Goal: Information Seeking & Learning: Check status

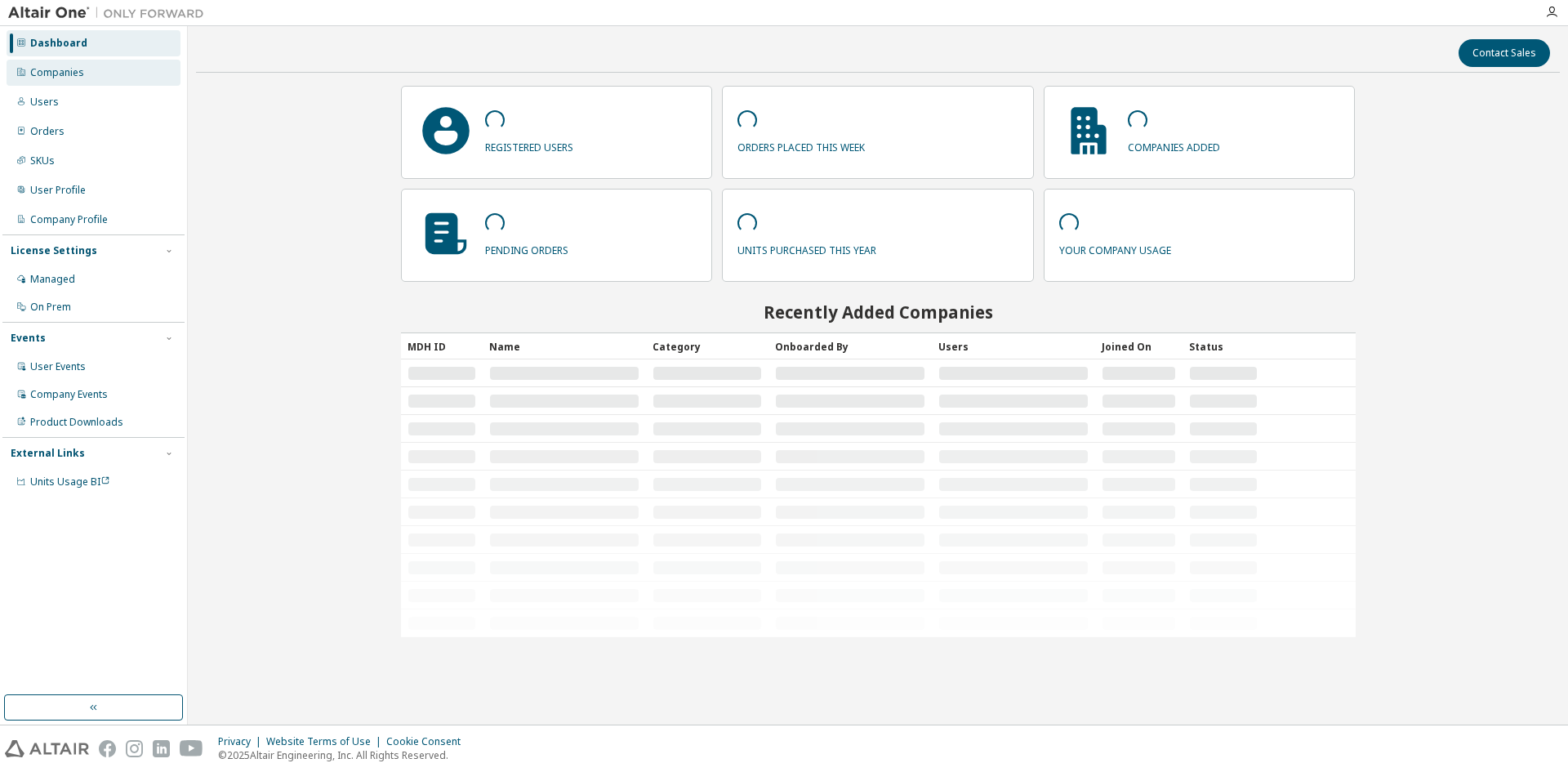
click at [117, 78] on div "Companies" at bounding box center [93, 73] width 174 height 27
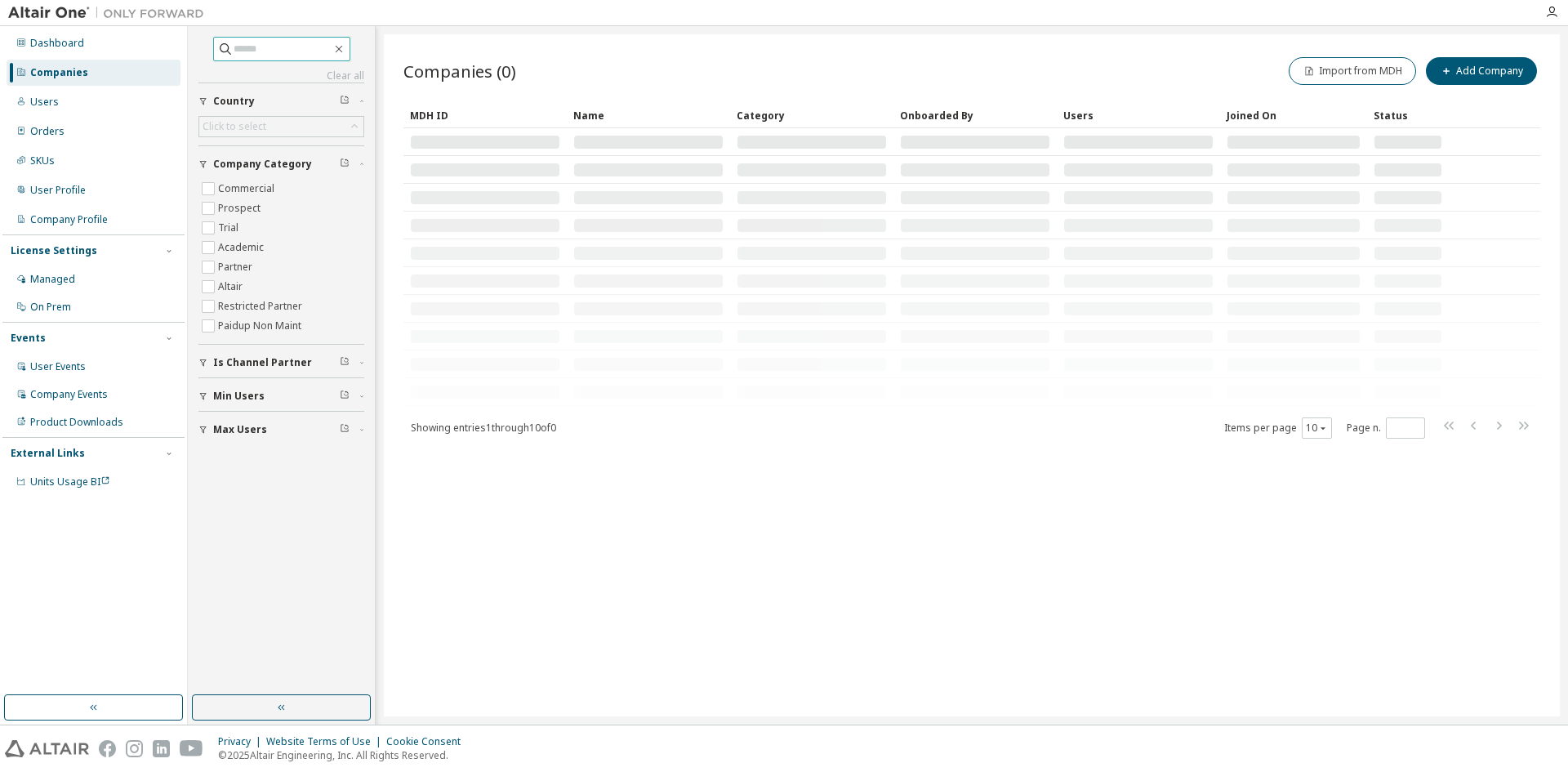
click at [233, 46] on input "text" at bounding box center [282, 48] width 98 height 16
type input "****"
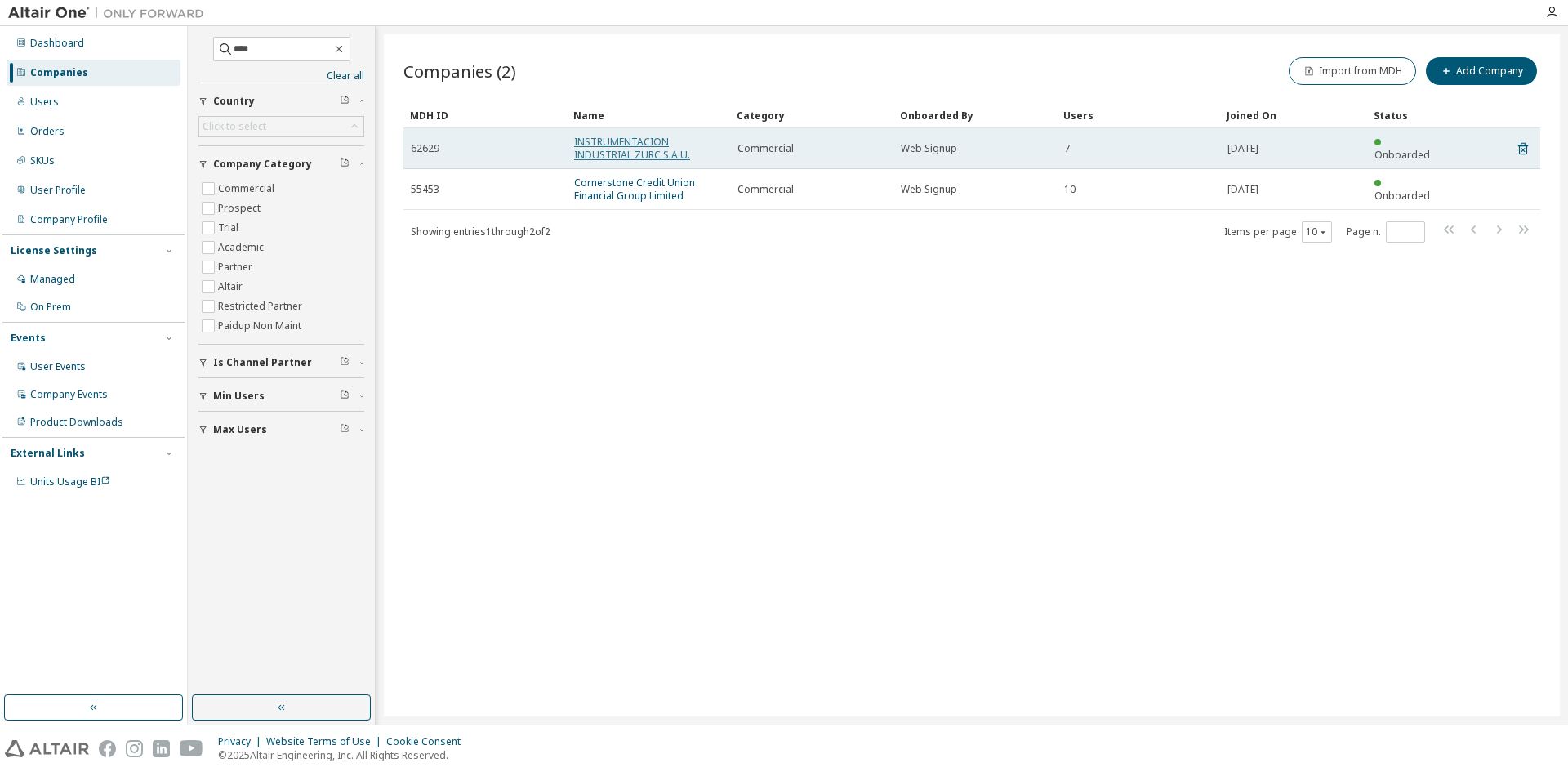
click at [616, 141] on link "INSTRUMENTACION INDUSTRIAL ZURC S.A.U." at bounding box center [632, 148] width 116 height 27
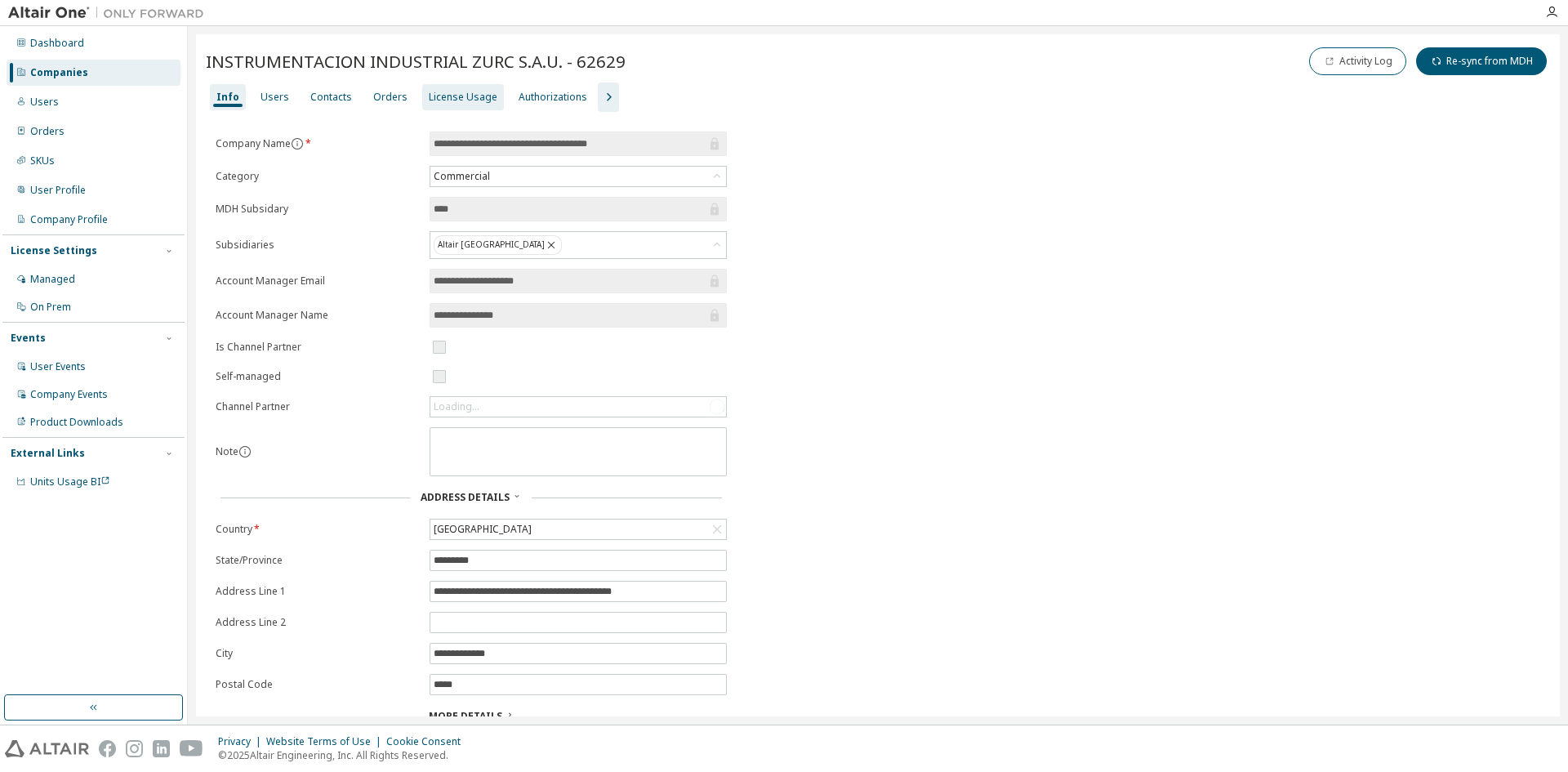
click at [429, 95] on div "License Usage" at bounding box center [463, 98] width 68 height 13
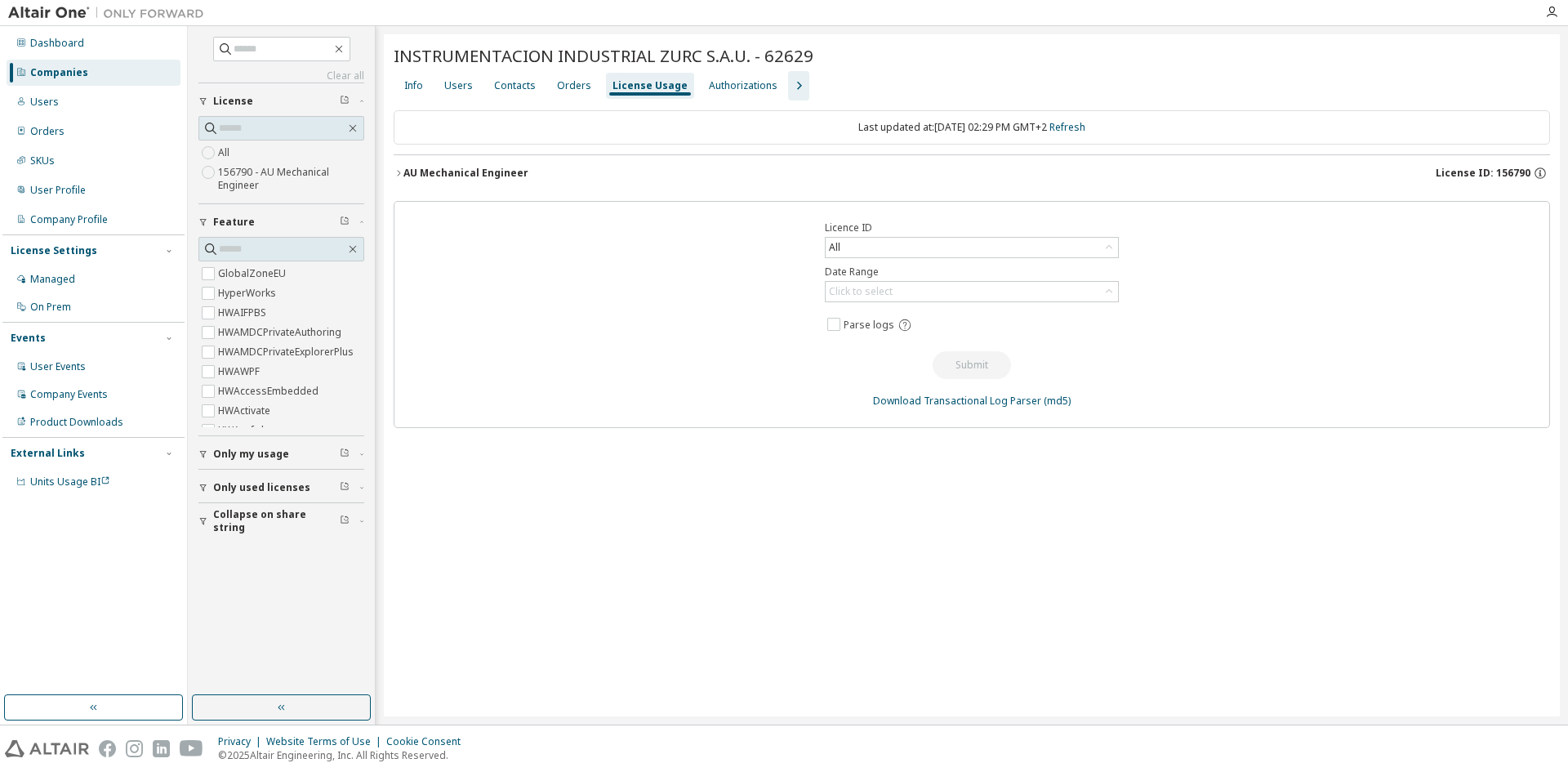
click at [456, 175] on div "AU Mechanical Engineer" at bounding box center [466, 174] width 125 height 13
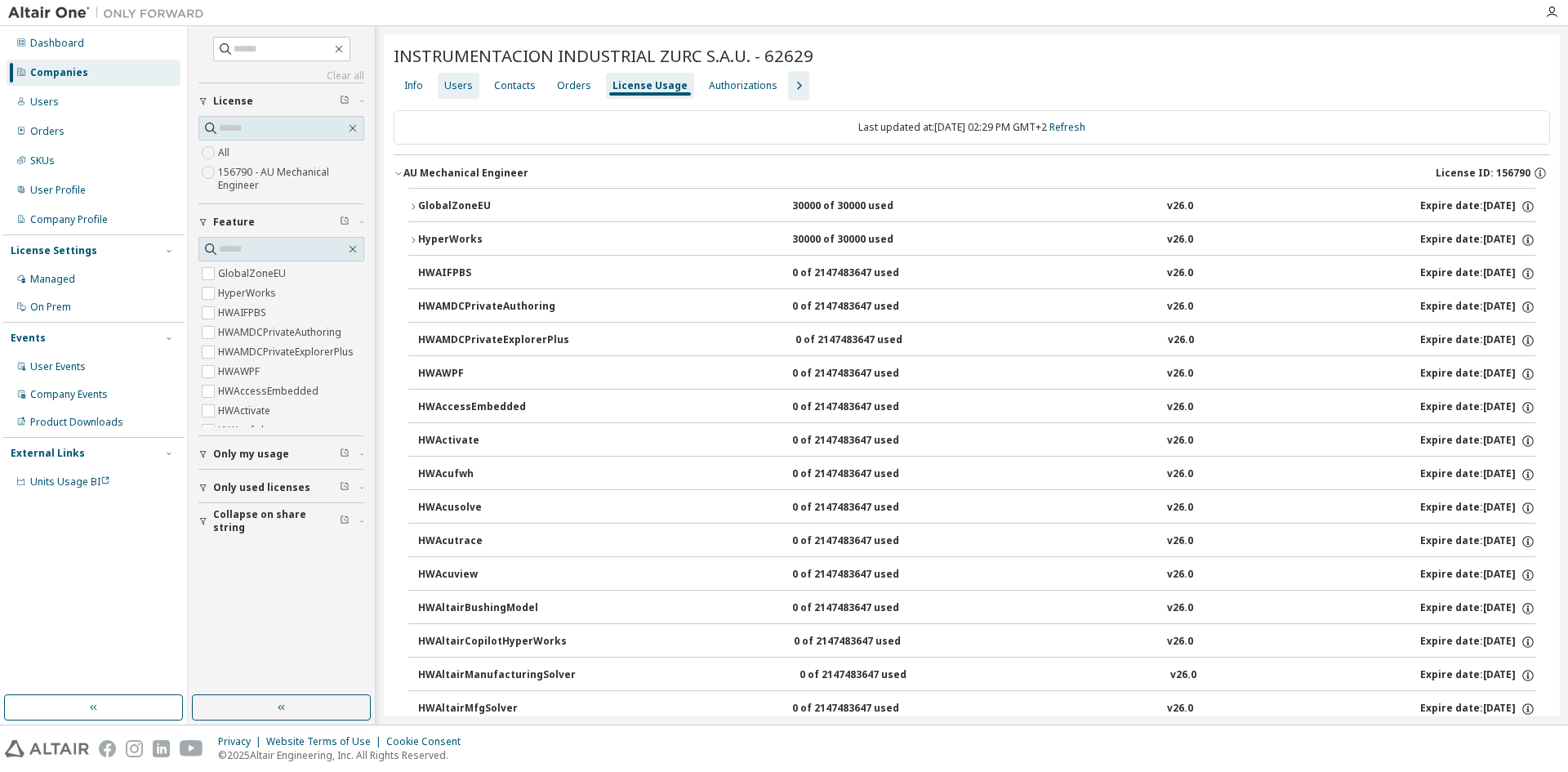
click at [471, 83] on div "Users" at bounding box center [459, 86] width 42 height 27
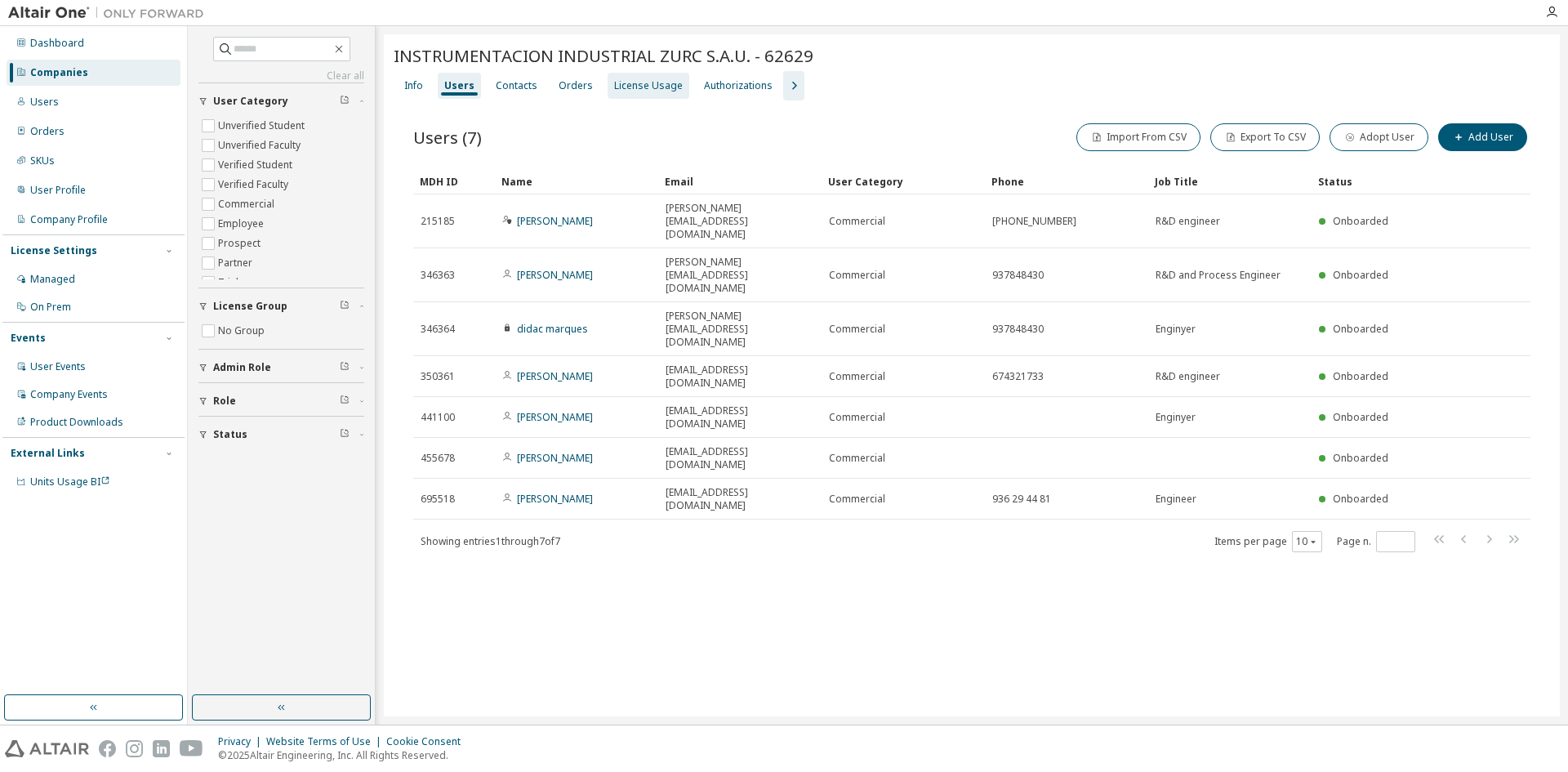
click at [638, 91] on div "License Usage" at bounding box center [649, 86] width 68 height 13
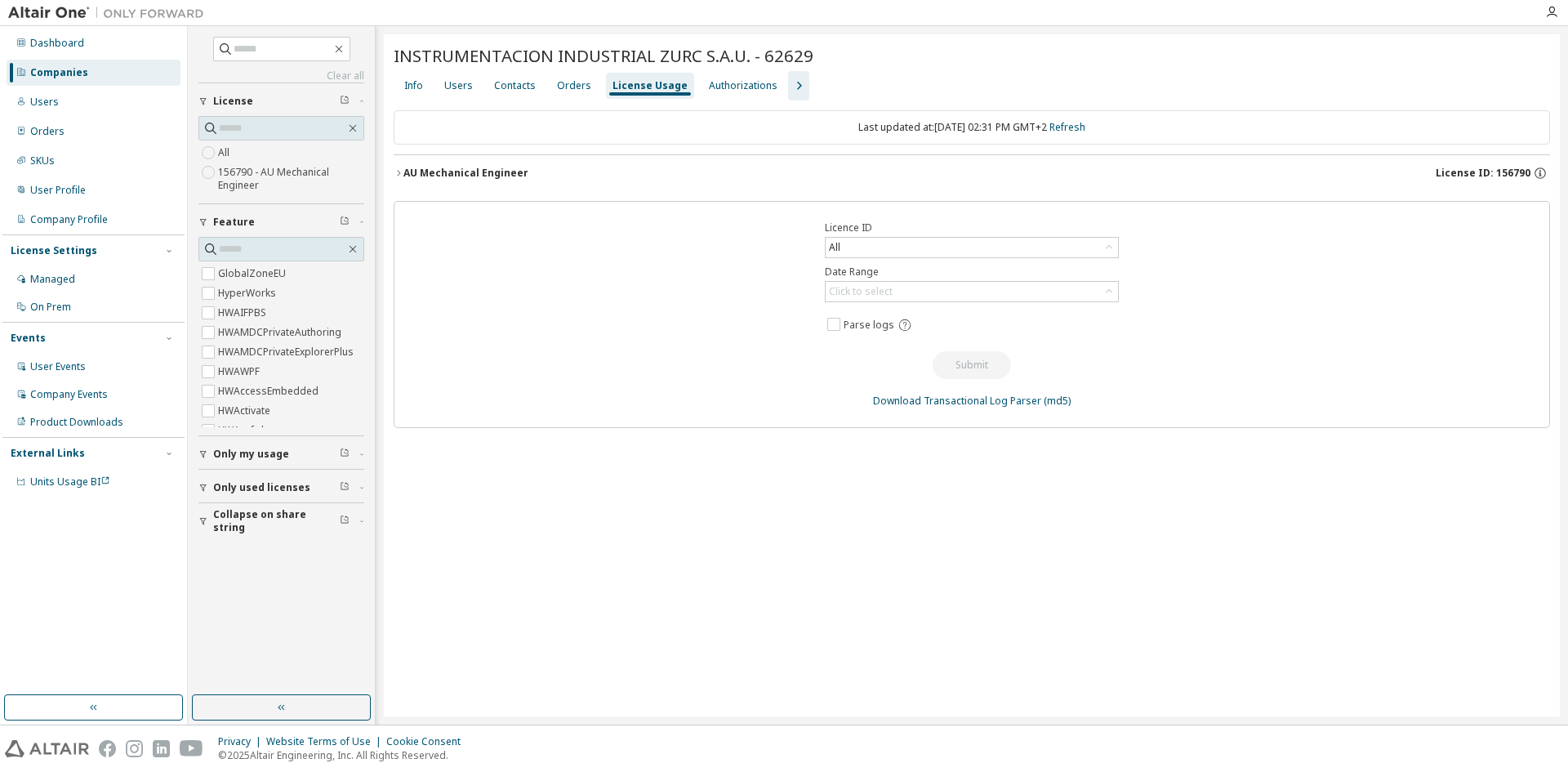
click at [461, 161] on button "AU Mechanical Engineer License ID: 156790" at bounding box center [971, 174] width 1156 height 36
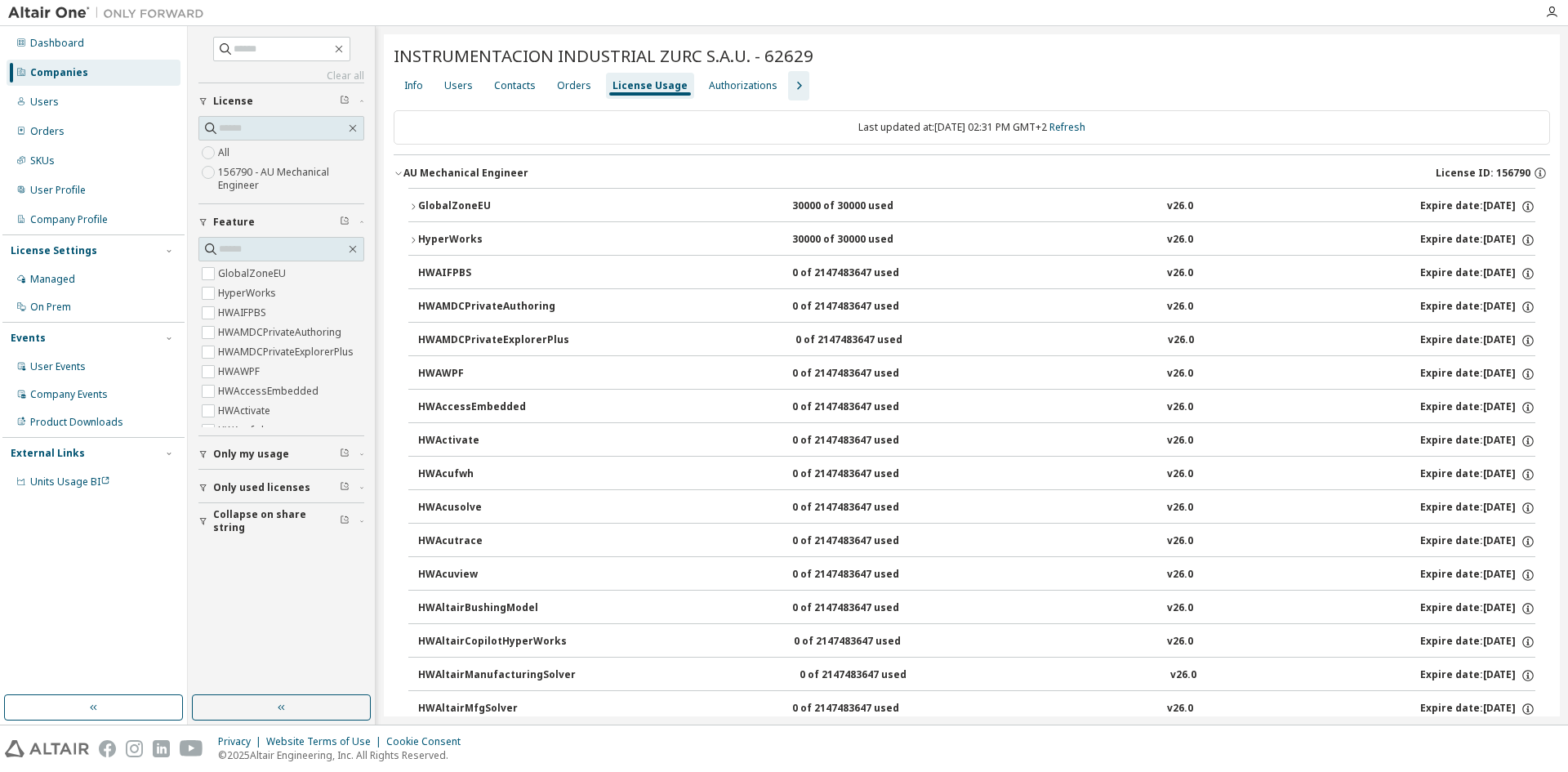
click at [456, 196] on button "GlobalZoneEU 30000 of 30000 used v26.0 Expire date: [DATE]" at bounding box center [972, 207] width 1127 height 36
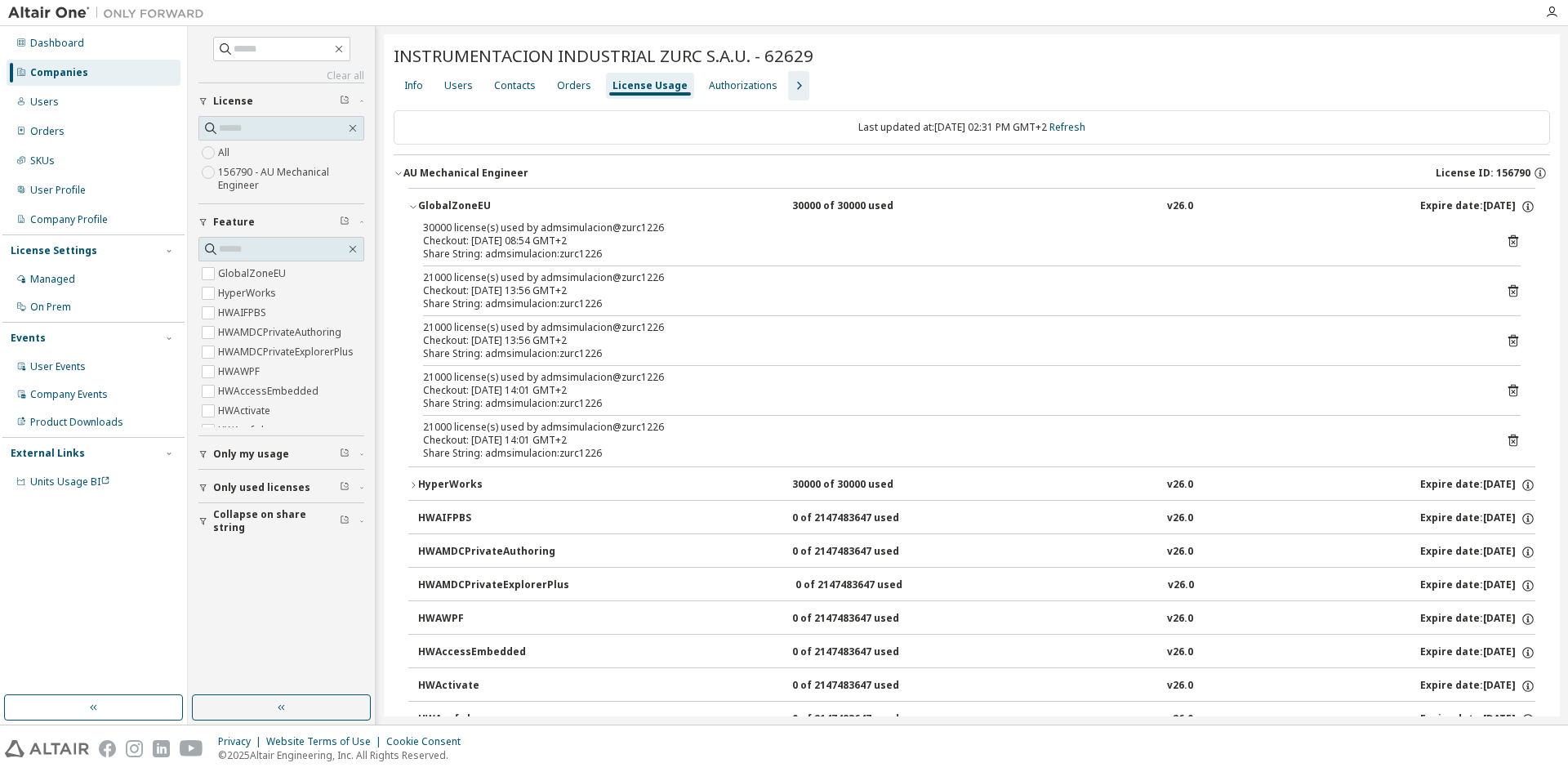
click at [464, 474] on button "HyperWorks 30000 of 30000 used v26.0 Expire date: [DATE]" at bounding box center [972, 486] width 1127 height 36
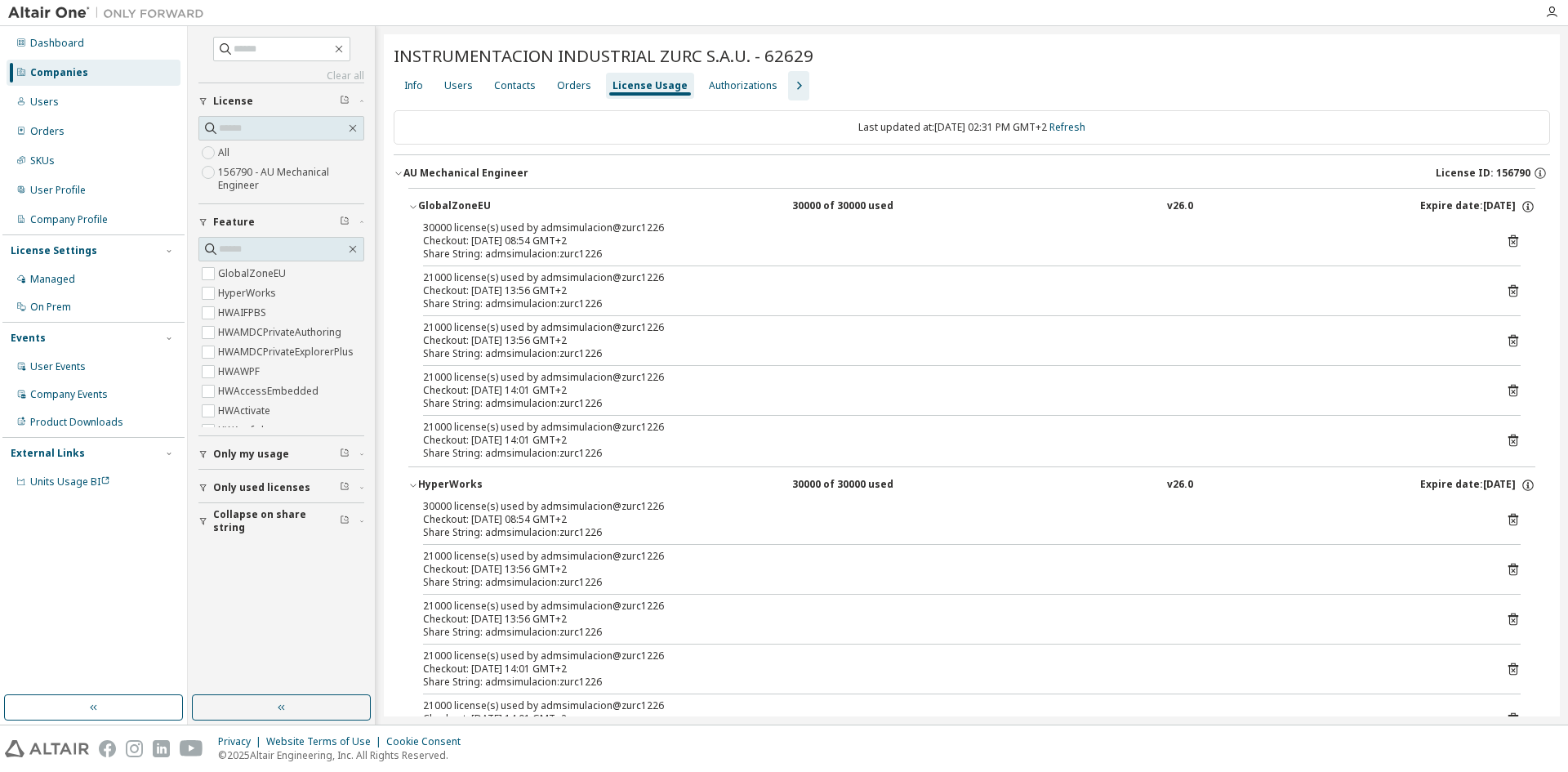
click at [793, 91] on icon "button" at bounding box center [799, 85] width 20 height 20
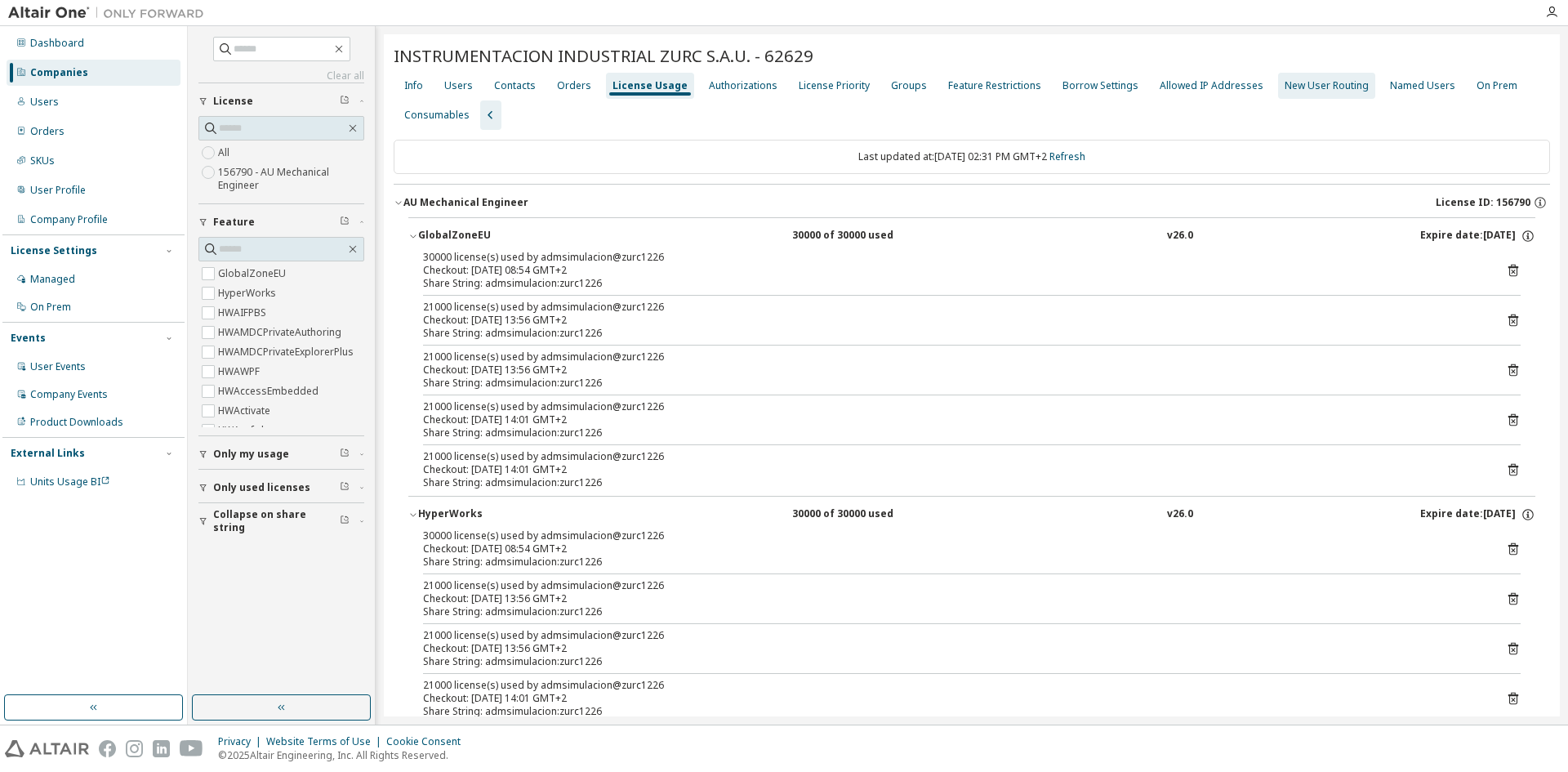
click at [1285, 81] on div "New User Routing" at bounding box center [1327, 86] width 84 height 13
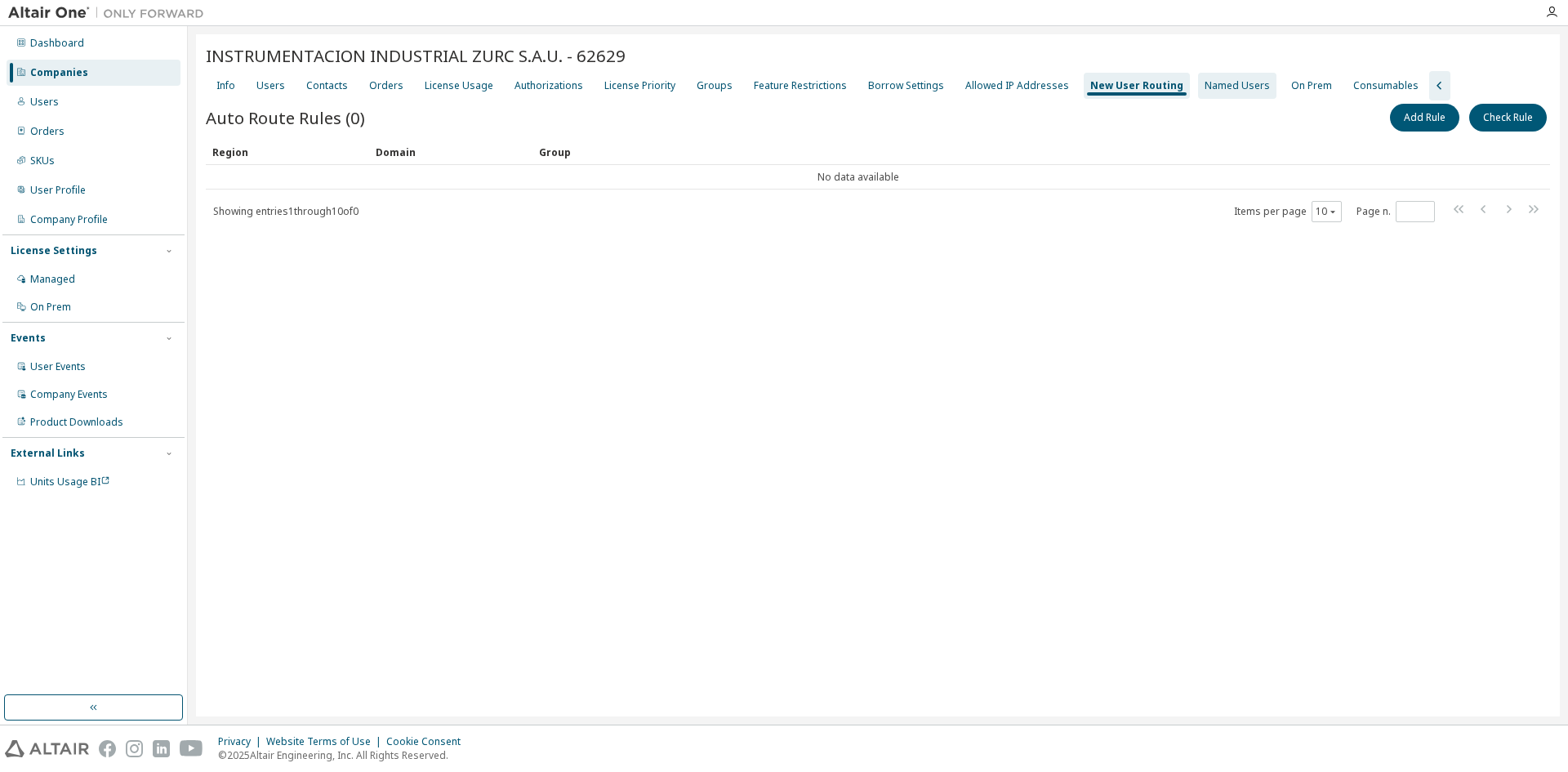
click at [1224, 86] on div "Named Users" at bounding box center [1237, 86] width 65 height 13
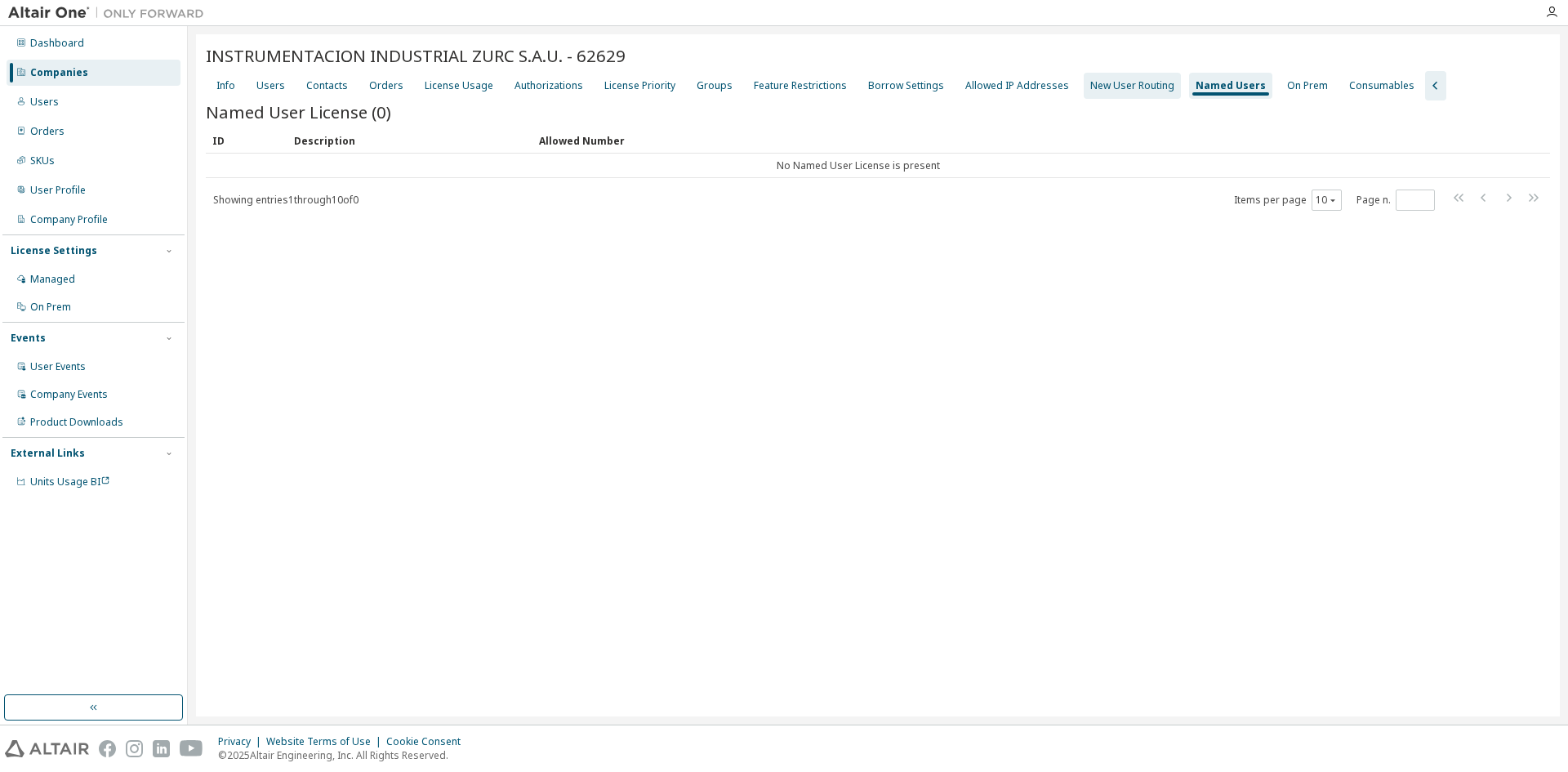
click at [1104, 94] on div "New User Routing" at bounding box center [1133, 86] width 97 height 27
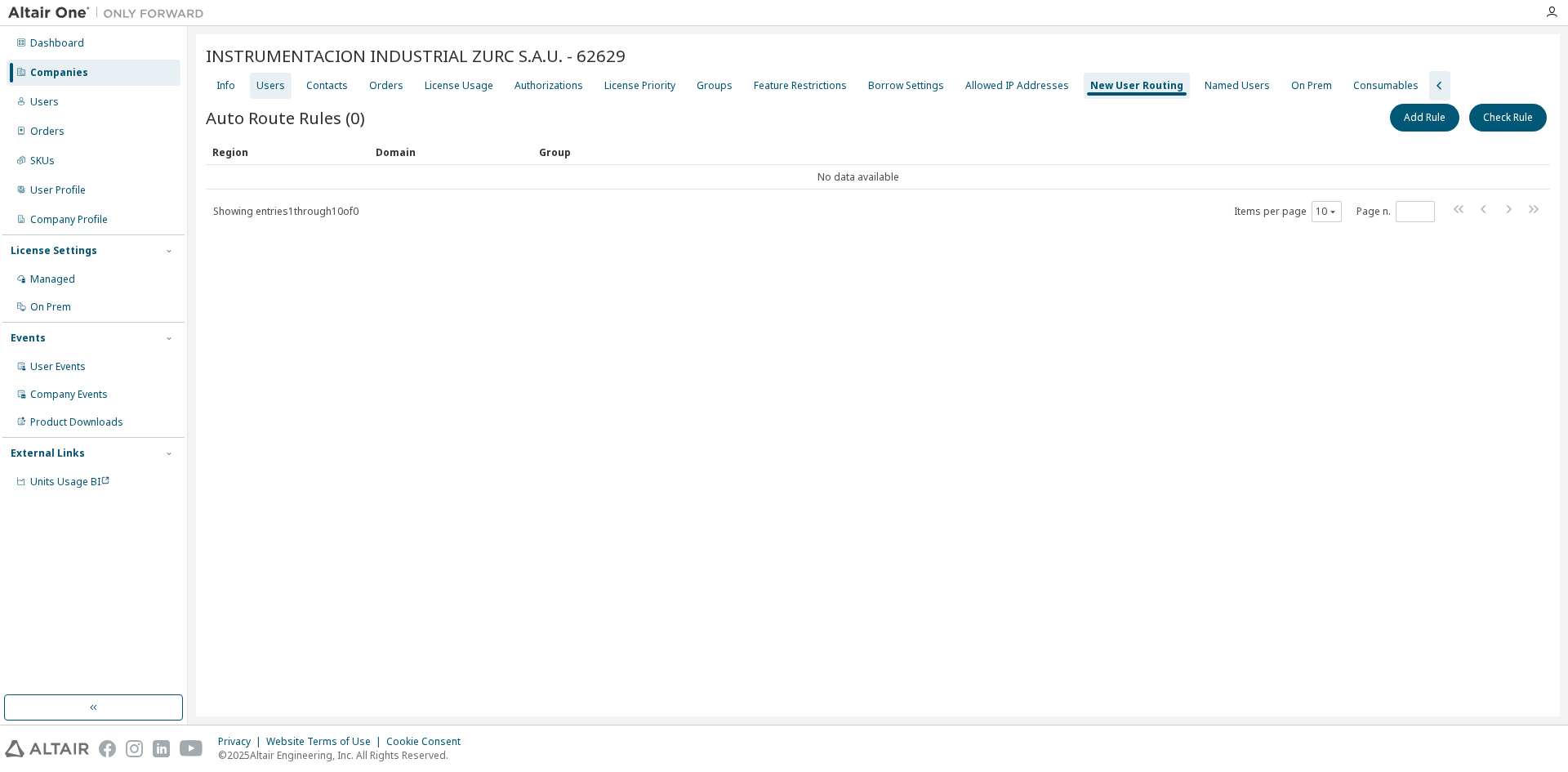
click at [282, 83] on div "Users" at bounding box center [270, 86] width 28 height 13
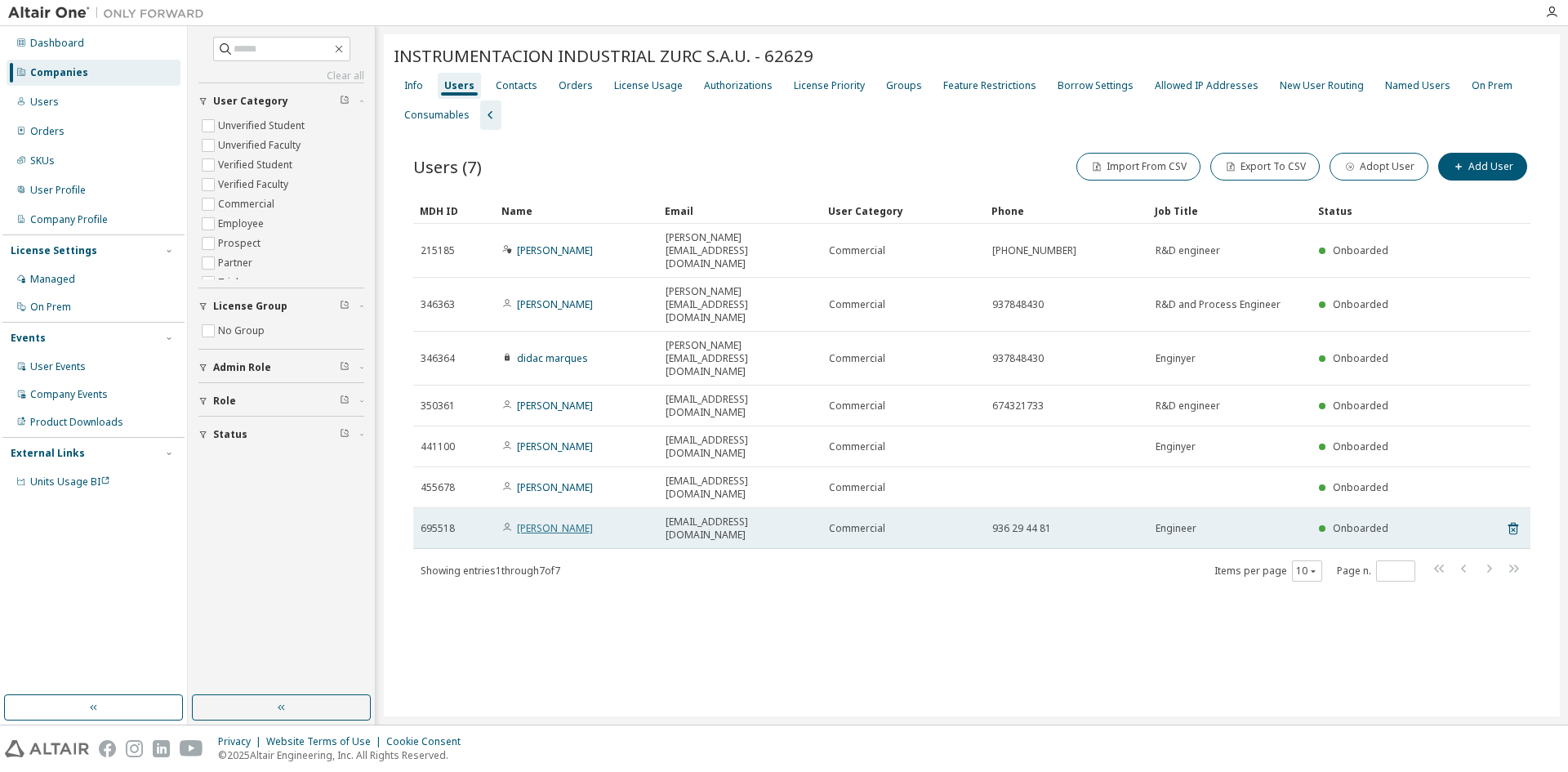
click at [555, 521] on link "[PERSON_NAME]" at bounding box center [555, 527] width 76 height 14
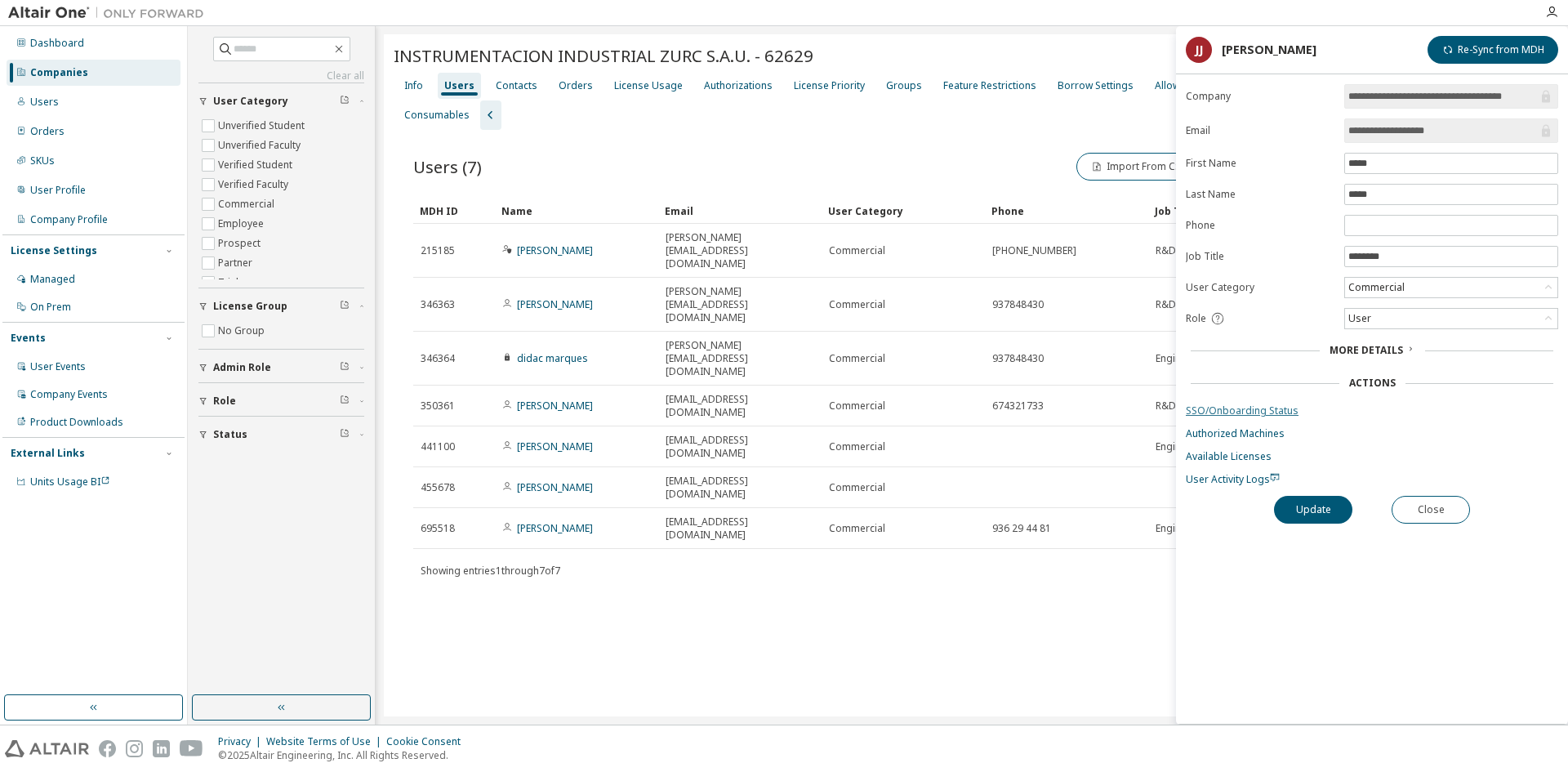
click at [1238, 412] on link "SSO/Onboarding Status" at bounding box center [1372, 411] width 373 height 13
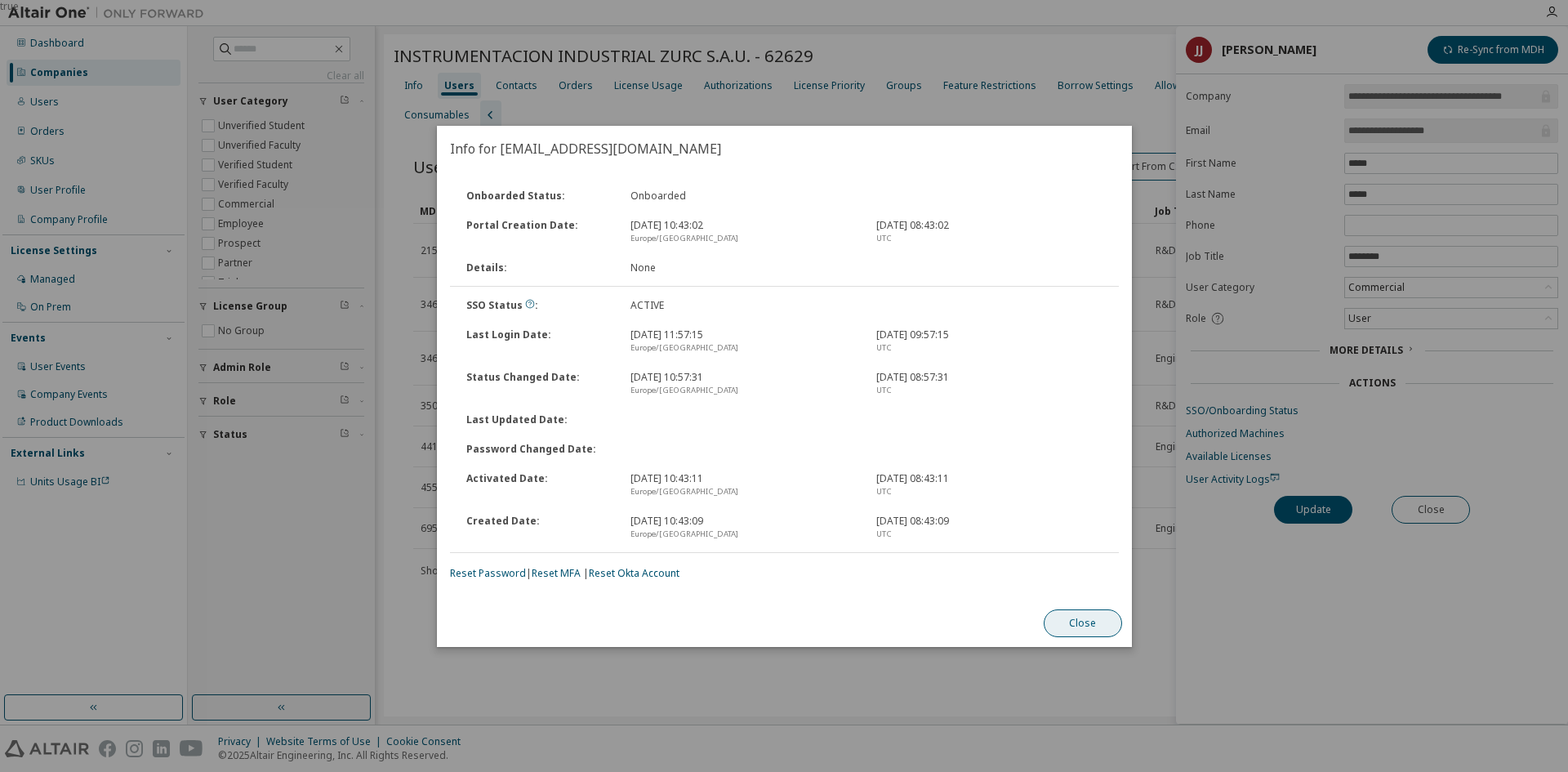
click at [1109, 628] on button "Close" at bounding box center [1082, 622] width 79 height 28
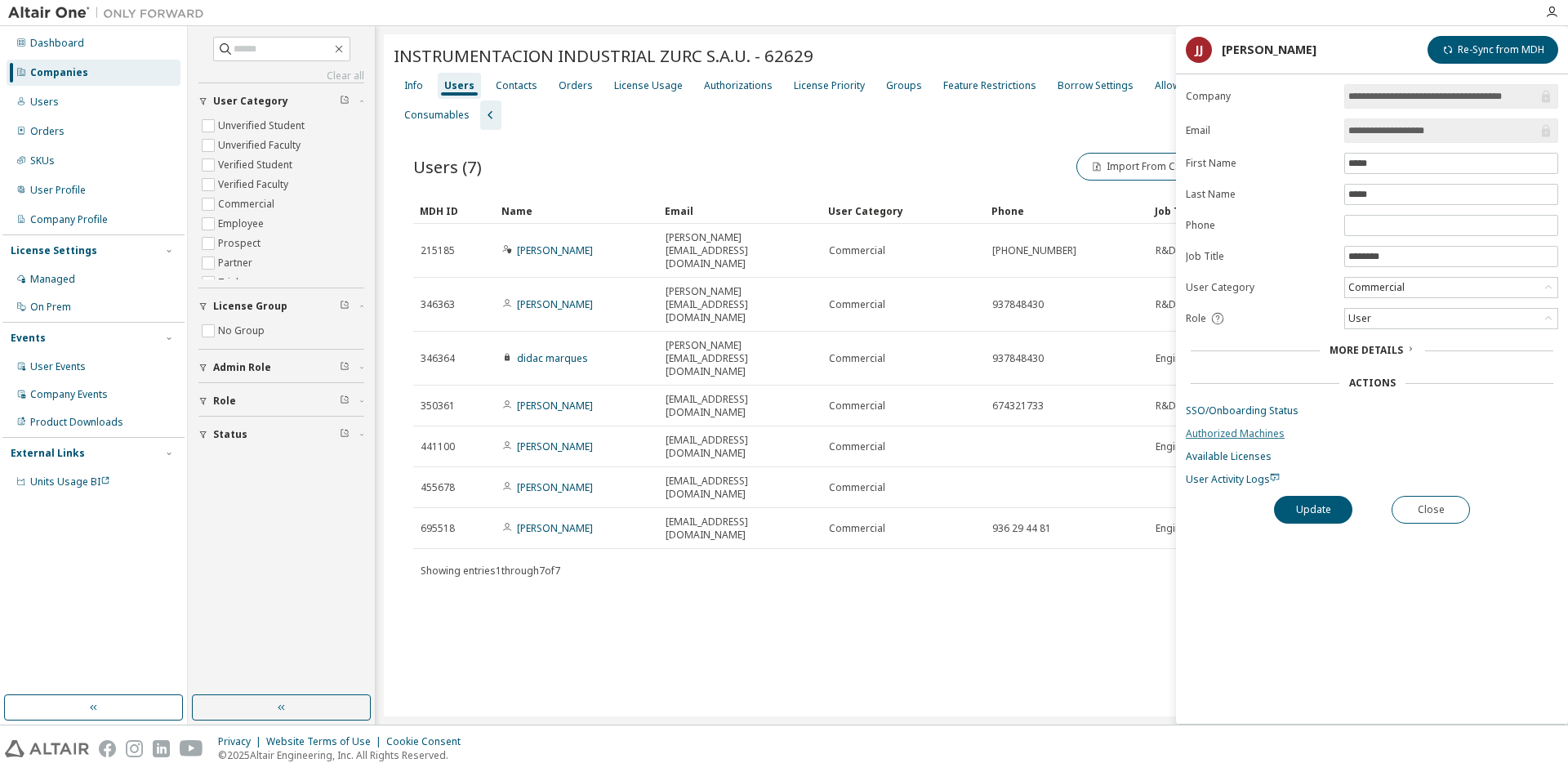
click at [1231, 434] on link "Authorized Machines" at bounding box center [1372, 433] width 373 height 13
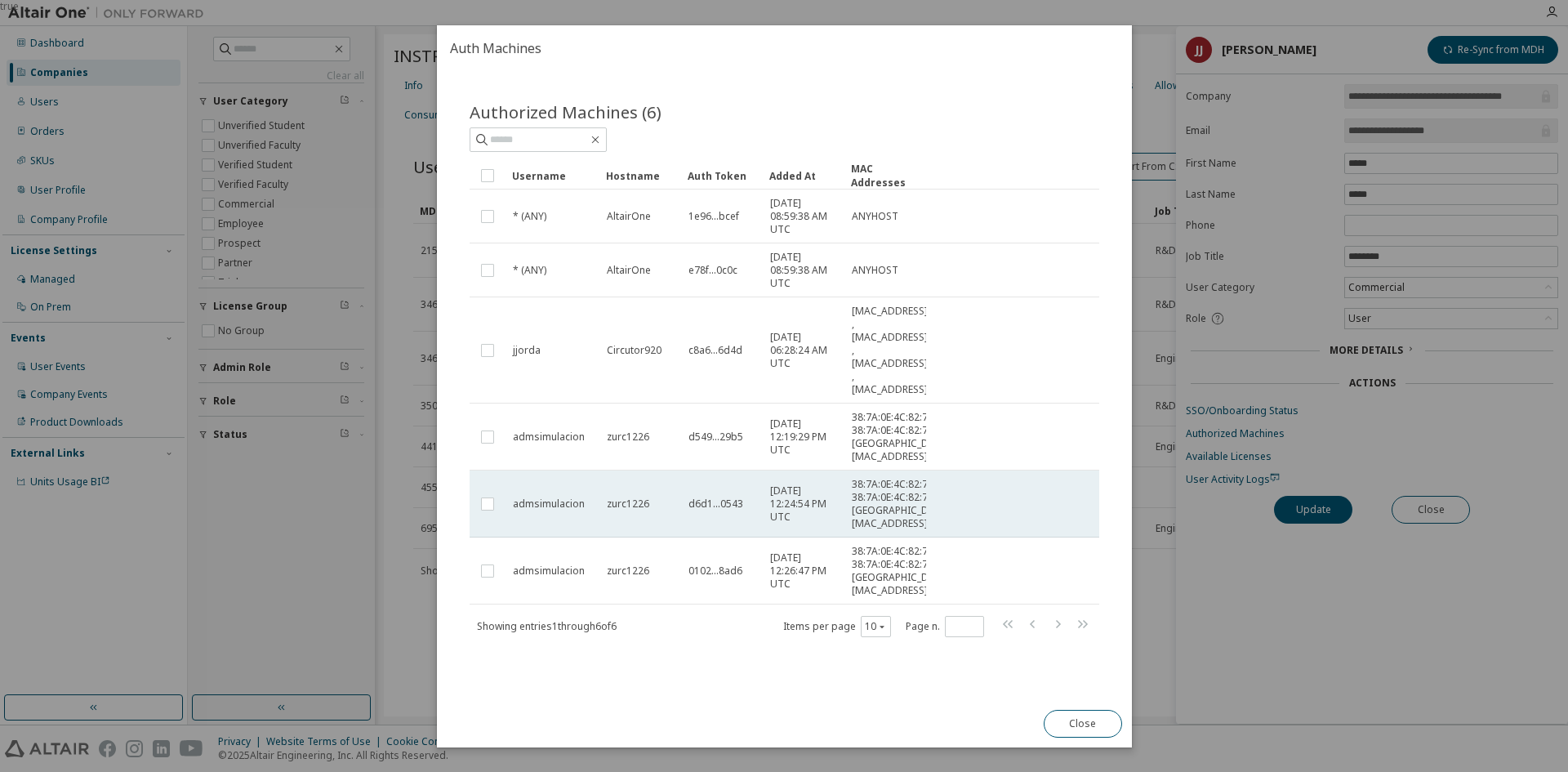
scroll to position [28, 0]
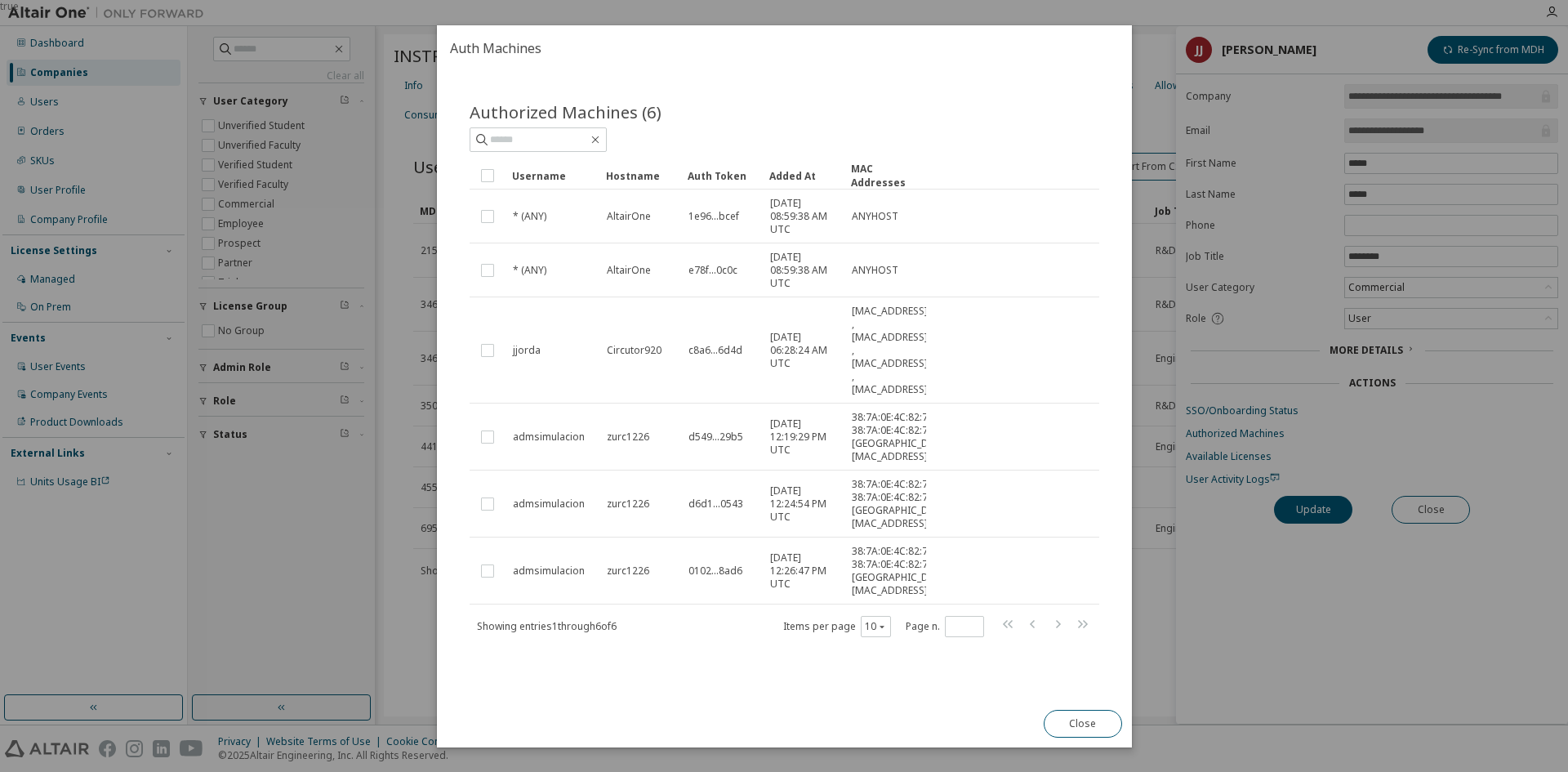
click at [1098, 726] on button "Close" at bounding box center [1082, 723] width 79 height 28
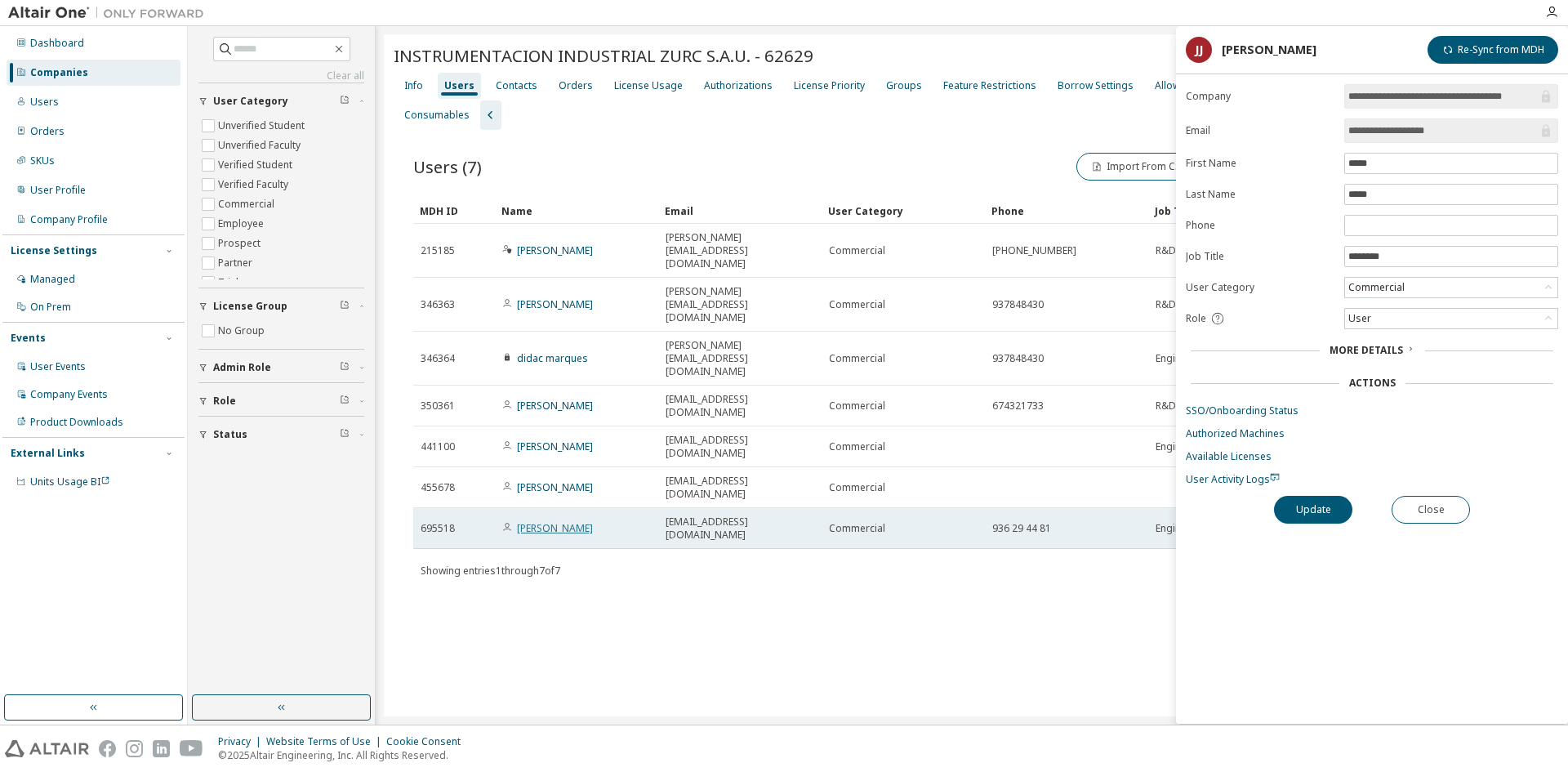
click at [559, 521] on link "[PERSON_NAME]" at bounding box center [555, 527] width 76 height 14
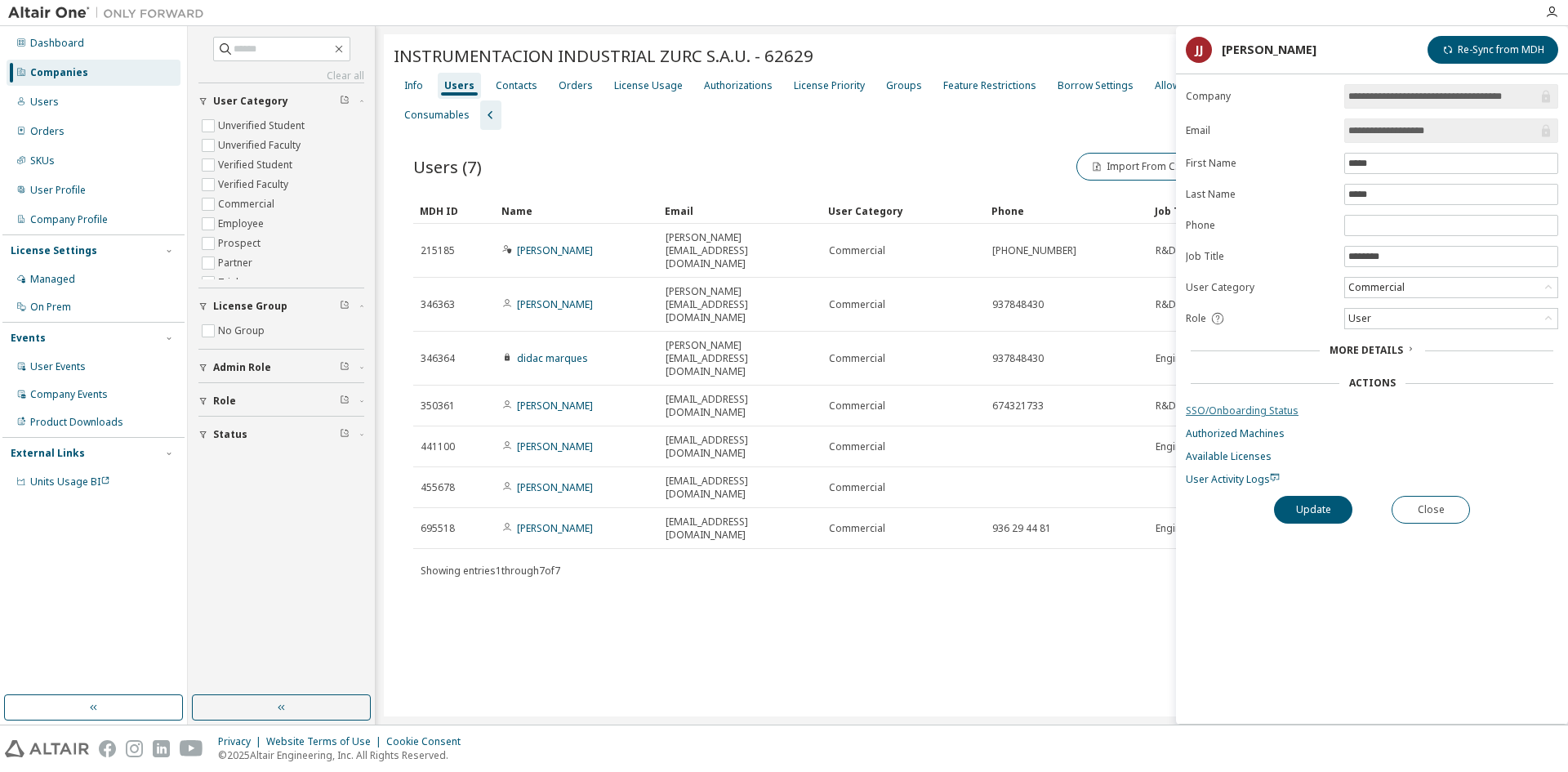
click at [1266, 409] on link "SSO/Onboarding Status" at bounding box center [1372, 411] width 373 height 13
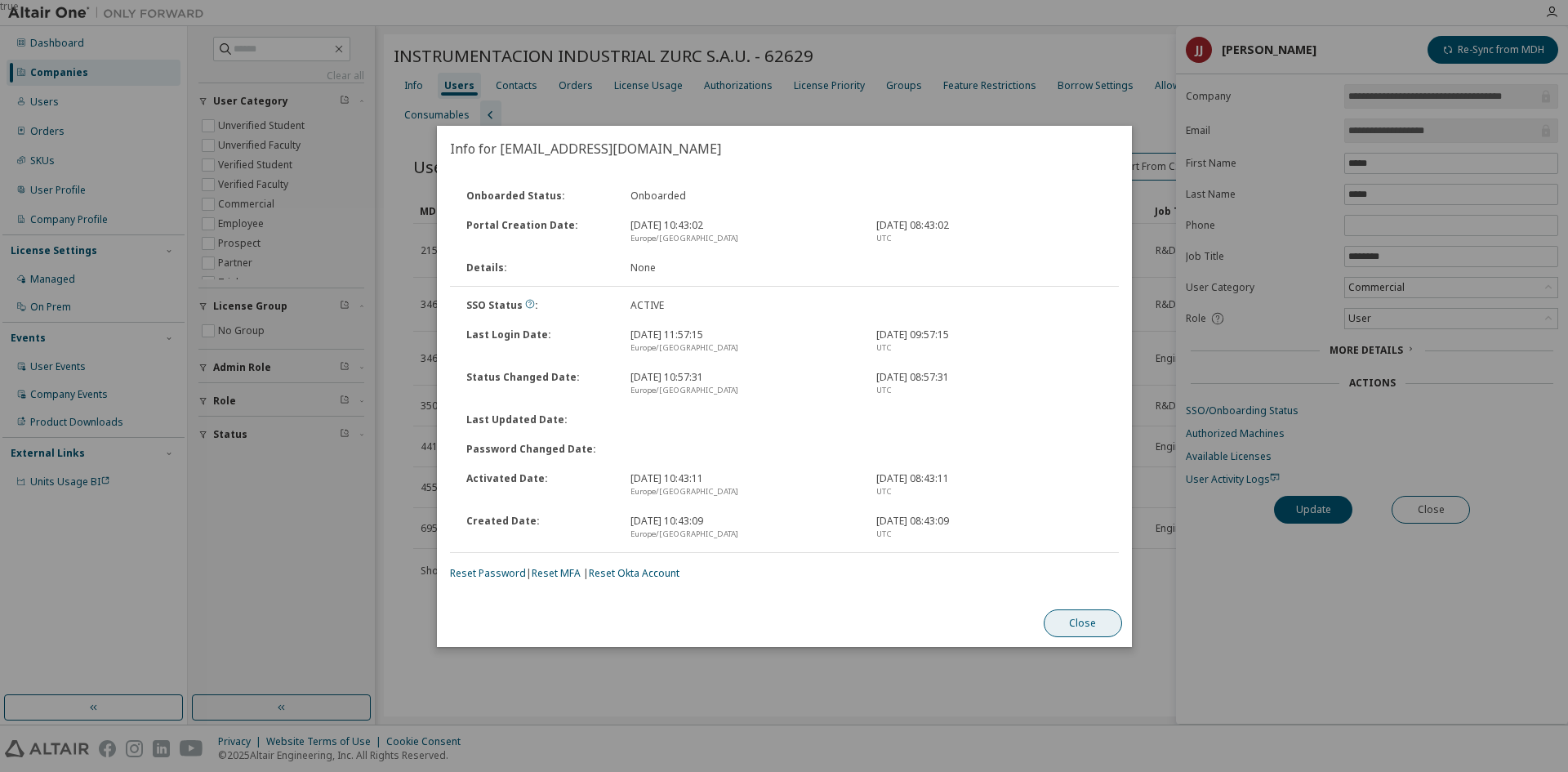
click at [1098, 621] on button "Close" at bounding box center [1082, 622] width 79 height 28
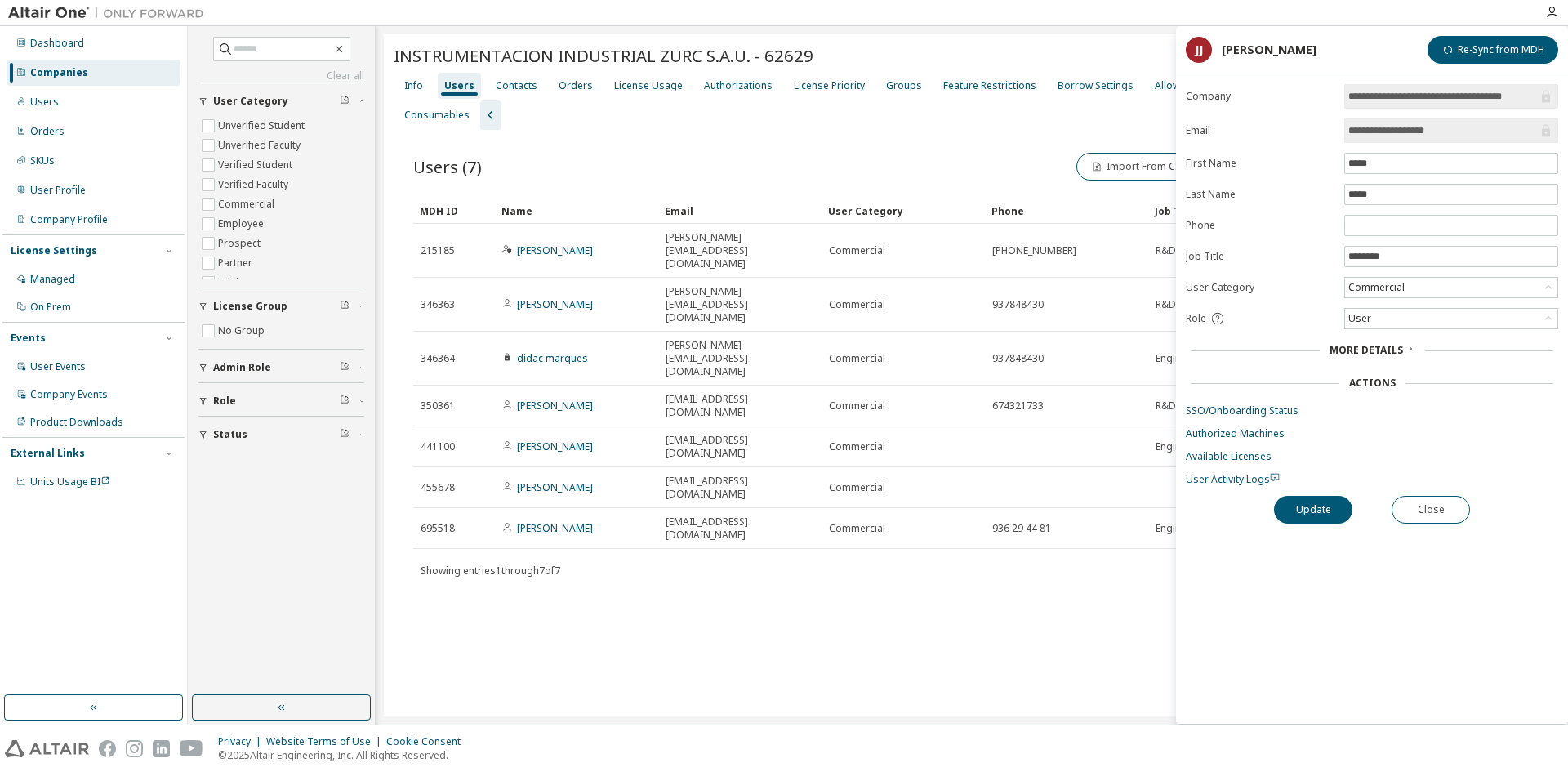
click at [915, 623] on div "INSTRUMENTACION INDUSTRIAL ZURC S.A.U. - 62629 Clear Load Save Save As Field Op…" at bounding box center [972, 375] width 1176 height 682
click at [1454, 494] on div "**********" at bounding box center [1372, 404] width 392 height 639
click at [1439, 530] on div "**********" at bounding box center [1372, 404] width 392 height 639
click at [1439, 522] on button "Close" at bounding box center [1430, 509] width 79 height 28
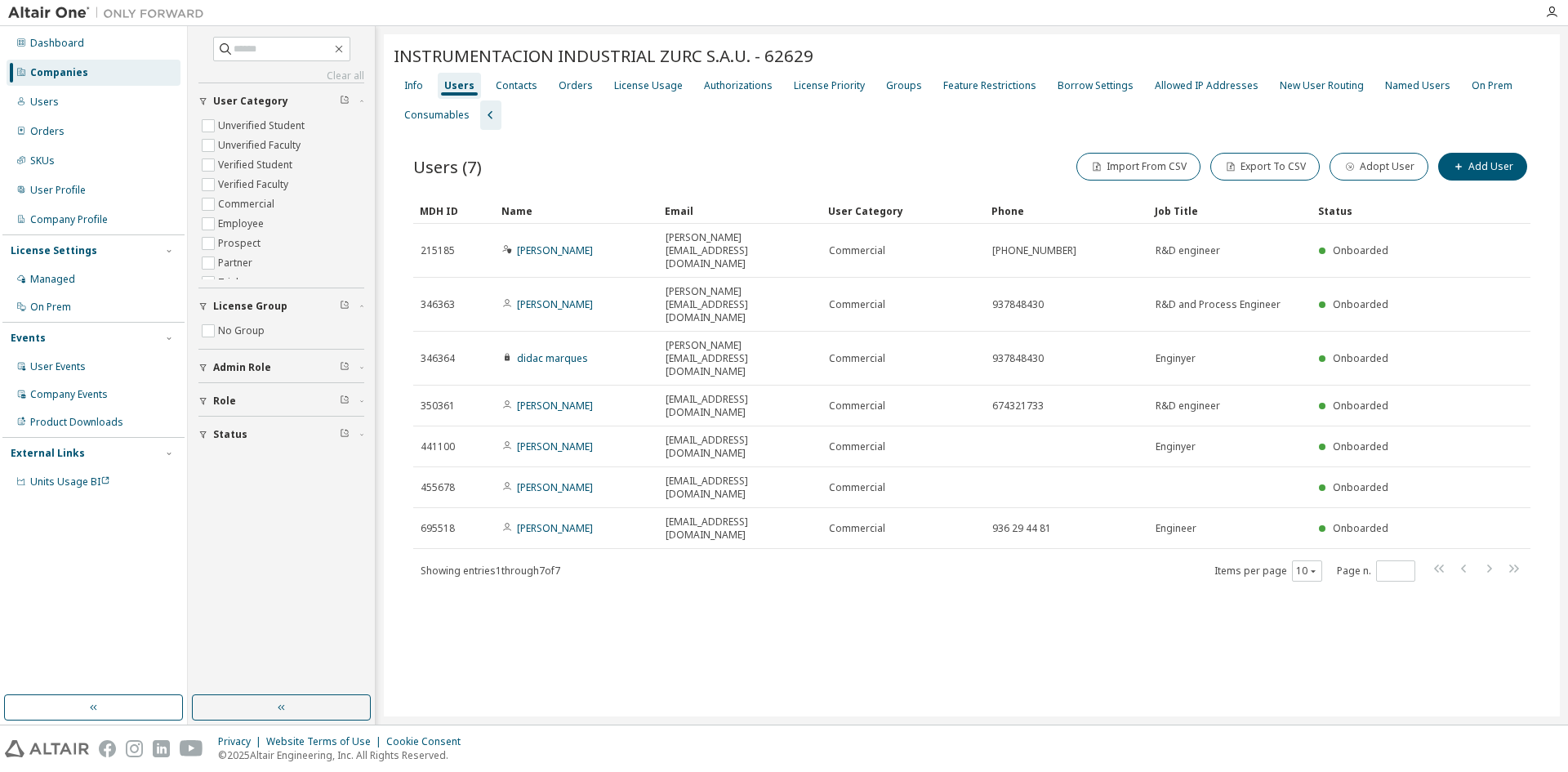
click at [500, 113] on div "Info Users Contacts Orders License Usage Authorizations License Priority Groups…" at bounding box center [971, 101] width 1156 height 59
click at [488, 114] on icon "button" at bounding box center [489, 115] width 5 height 9
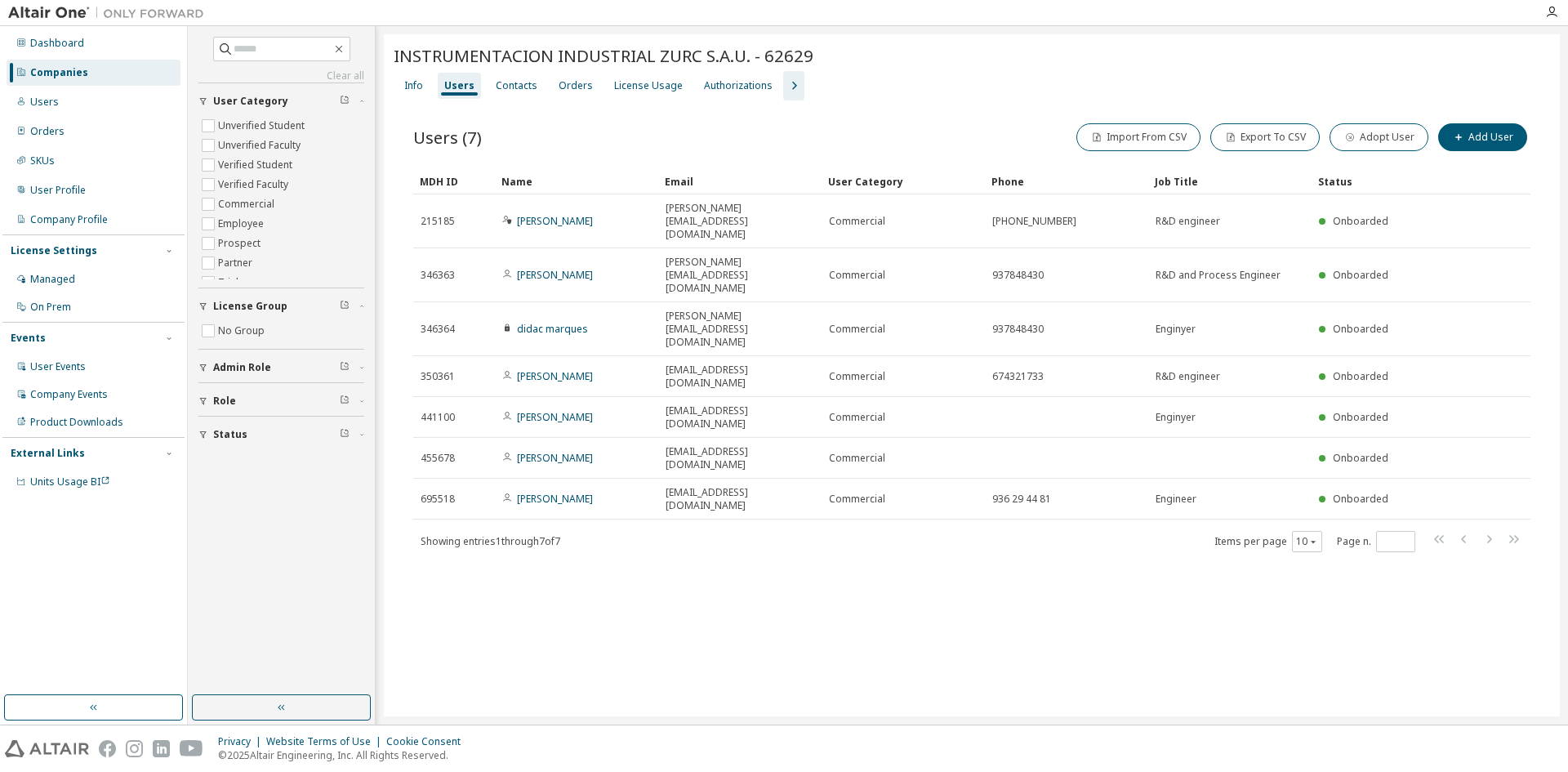
click at [785, 83] on icon "button" at bounding box center [794, 85] width 20 height 20
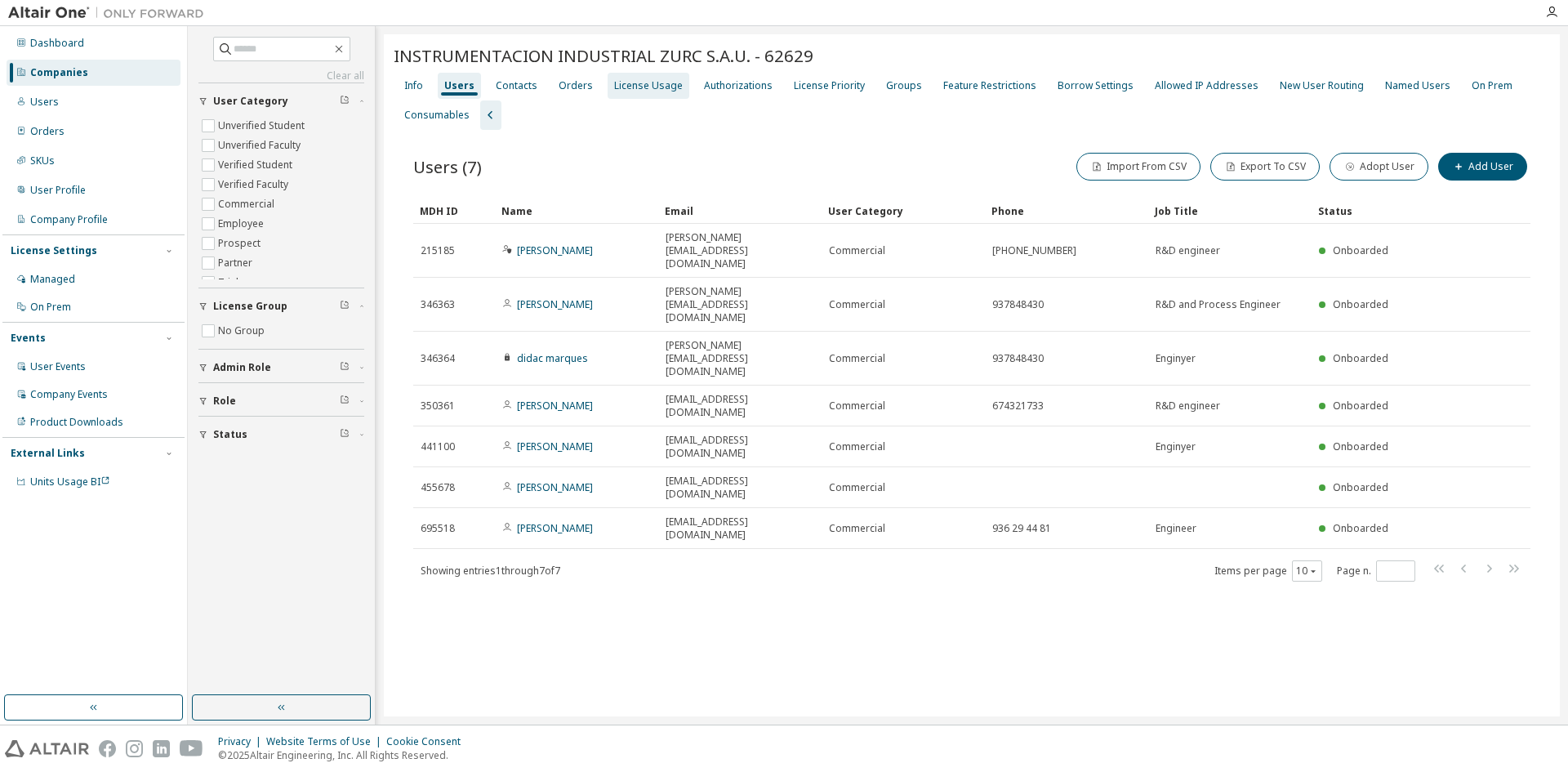
click at [624, 88] on div "License Usage" at bounding box center [649, 86] width 68 height 13
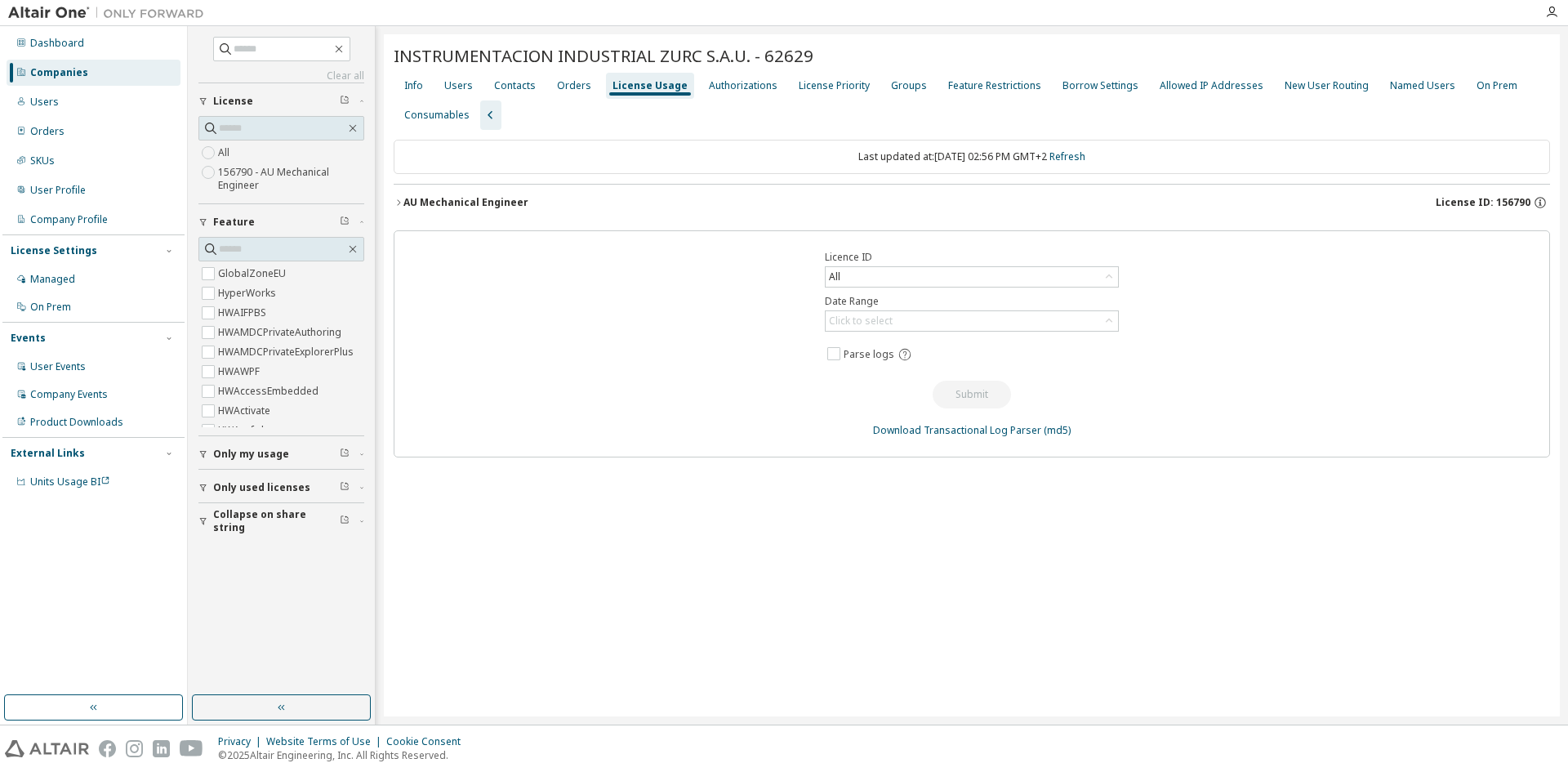
click at [451, 207] on div "AU Mechanical Engineer" at bounding box center [466, 203] width 125 height 13
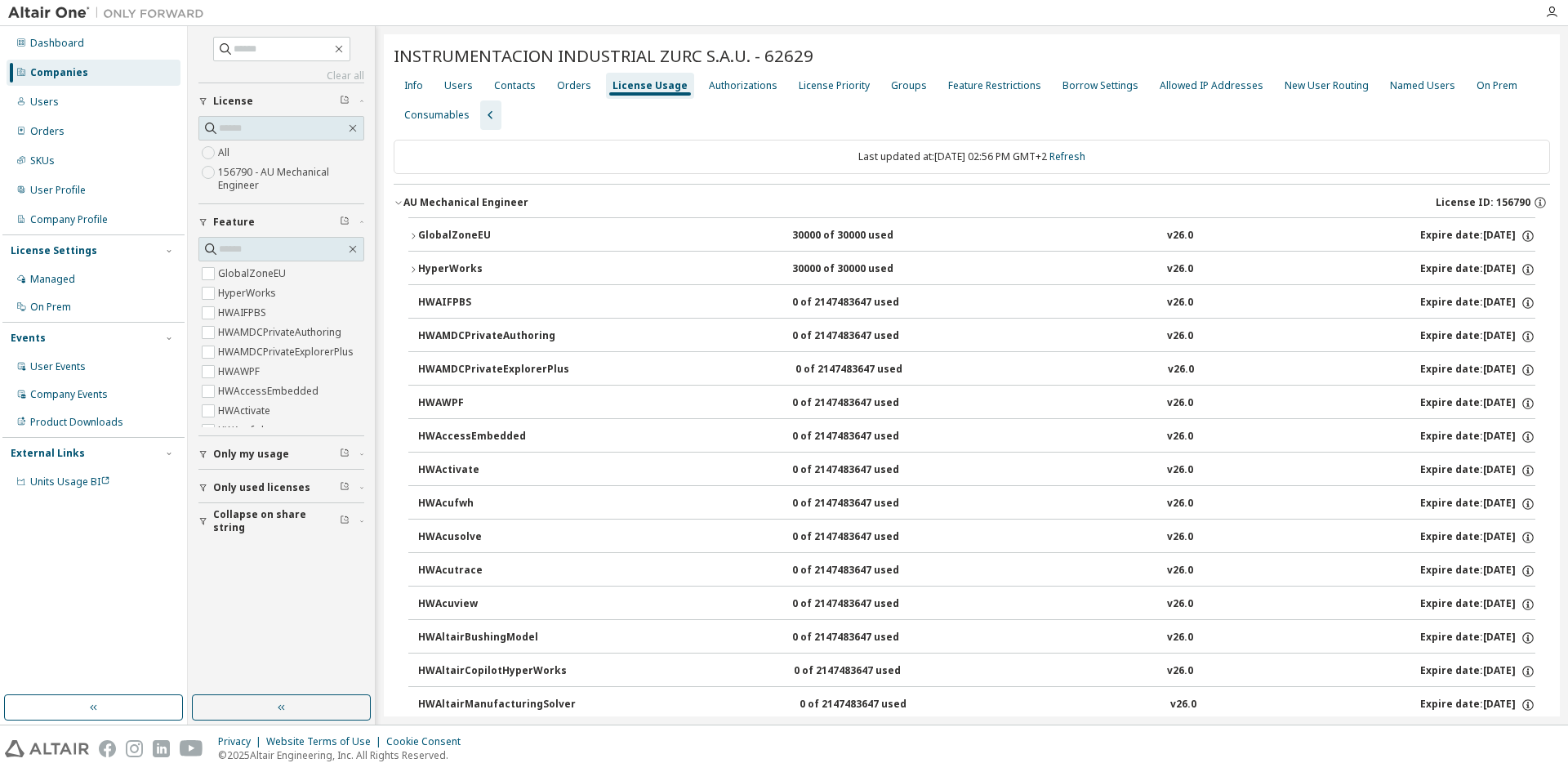
click at [424, 240] on div "GlobalZoneEU" at bounding box center [491, 236] width 147 height 15
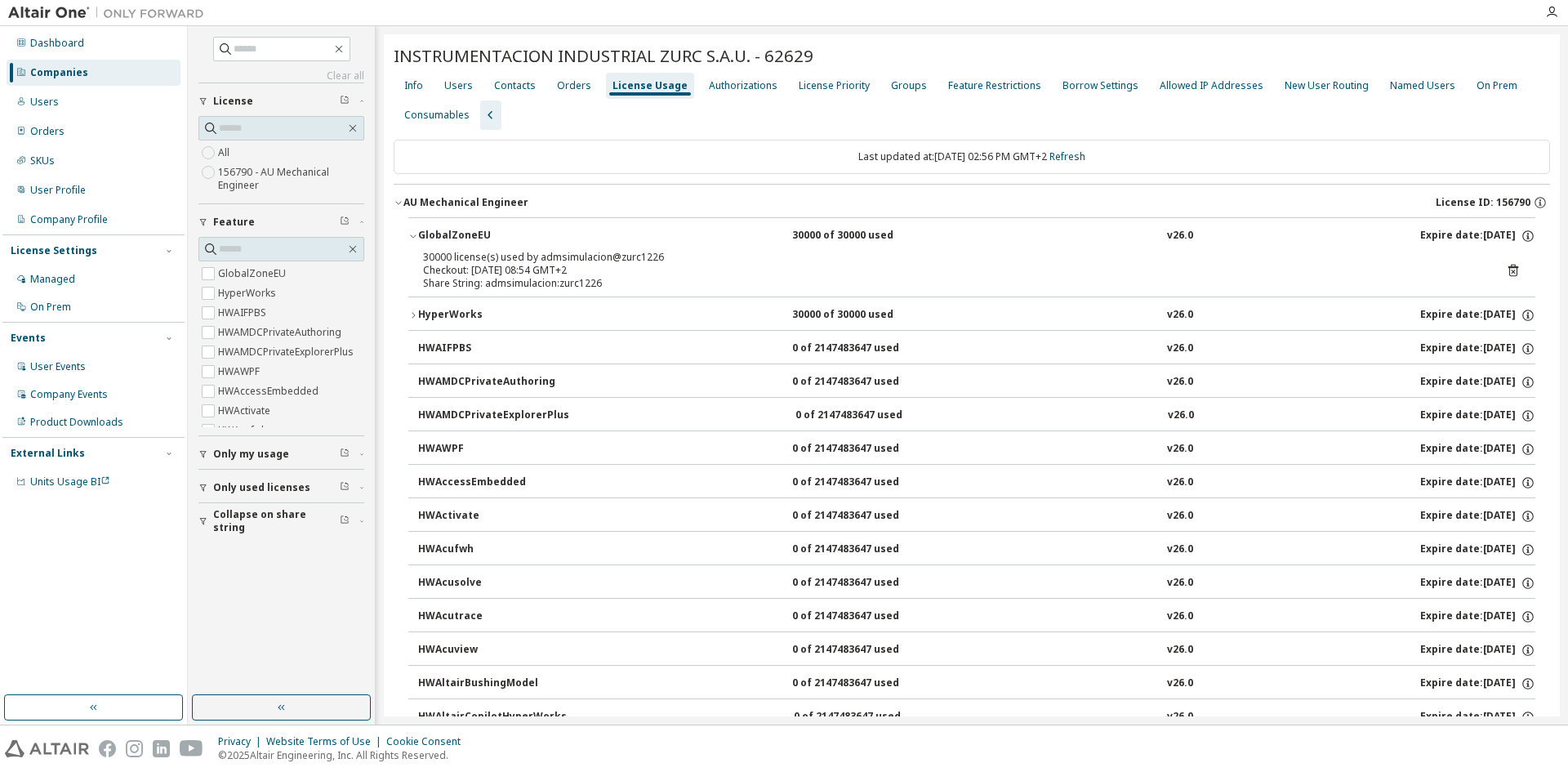
click at [432, 236] on div "GlobalZoneEU" at bounding box center [491, 236] width 147 height 15
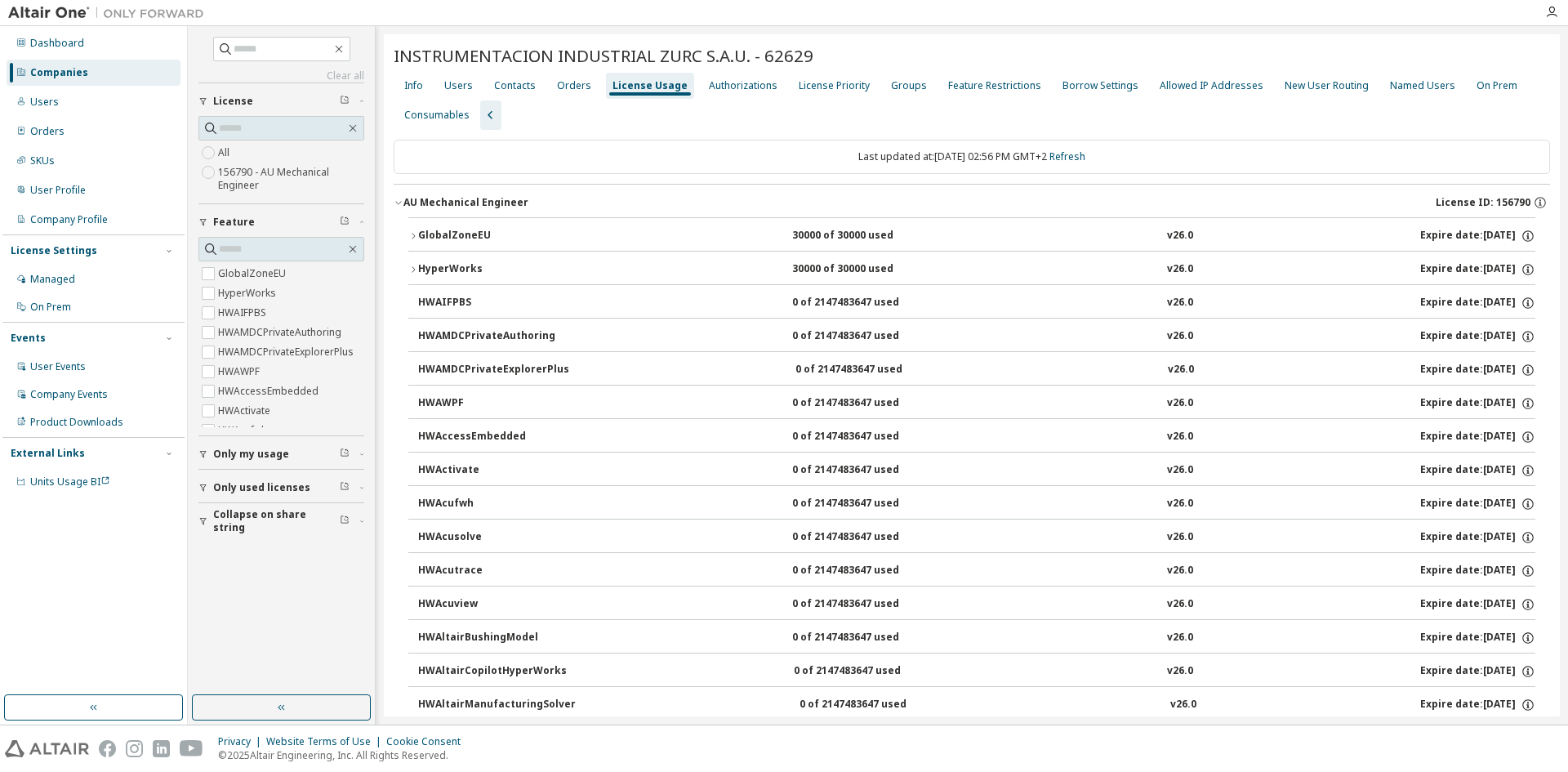
click at [432, 236] on div "GlobalZoneEU" at bounding box center [491, 236] width 147 height 15
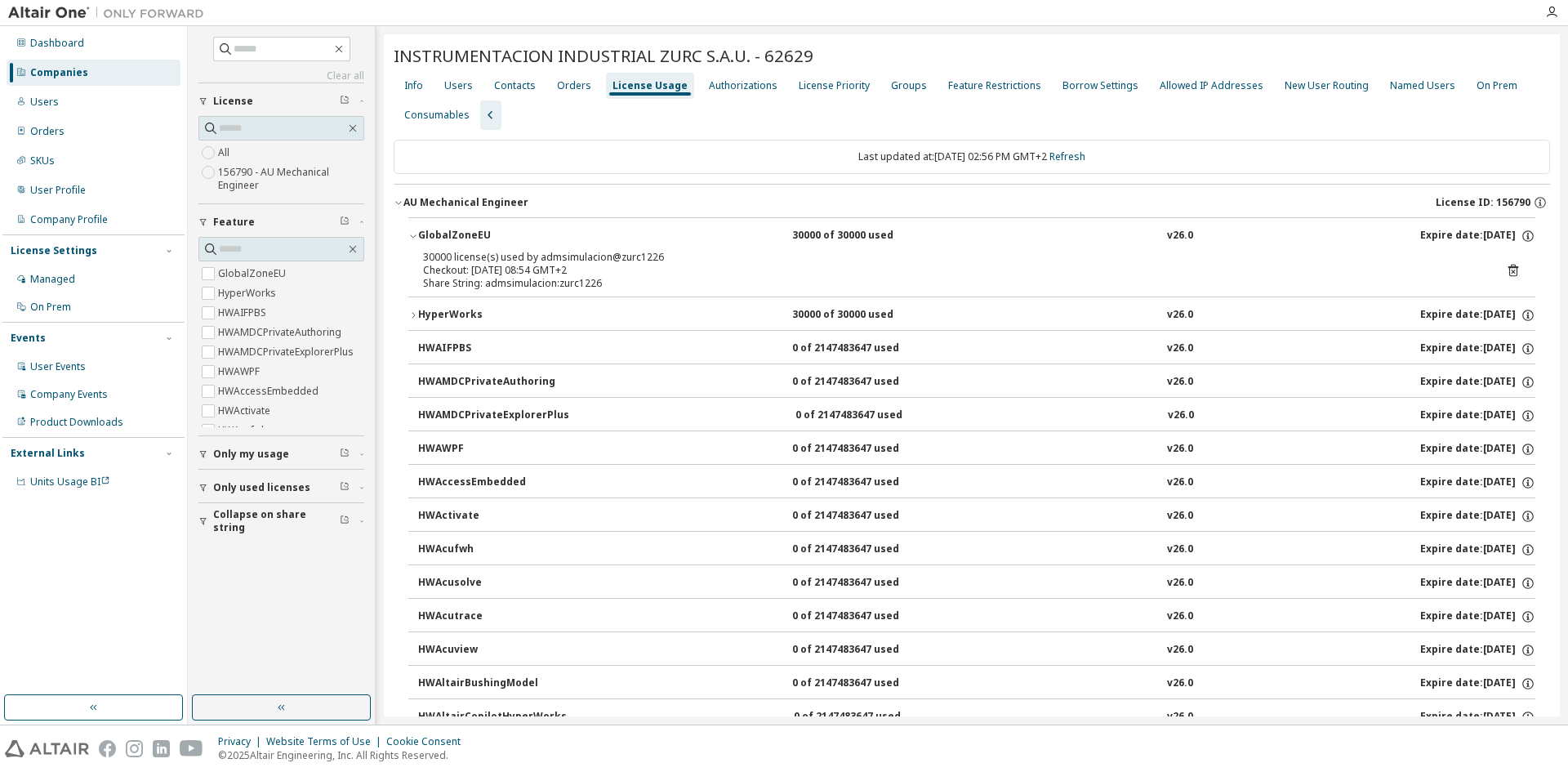
click at [479, 312] on div "HyperWorks" at bounding box center [491, 316] width 147 height 15
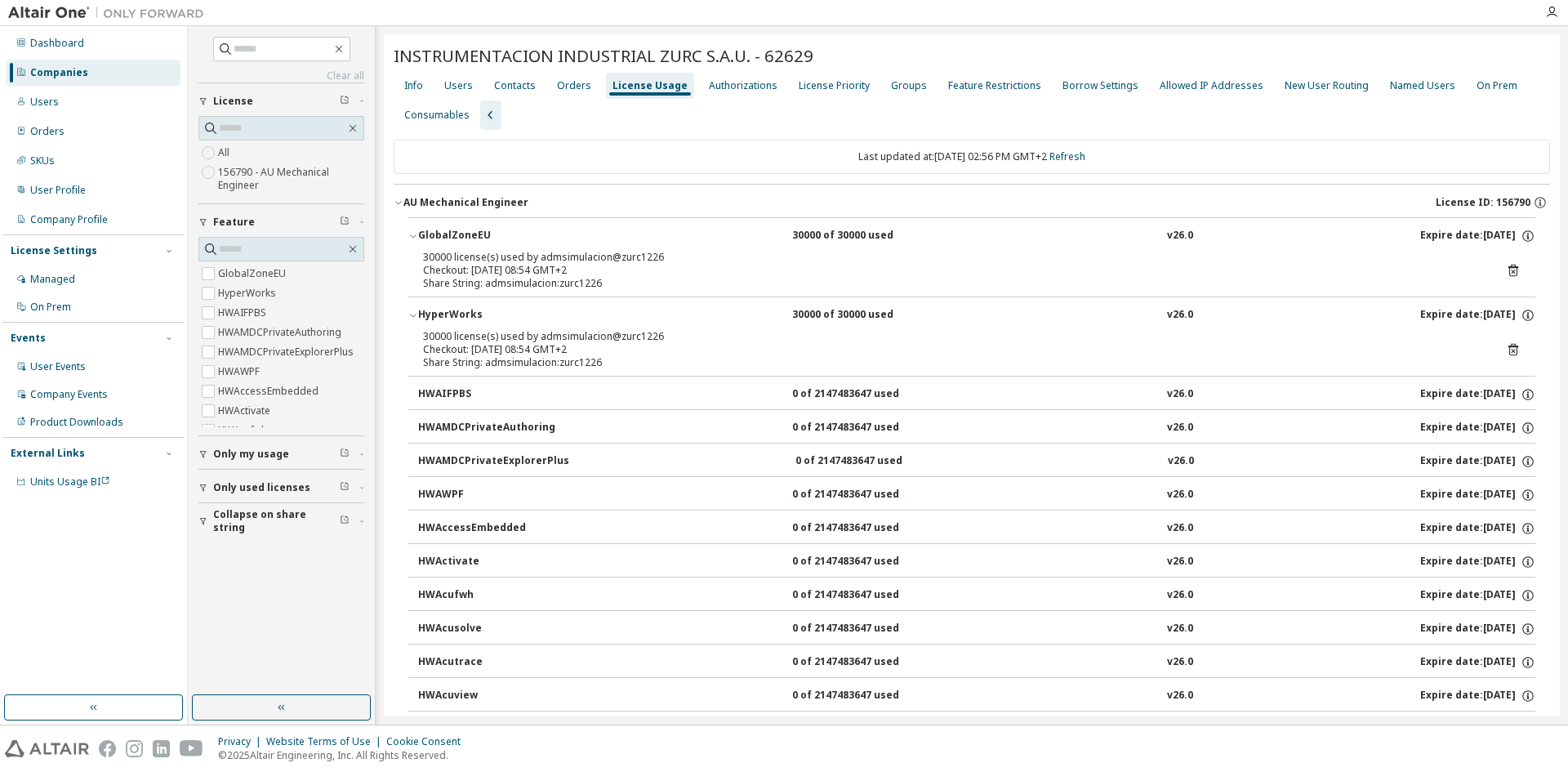
click at [460, 312] on div "HyperWorks" at bounding box center [491, 316] width 147 height 15
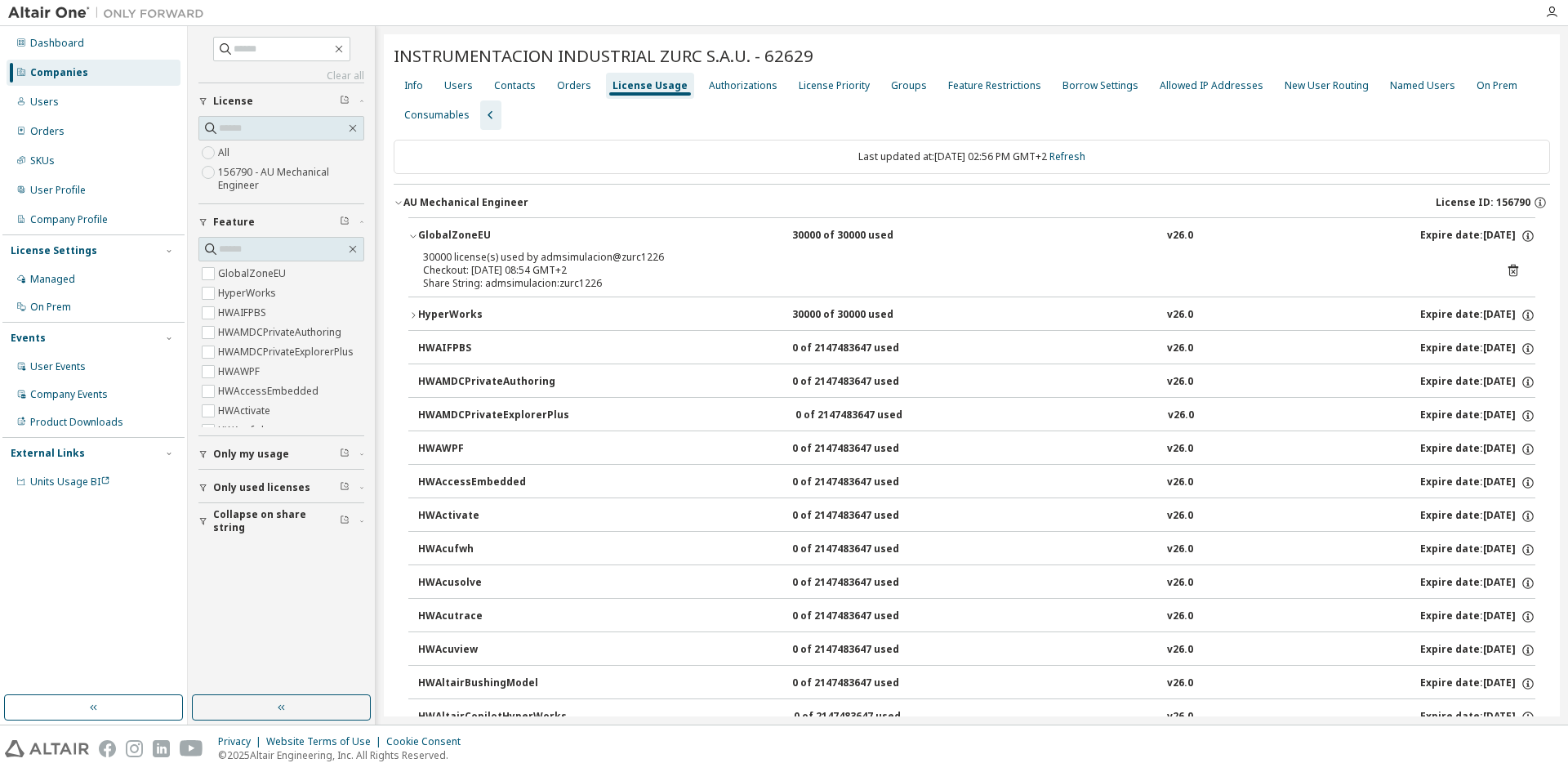
click at [454, 241] on div "GlobalZoneEU" at bounding box center [491, 236] width 147 height 15
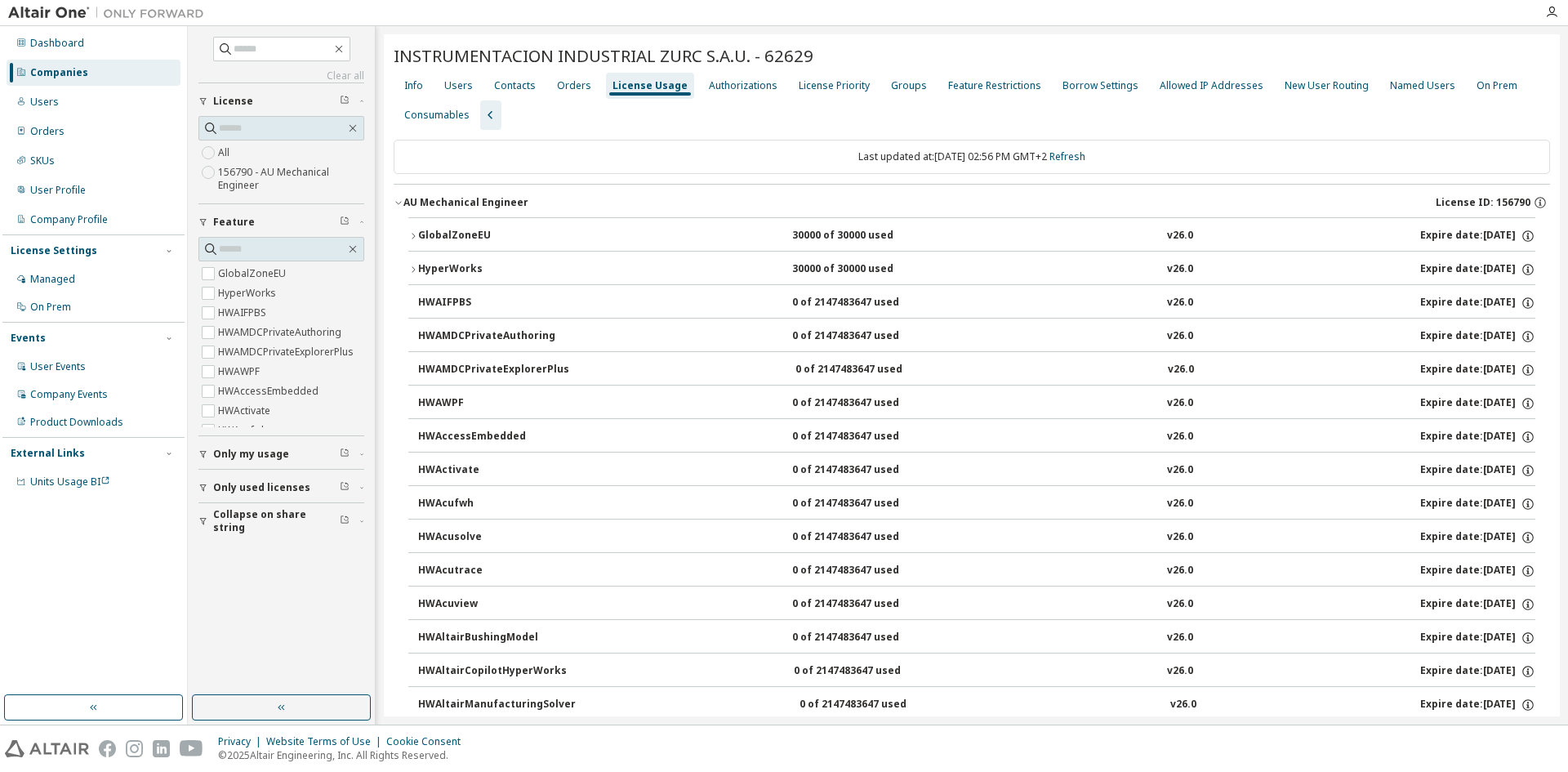
click at [434, 206] on div "AU Mechanical Engineer License ID: 156790" at bounding box center [976, 203] width 1147 height 15
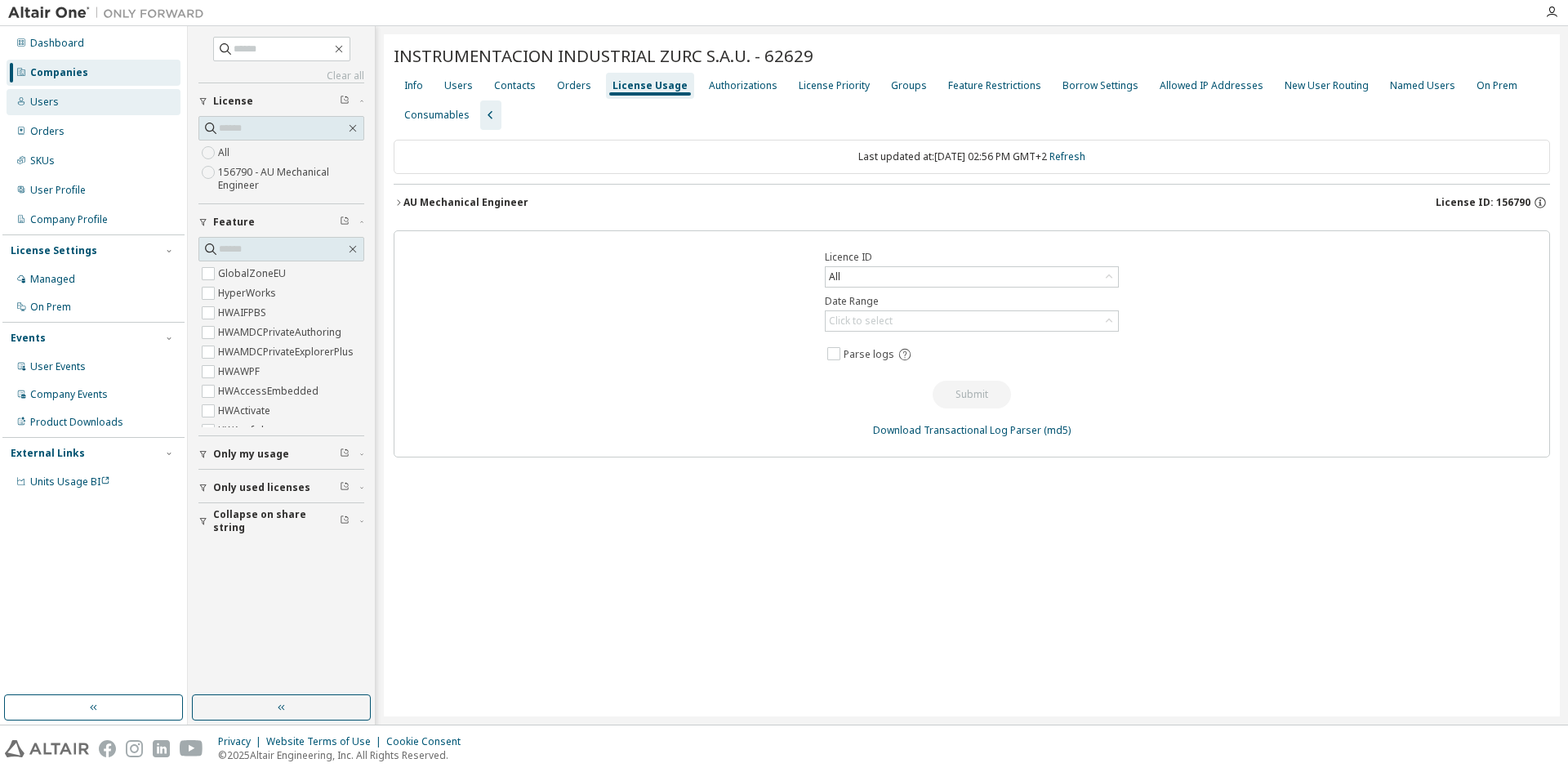
click at [68, 107] on div "Users" at bounding box center [93, 102] width 174 height 27
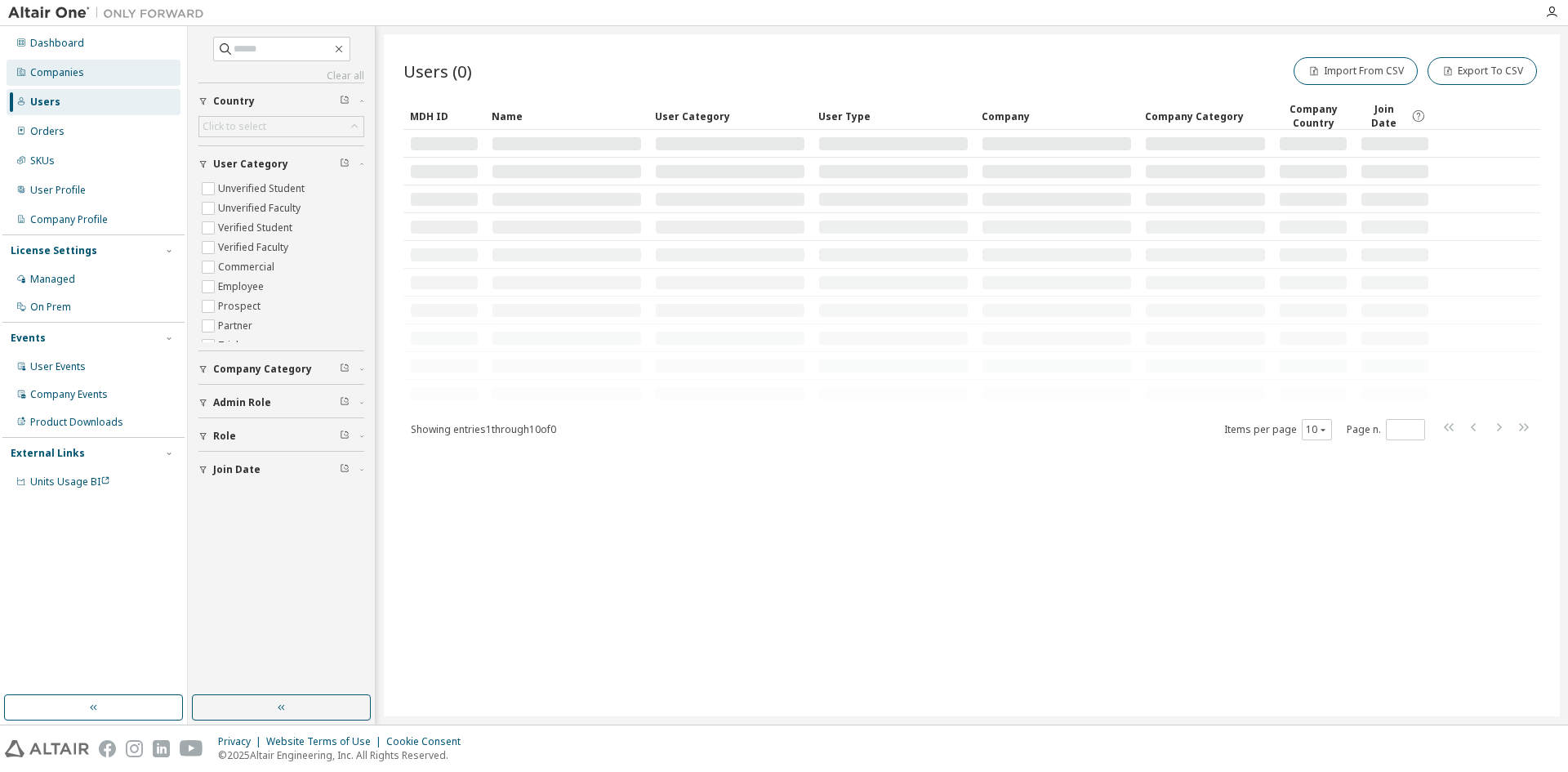
click at [74, 70] on div "Companies" at bounding box center [57, 73] width 54 height 13
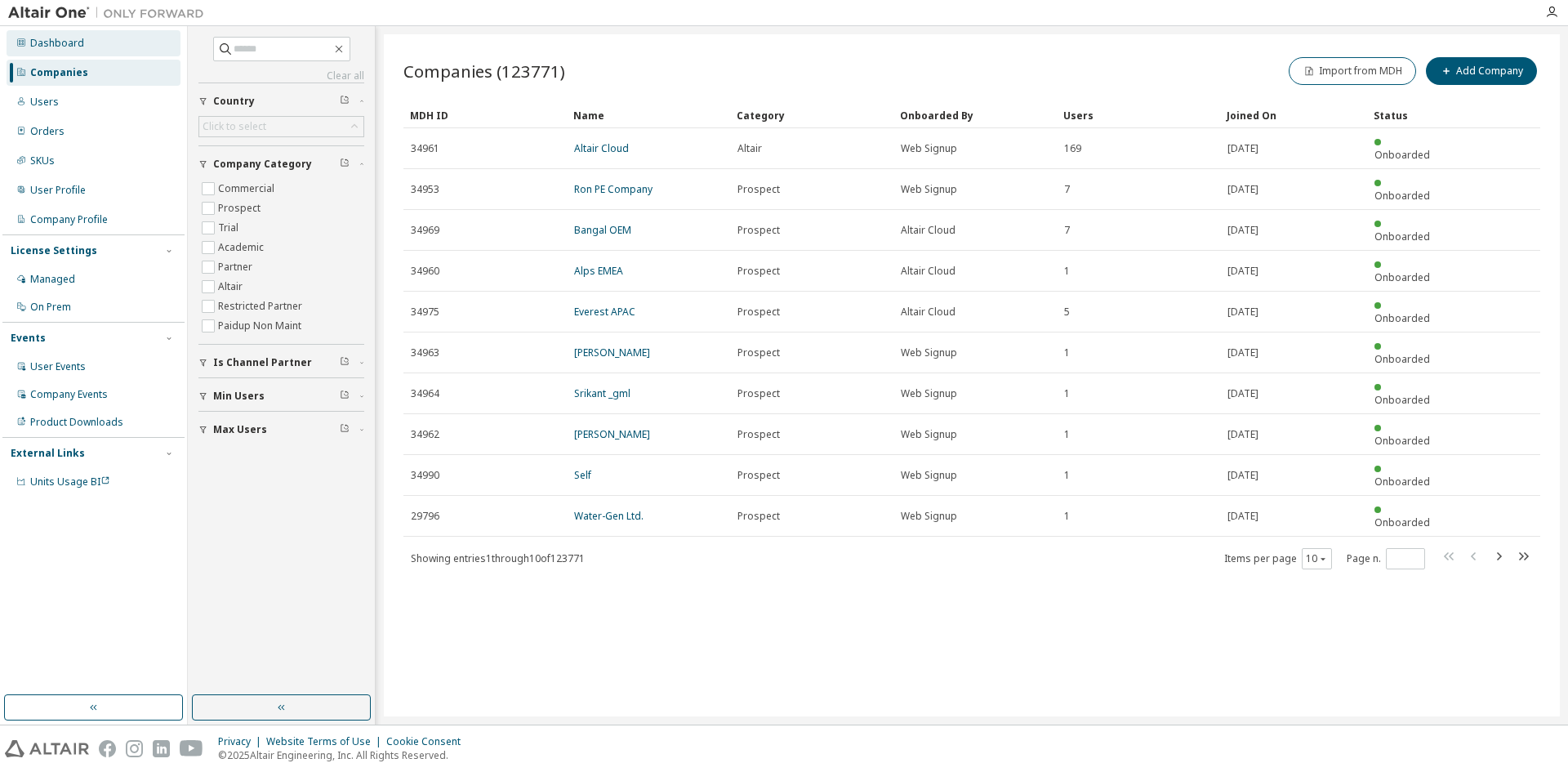
click at [102, 44] on div "Dashboard" at bounding box center [93, 44] width 174 height 27
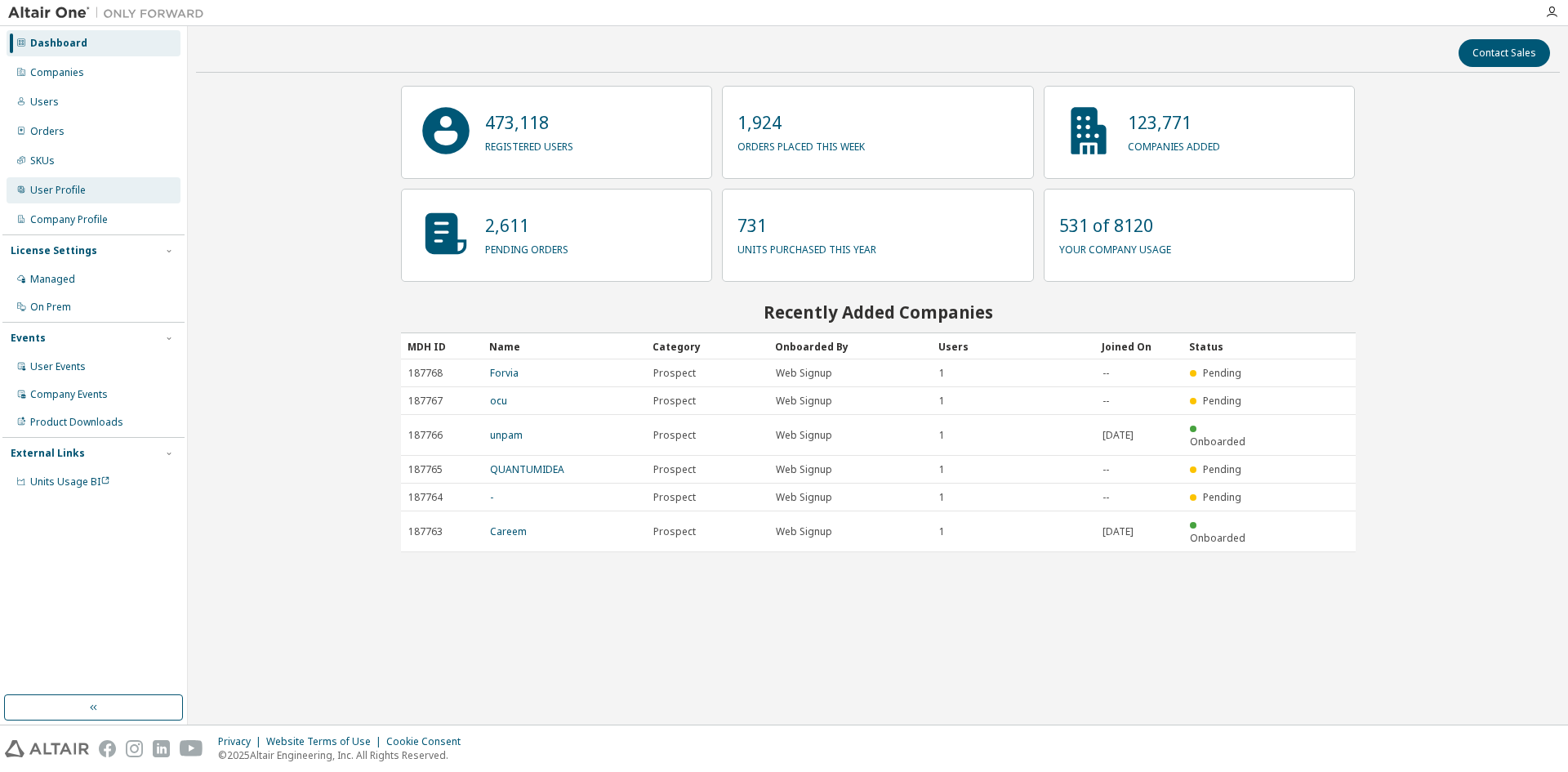
click at [82, 187] on div "User Profile" at bounding box center [58, 191] width 56 height 13
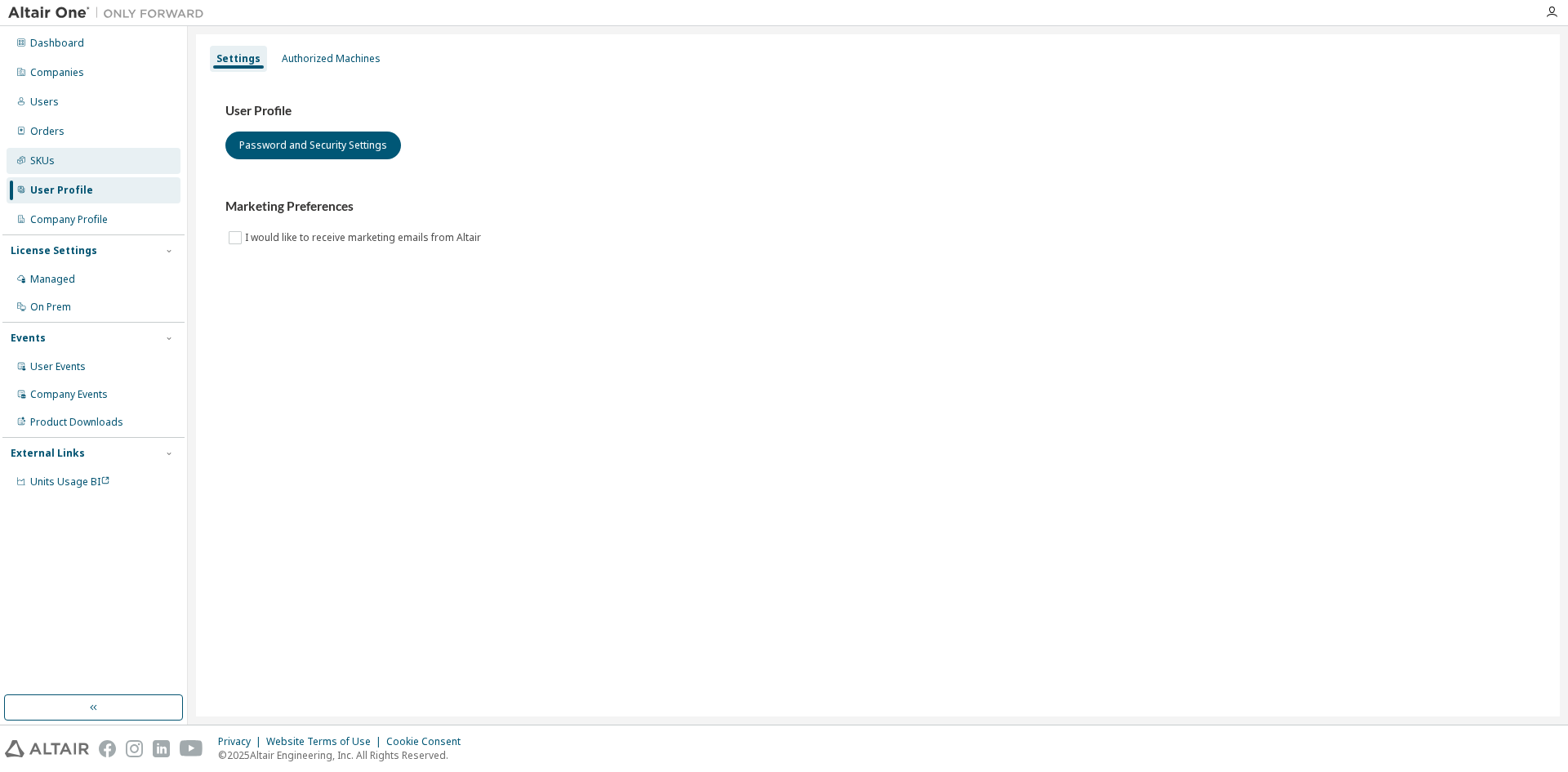
click at [82, 156] on div "SKUs" at bounding box center [93, 161] width 174 height 27
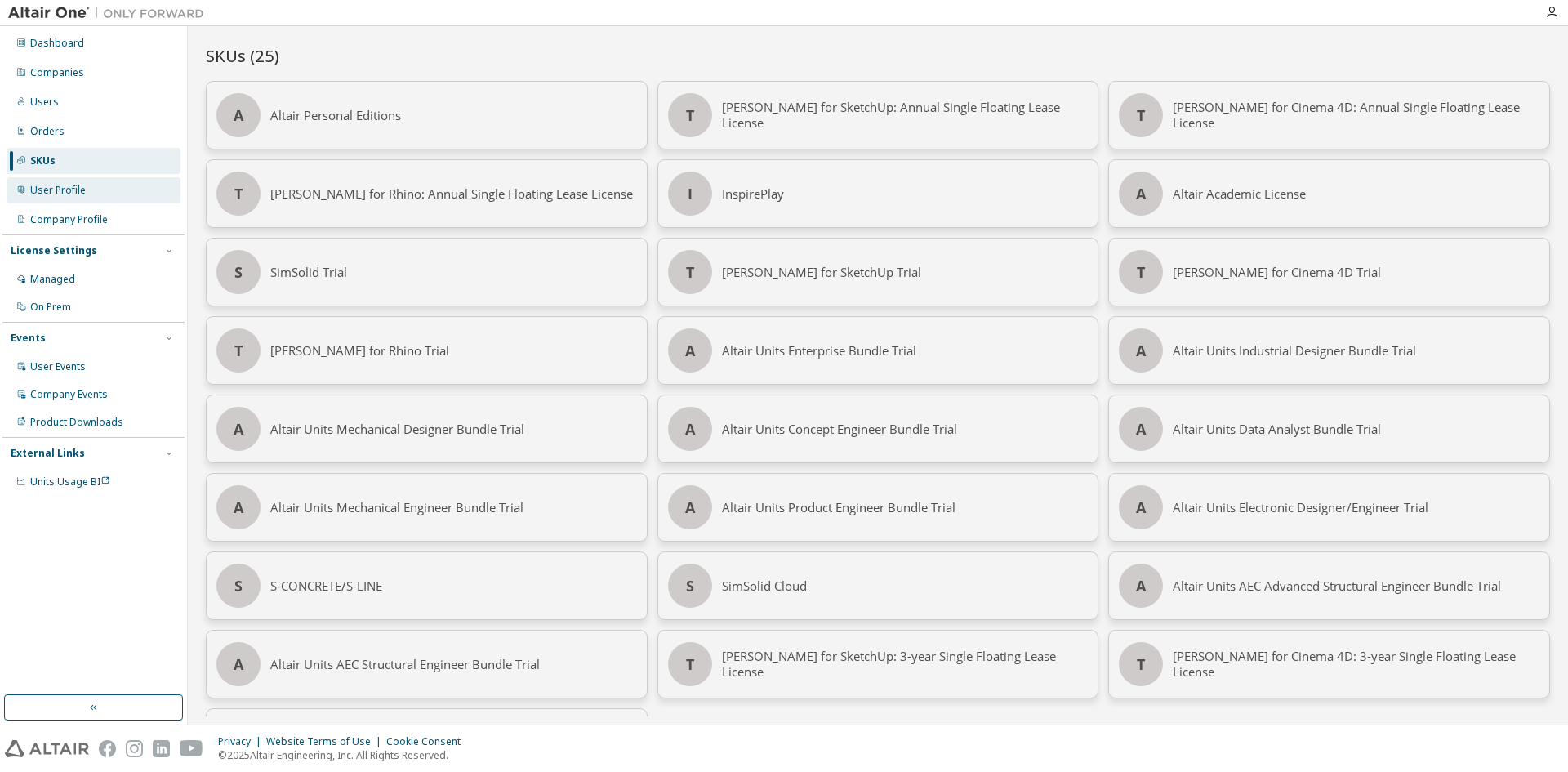
click at [79, 193] on div "User Profile" at bounding box center [58, 191] width 56 height 13
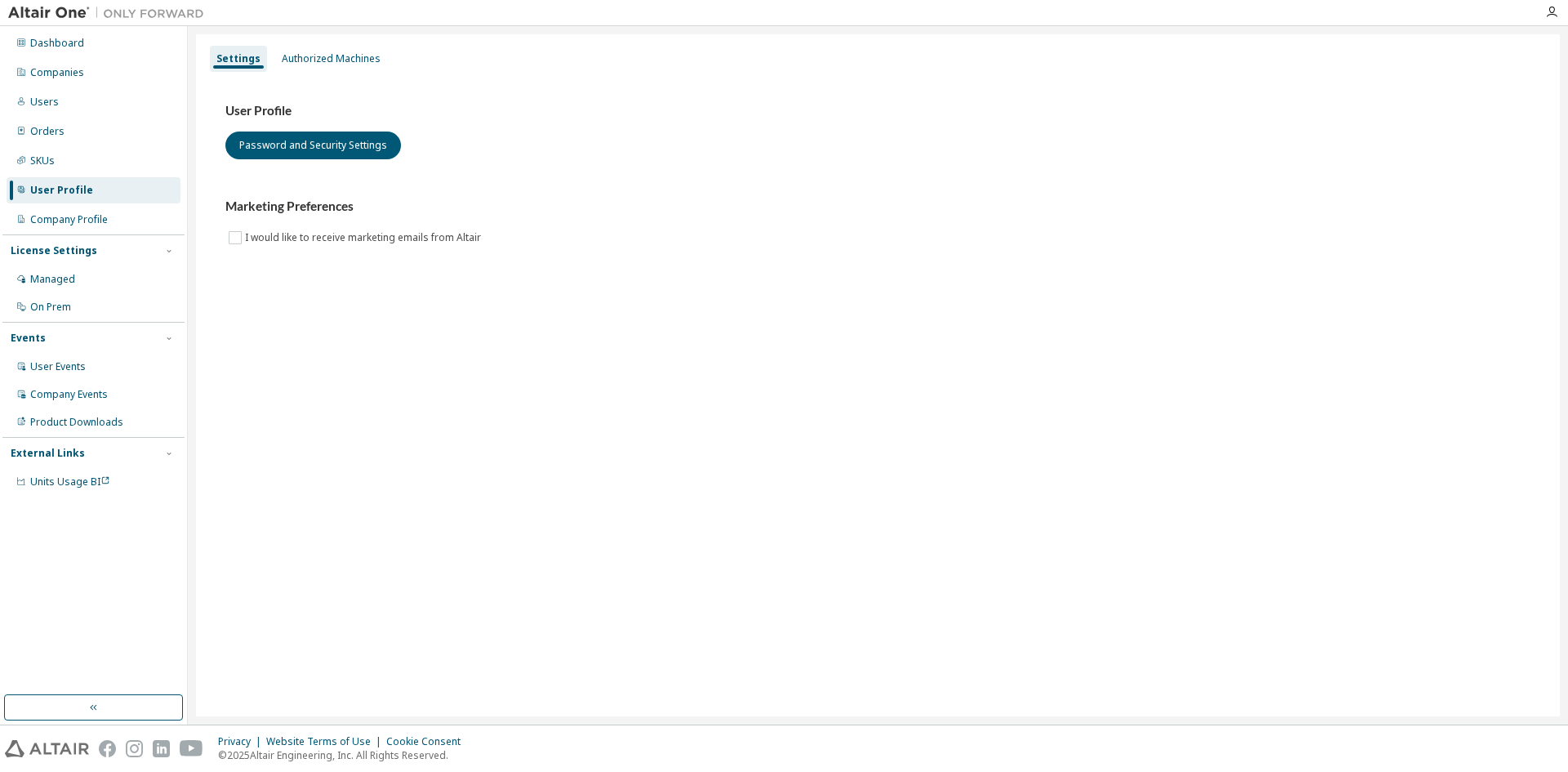
click at [86, 204] on div "Dashboard Companies Users Orders SKUs User Profile Company Profile License Sett…" at bounding box center [94, 262] width 182 height 468
click at [83, 221] on div "Company Profile" at bounding box center [69, 220] width 78 height 13
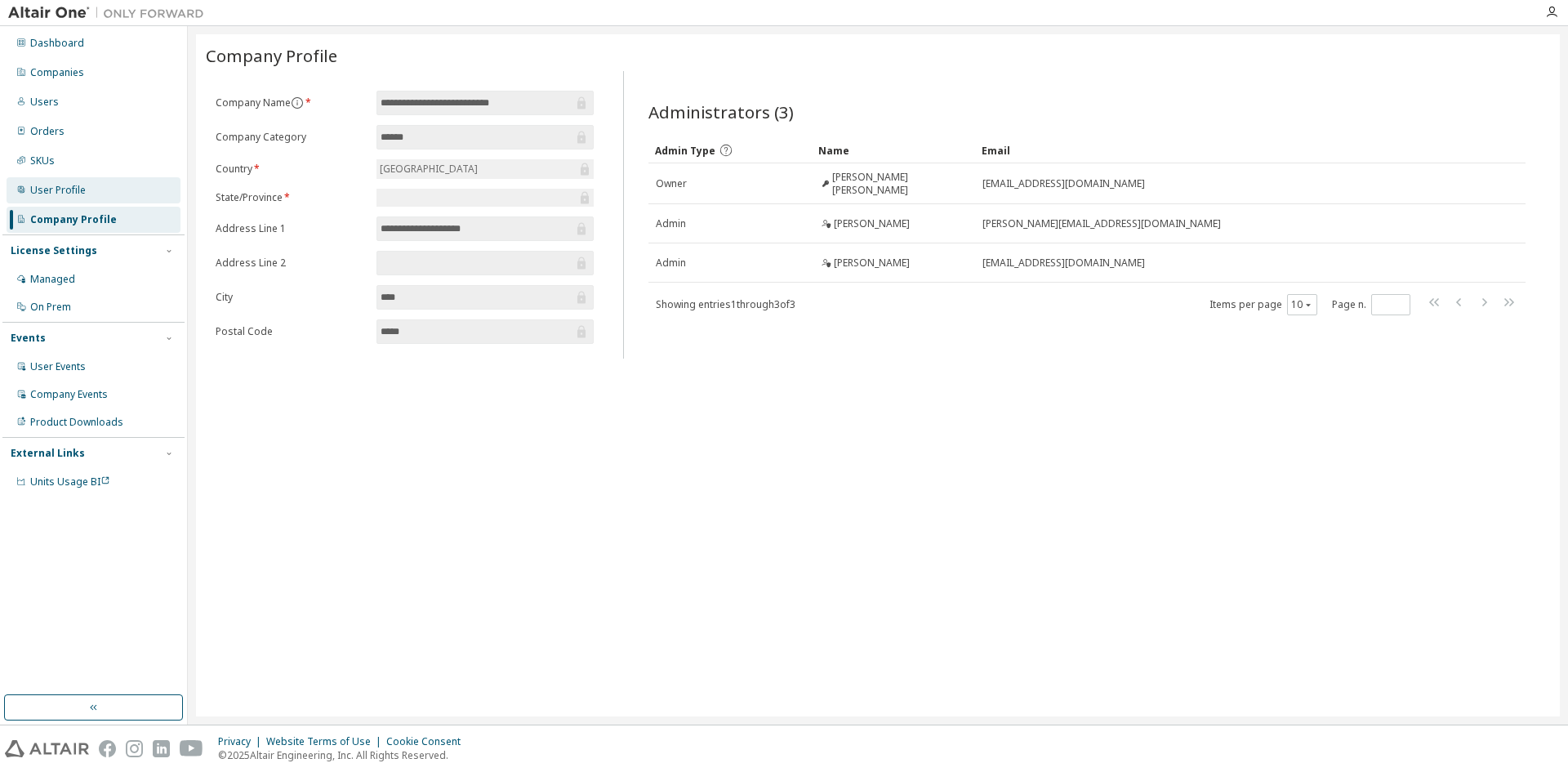
click at [76, 190] on div "User Profile" at bounding box center [58, 191] width 56 height 13
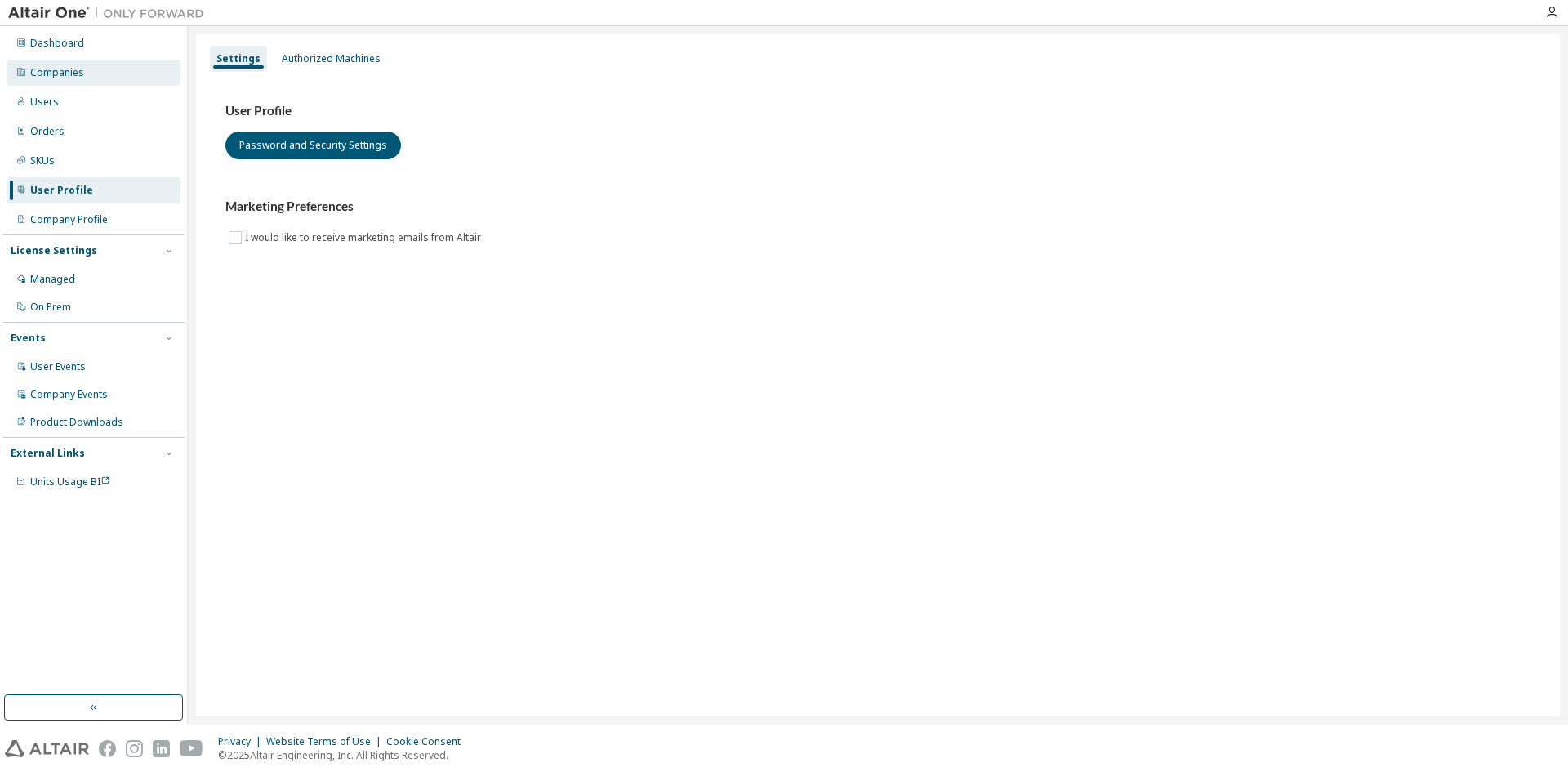
click at [74, 63] on div "Companies" at bounding box center [93, 73] width 174 height 27
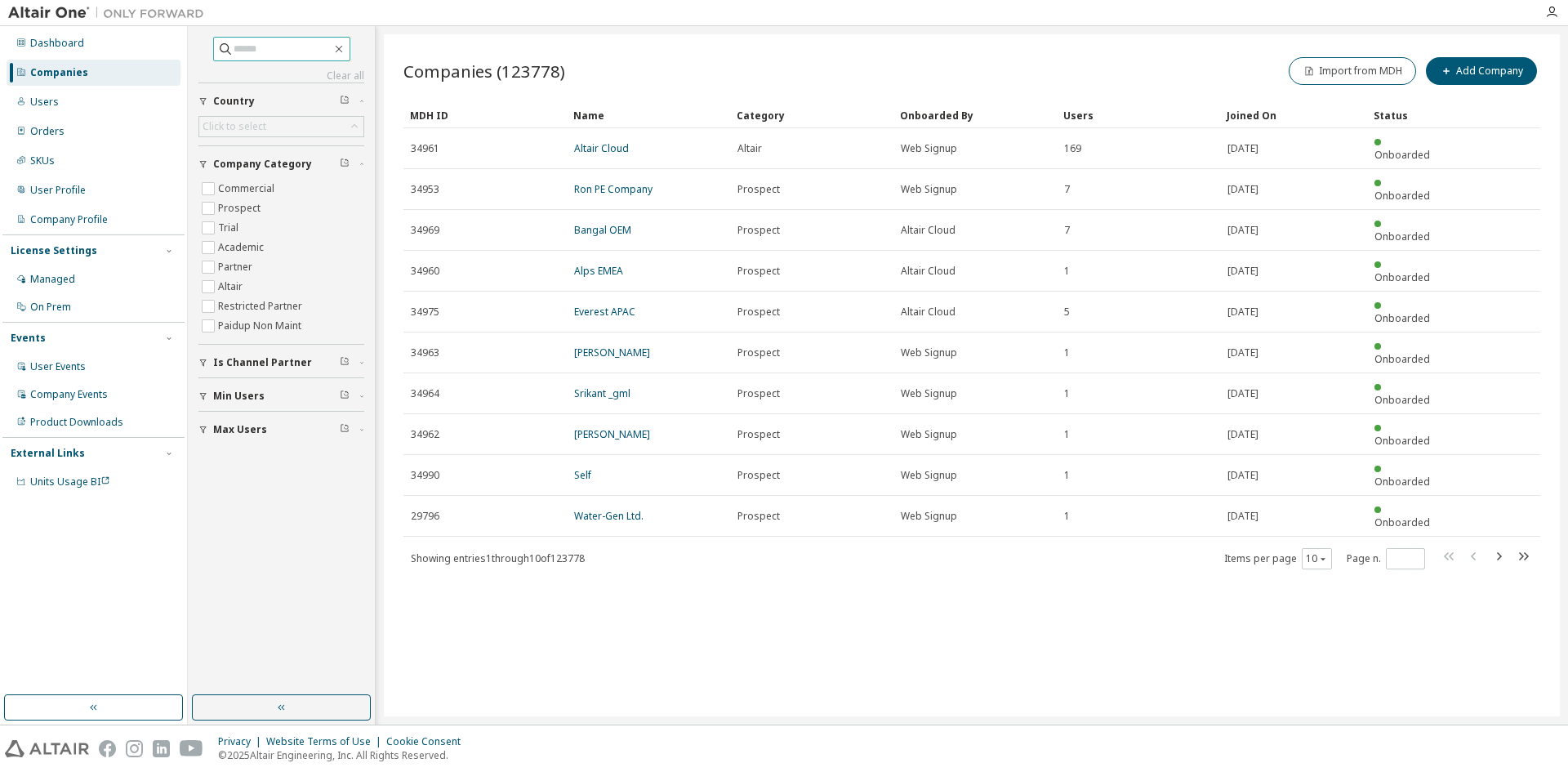
click at [271, 55] on input "text" at bounding box center [282, 48] width 98 height 16
type input "*"
click at [251, 54] on input "text" at bounding box center [282, 48] width 98 height 16
type input "****"
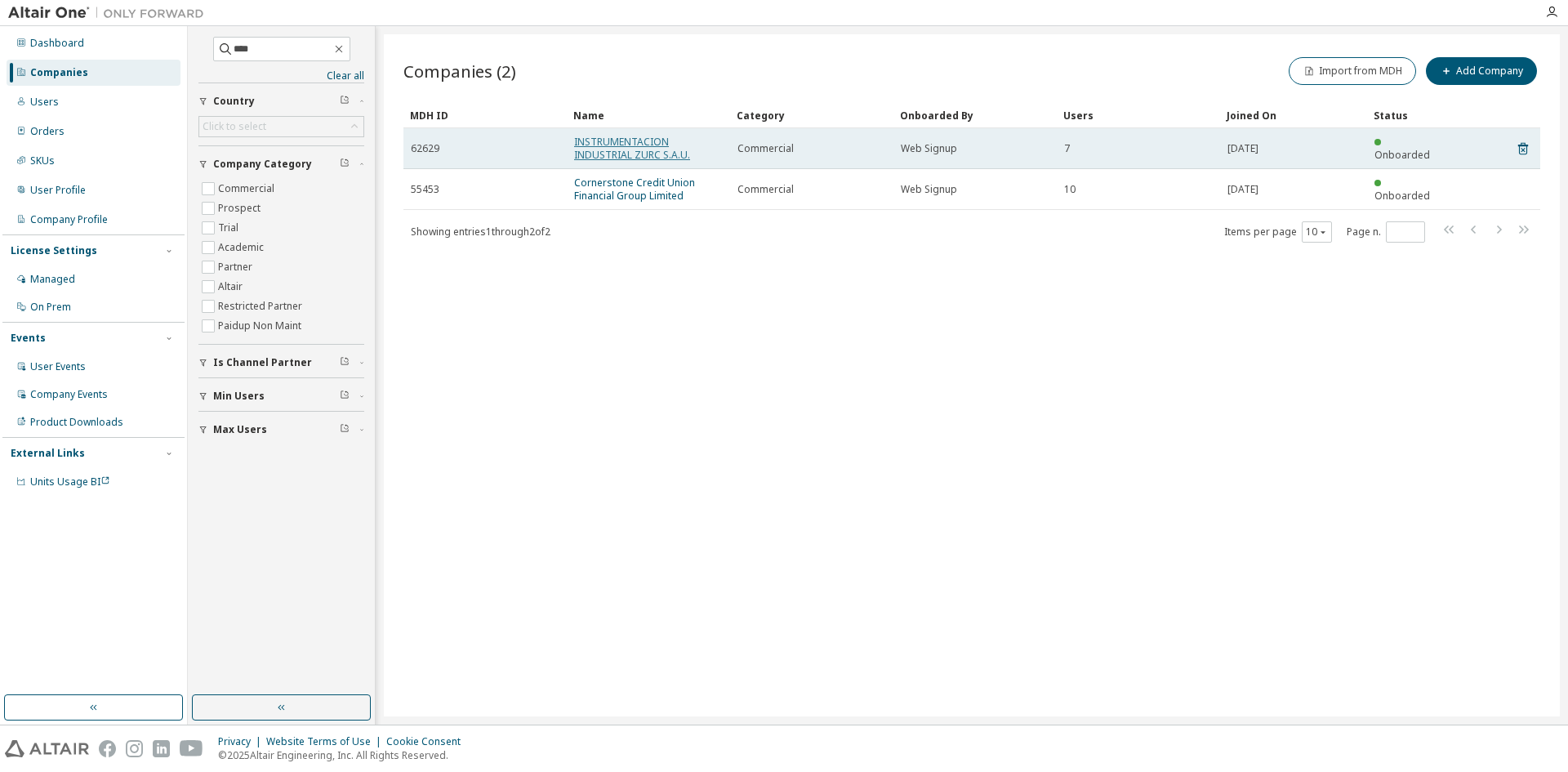
click at [644, 153] on link "INSTRUMENTACION INDUSTRIAL ZURC S.A.U." at bounding box center [632, 148] width 116 height 27
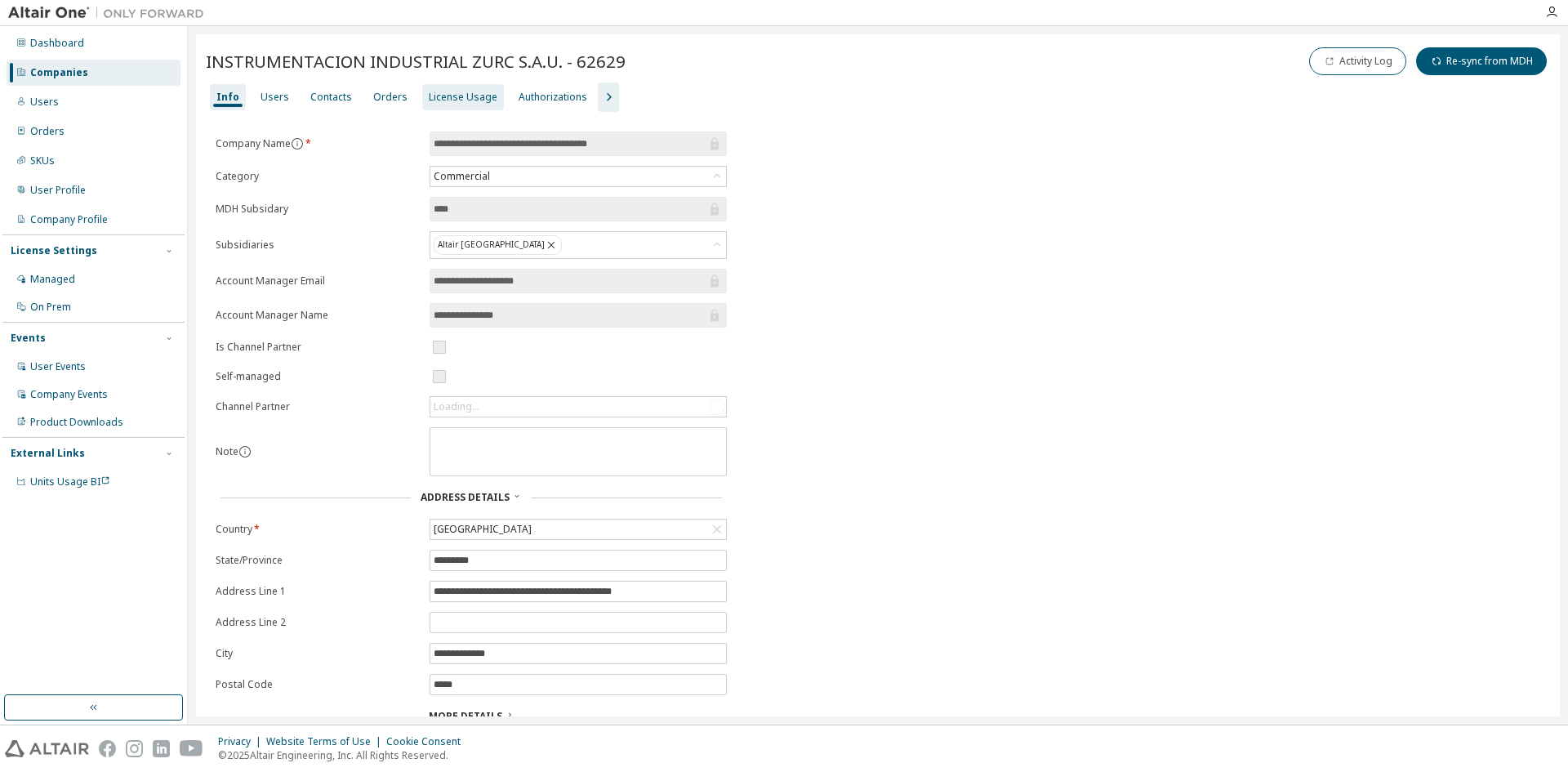
click at [468, 104] on div "License Usage" at bounding box center [463, 98] width 82 height 27
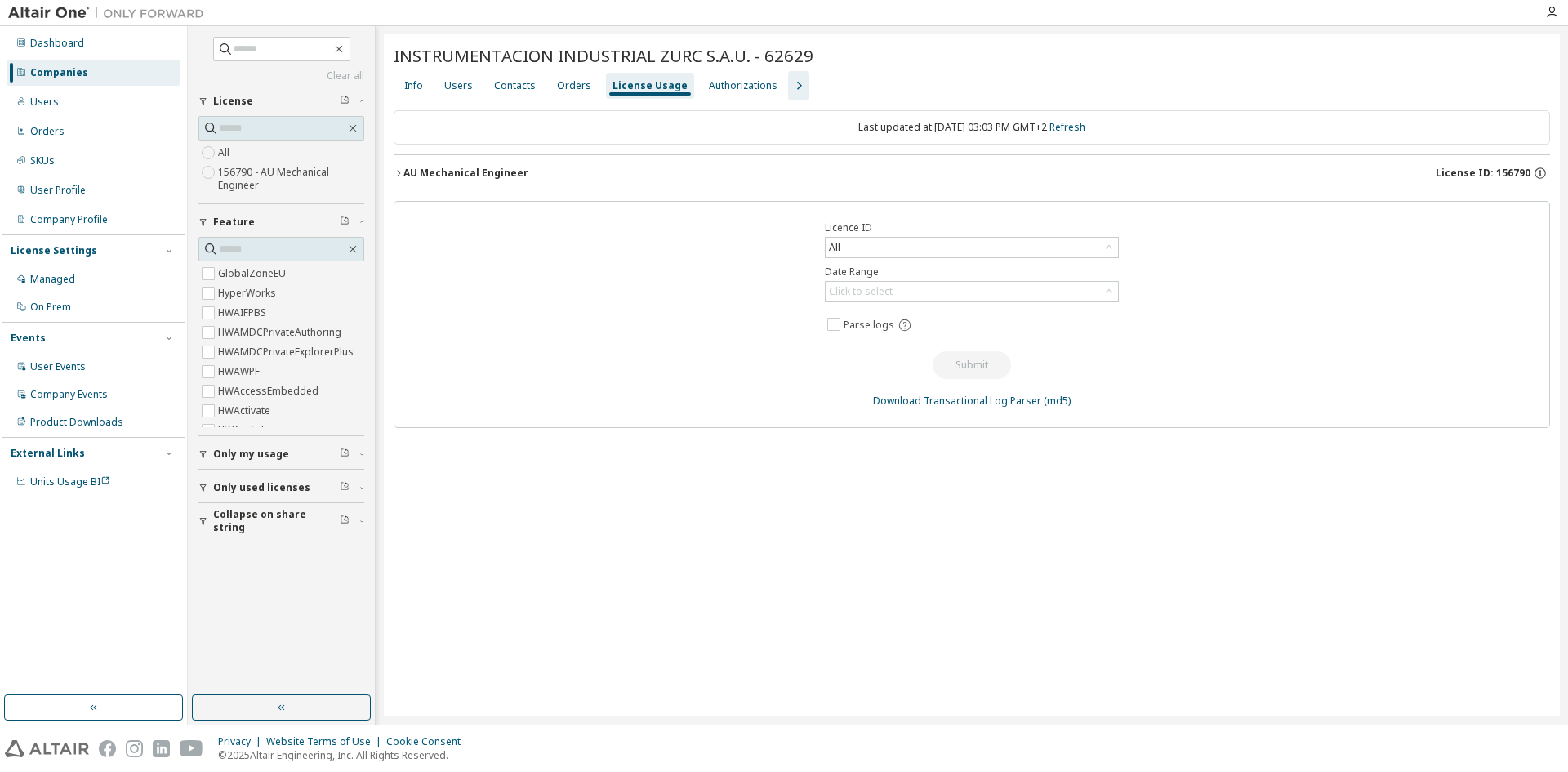
click at [452, 163] on button "AU Mechanical Engineer License ID: 156790" at bounding box center [971, 174] width 1156 height 36
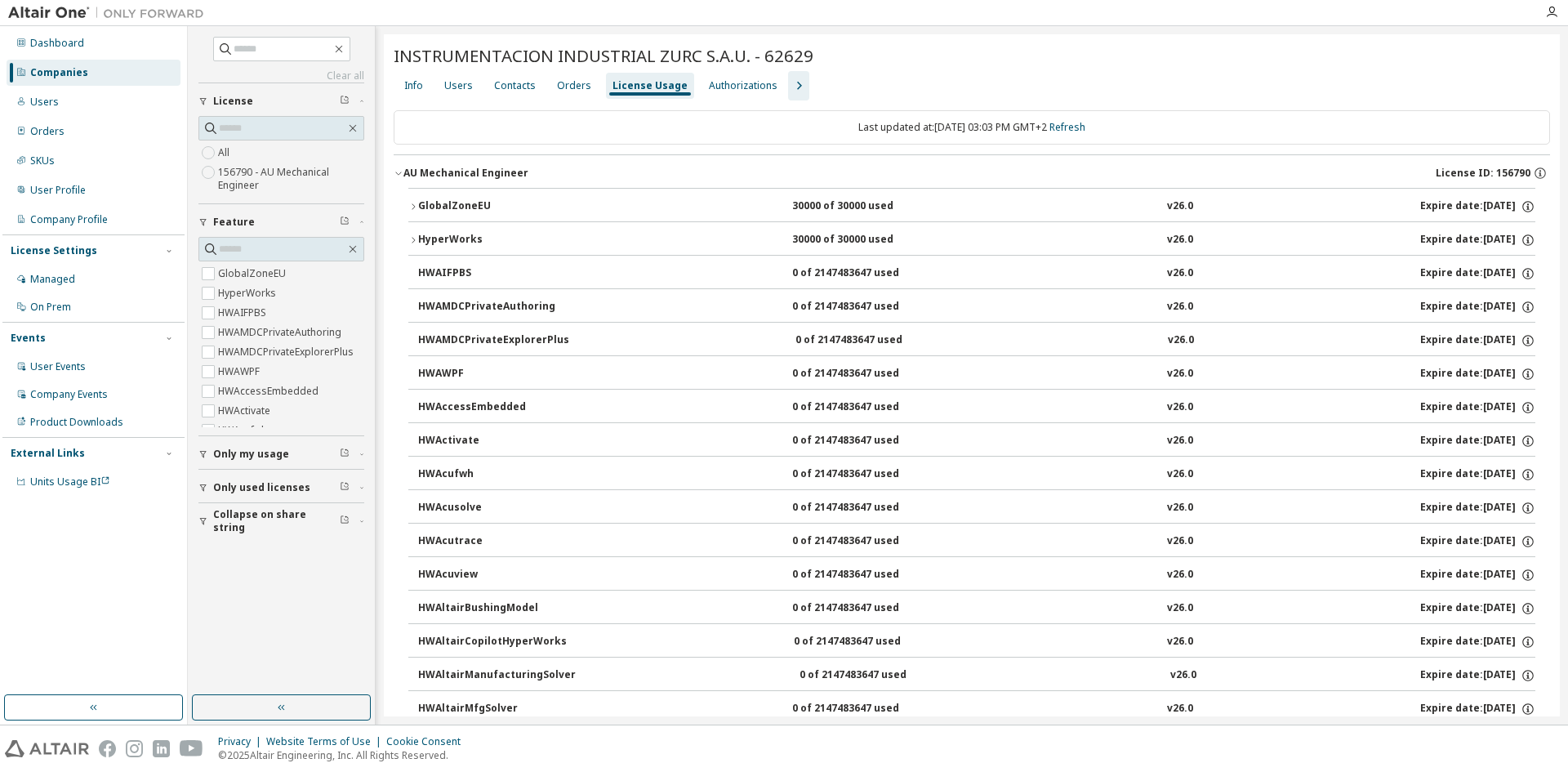
click at [445, 201] on div "GlobalZoneEU" at bounding box center [491, 207] width 147 height 15
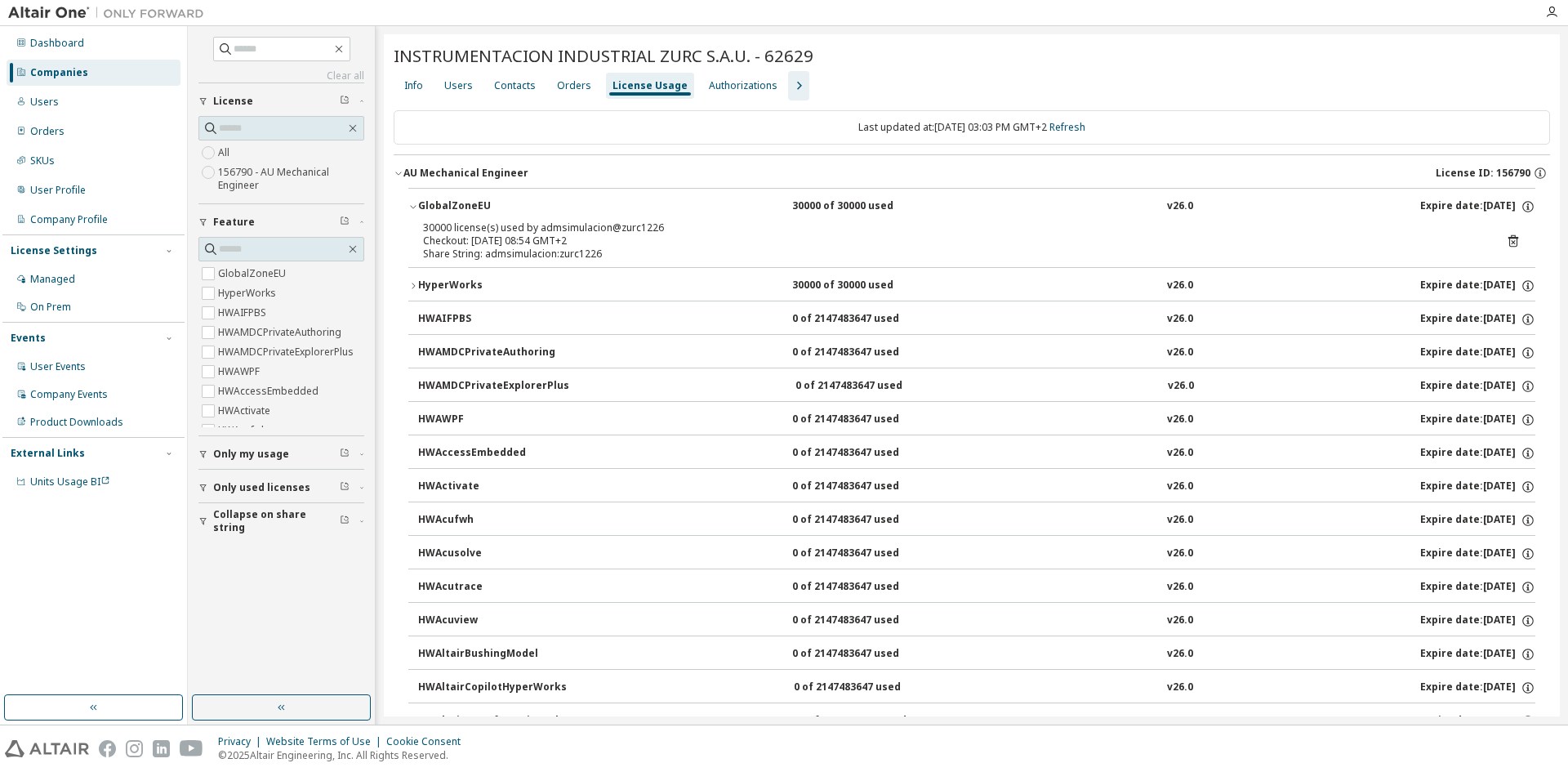
click at [436, 289] on div "HyperWorks" at bounding box center [491, 286] width 147 height 15
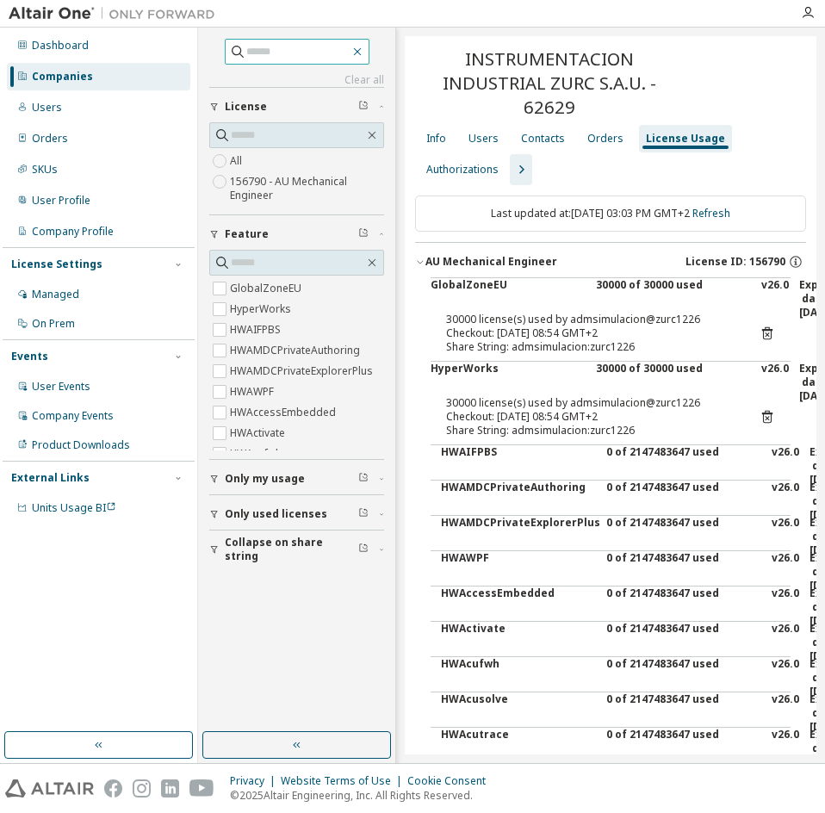
click at [364, 55] on icon "button" at bounding box center [357, 52] width 14 height 14
click at [364, 54] on icon "button" at bounding box center [357, 52] width 14 height 14
click at [527, 164] on icon "button" at bounding box center [521, 169] width 21 height 21
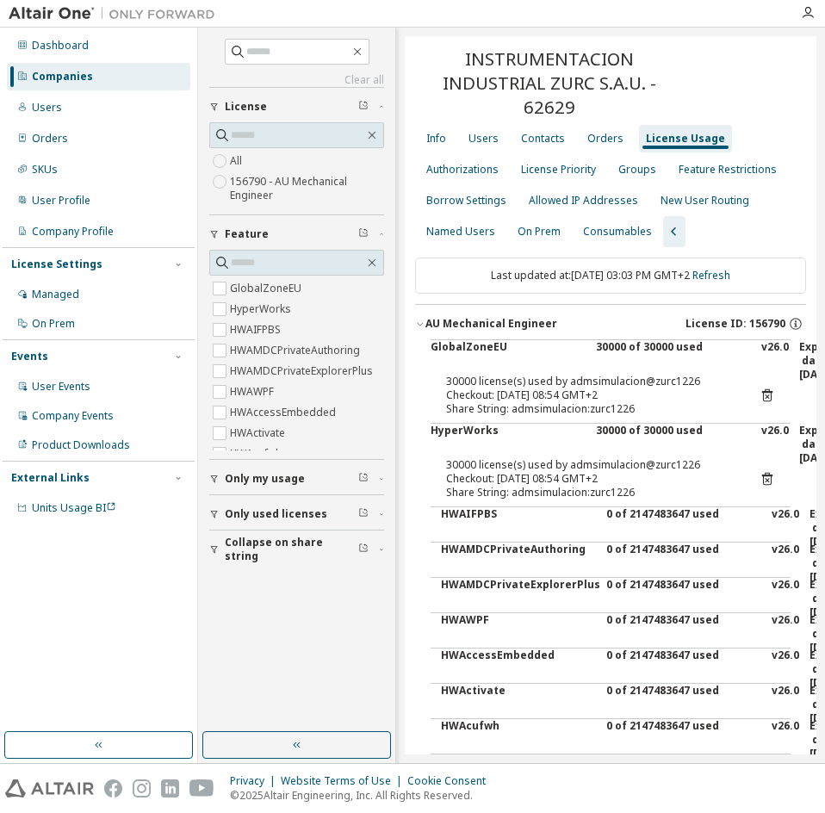
click at [698, 65] on div "INSTRUMENTACION INDUSTRIAL ZURC S.A.U. - 62629" at bounding box center [610, 83] width 391 height 72
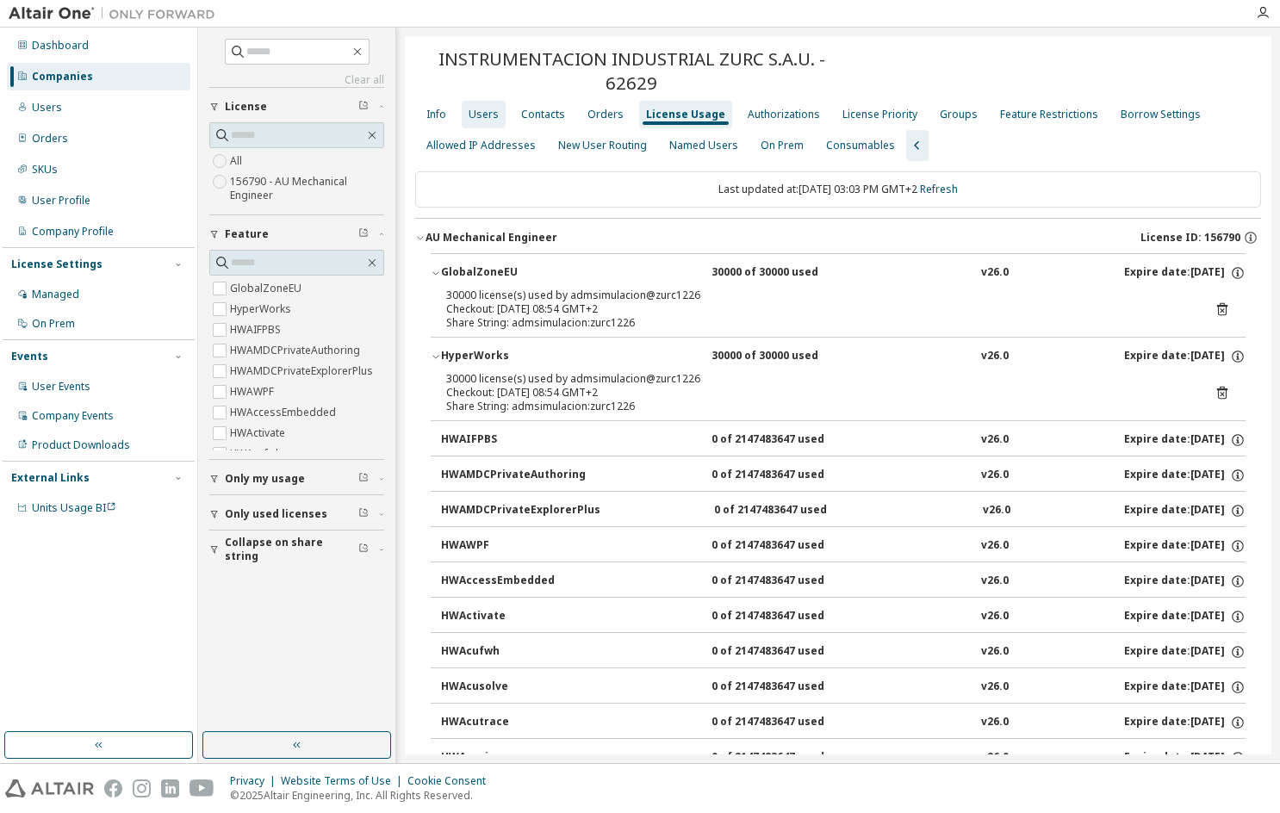
click at [482, 118] on div "Users" at bounding box center [483, 115] width 30 height 14
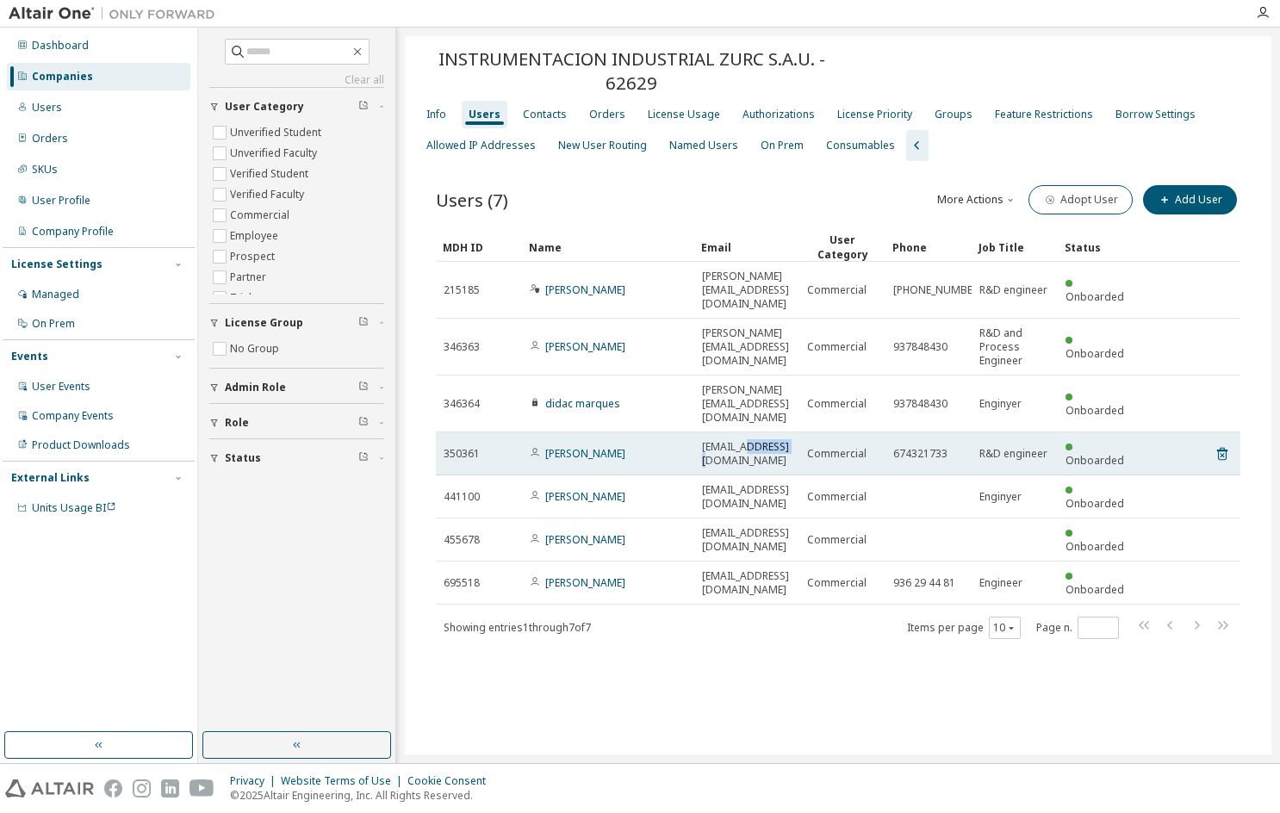
drag, startPoint x: 742, startPoint y: 394, endPoint x: 780, endPoint y: 390, distance: 38.0
click at [780, 440] on span "[EMAIL_ADDRESS][DOMAIN_NAME]" at bounding box center [747, 454] width 90 height 28
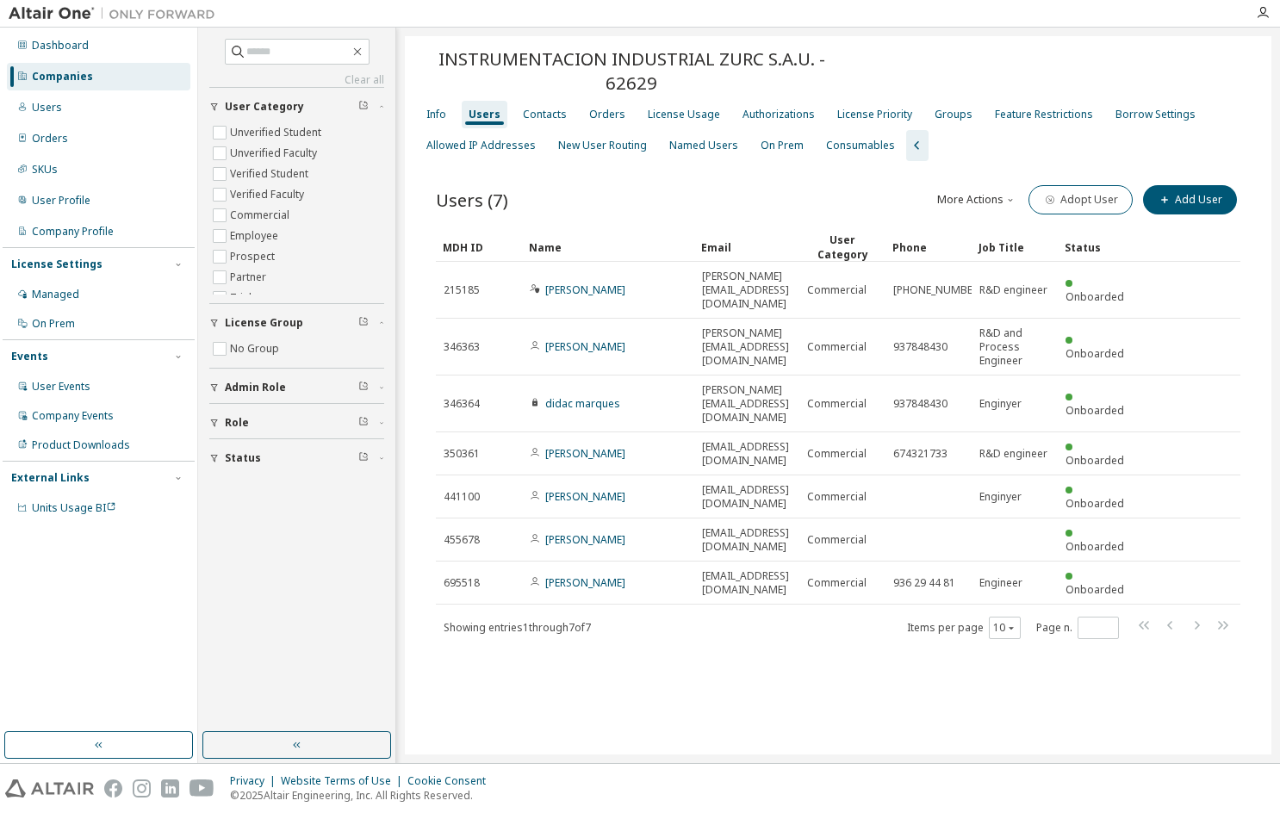
click at [706, 565] on div "Users (7) More Actions Import From CSV Export To CSV Adopt User Add User Clear …" at bounding box center [838, 423] width 846 height 524
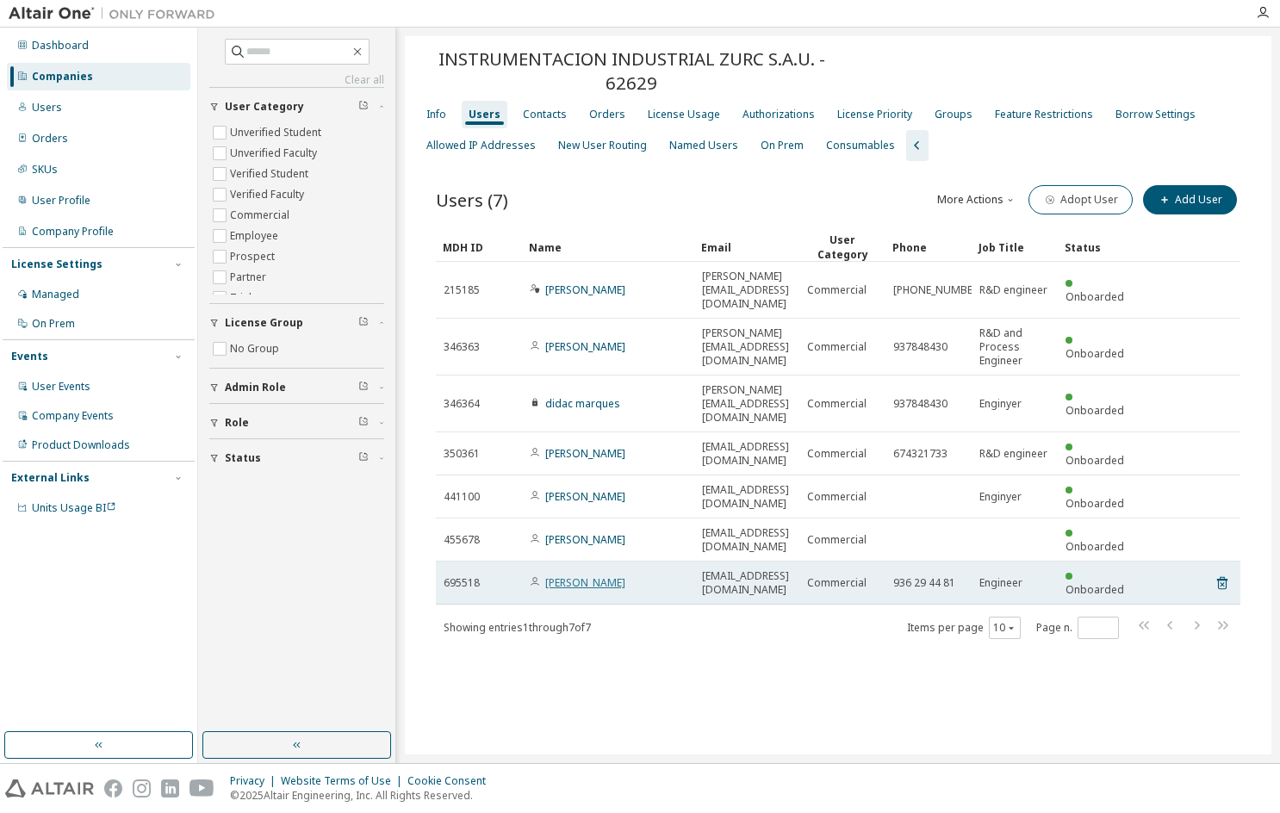
click at [589, 575] on link "[PERSON_NAME]" at bounding box center [585, 582] width 80 height 15
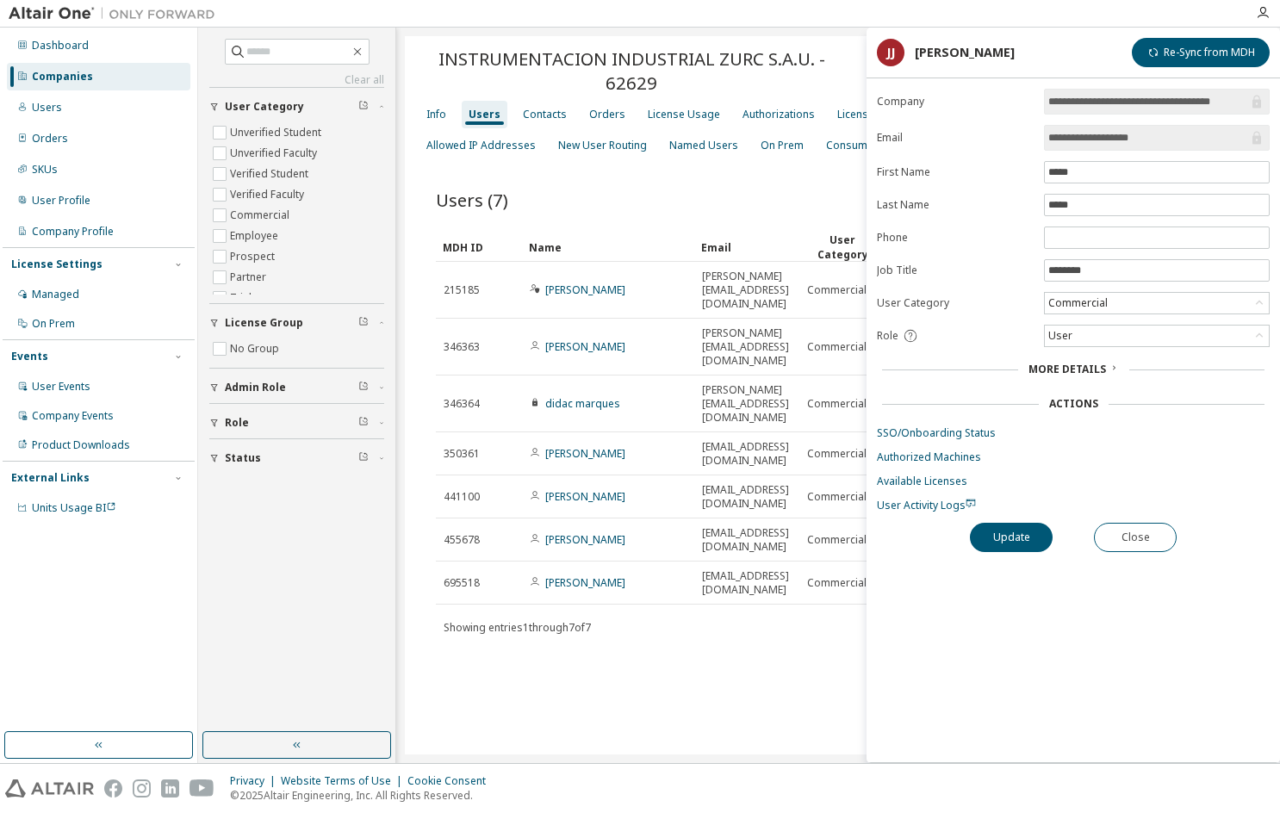
click at [671, 563] on div "Users (7) More Actions Import From CSV Export To CSV Adopt User Add User Clear …" at bounding box center [838, 423] width 846 height 524
click at [1107, 530] on button "Close" at bounding box center [1135, 537] width 83 height 29
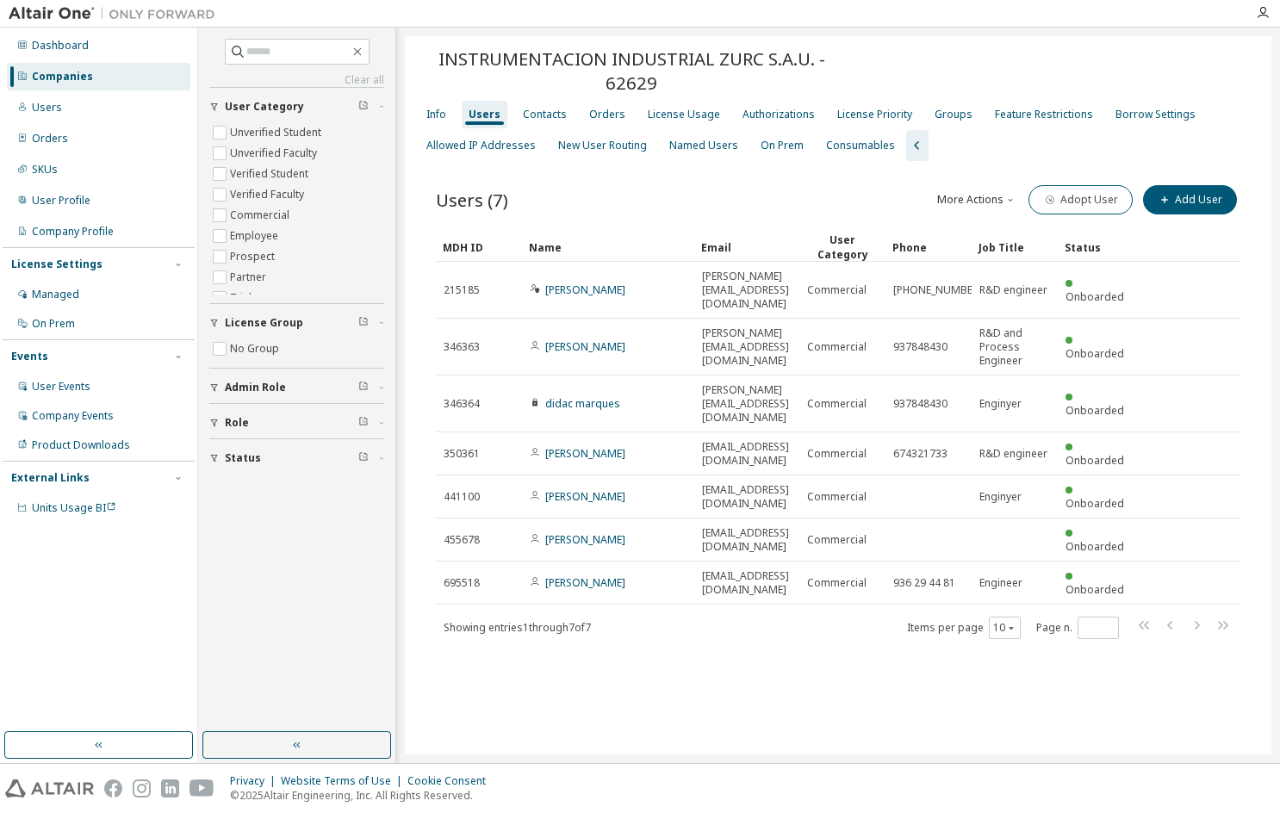
click at [665, 560] on div "Users (7) More Actions Import From CSV Export To CSV Adopt User Add User Clear …" at bounding box center [838, 423] width 846 height 524
click at [525, 118] on div "Contacts" at bounding box center [545, 115] width 44 height 14
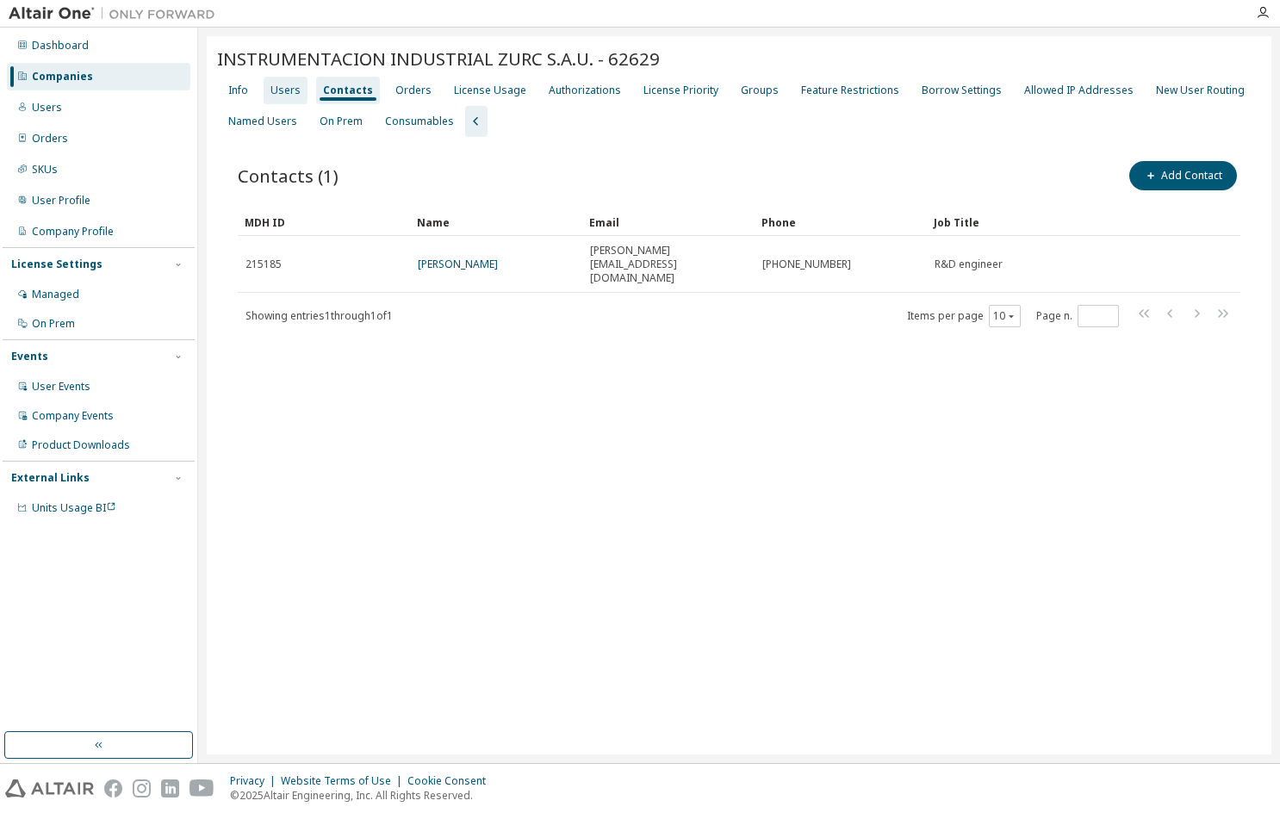
click at [284, 90] on div "Users" at bounding box center [285, 91] width 30 height 14
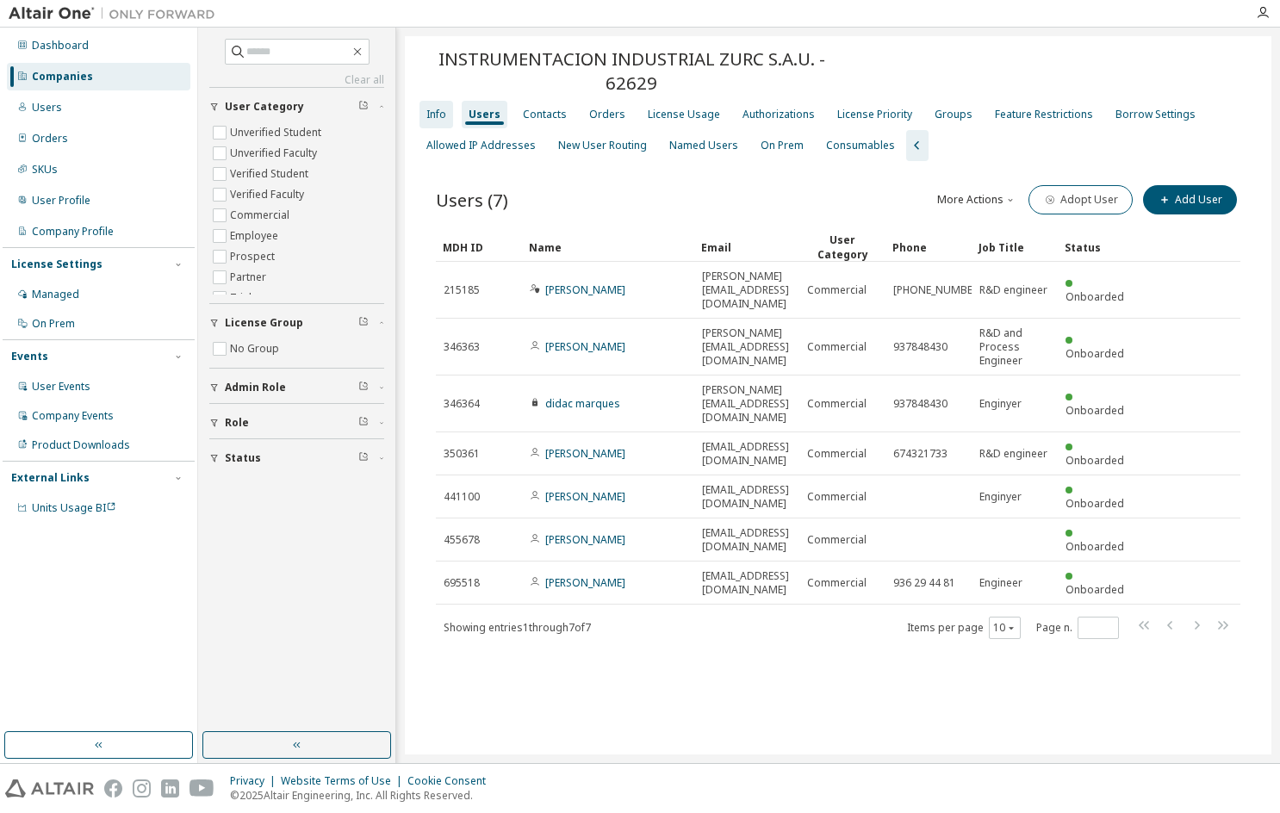
click at [450, 114] on div "Info" at bounding box center [436, 115] width 34 height 28
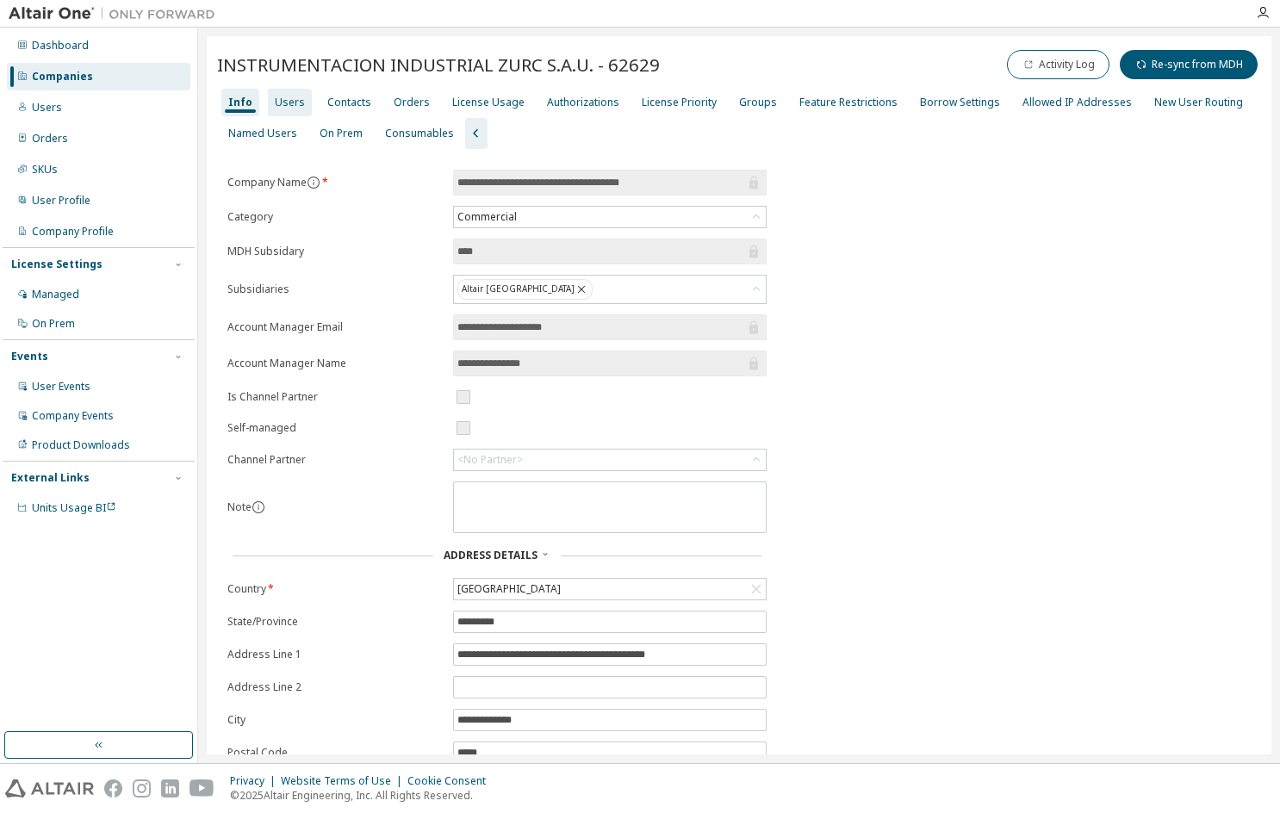
click at [278, 107] on div "Users" at bounding box center [290, 103] width 30 height 14
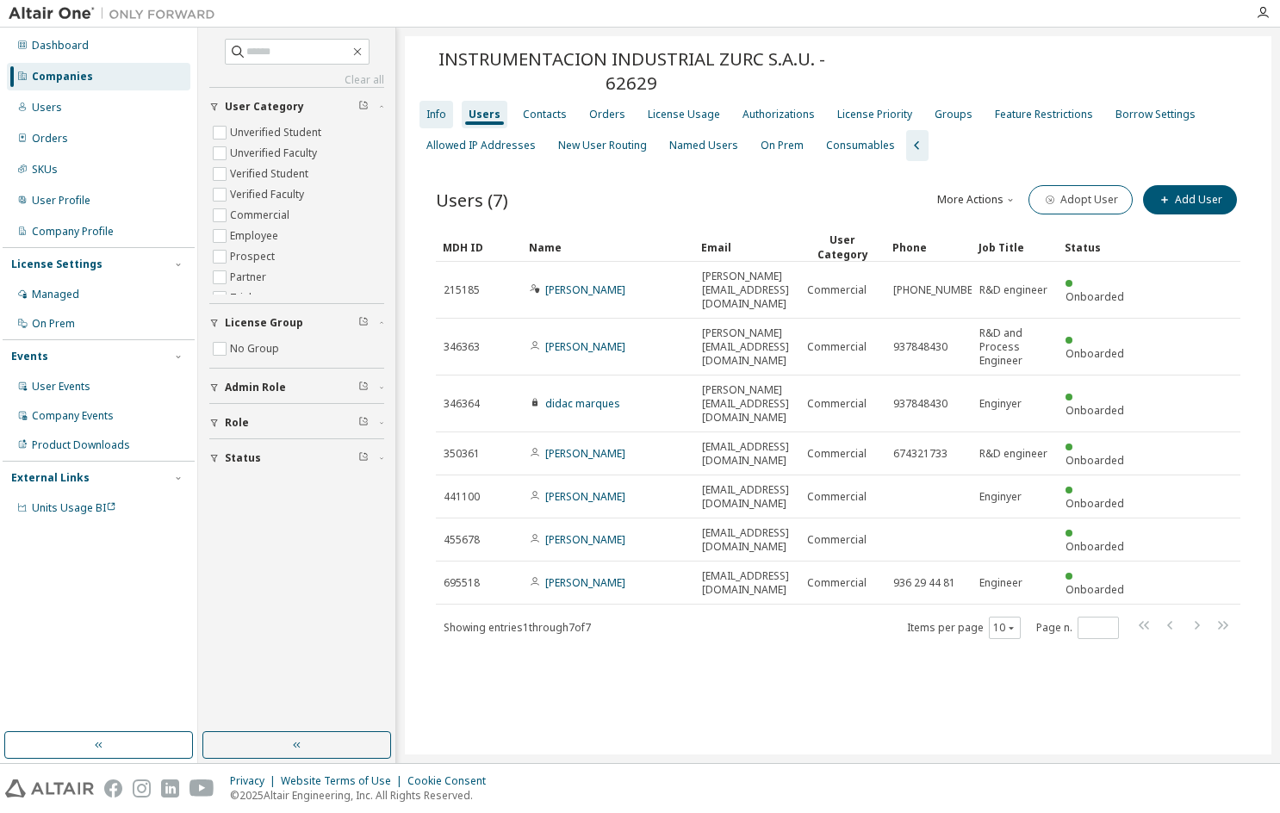
click at [431, 109] on div "Info" at bounding box center [436, 115] width 20 height 14
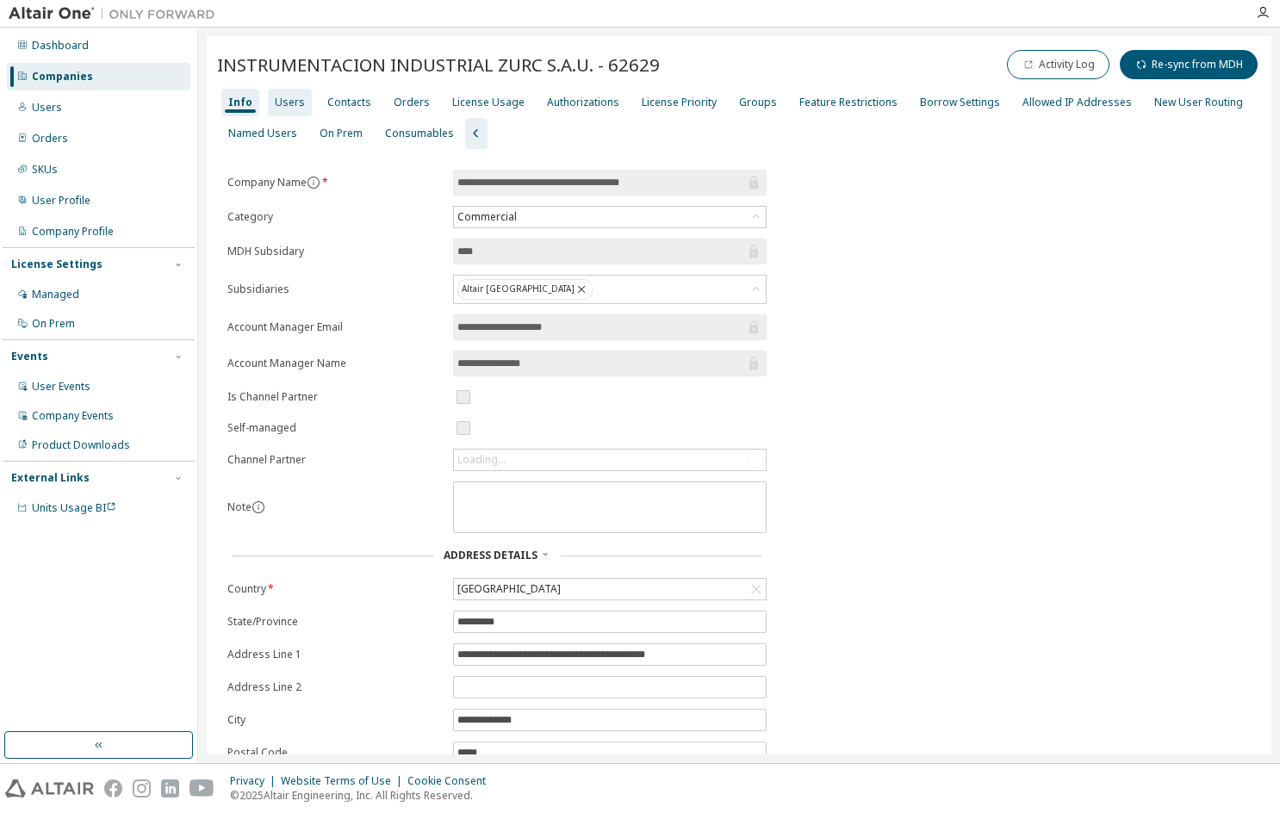
click at [290, 102] on div "Users" at bounding box center [290, 103] width 30 height 14
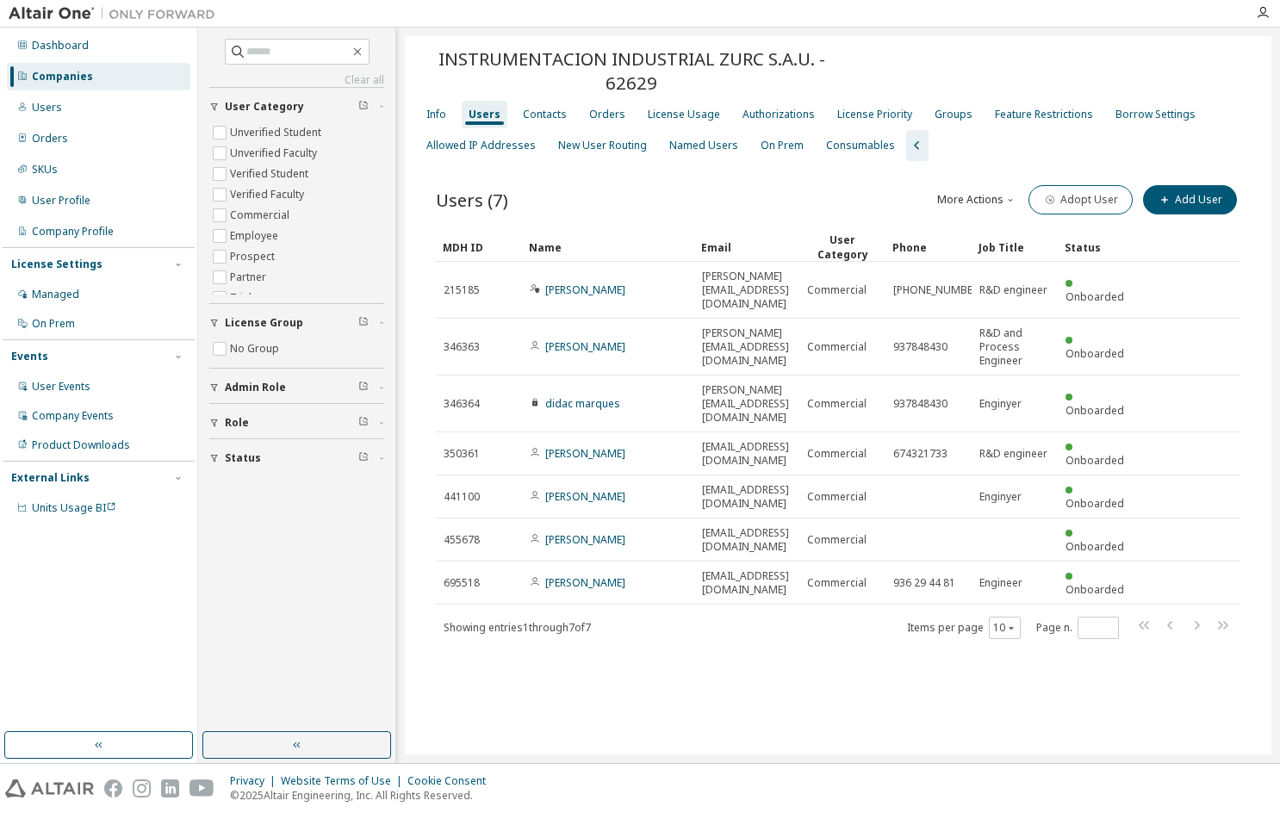
click at [569, 116] on div "Info Users Contacts Orders License Usage Authorizations License Priority Groups…" at bounding box center [838, 130] width 846 height 62
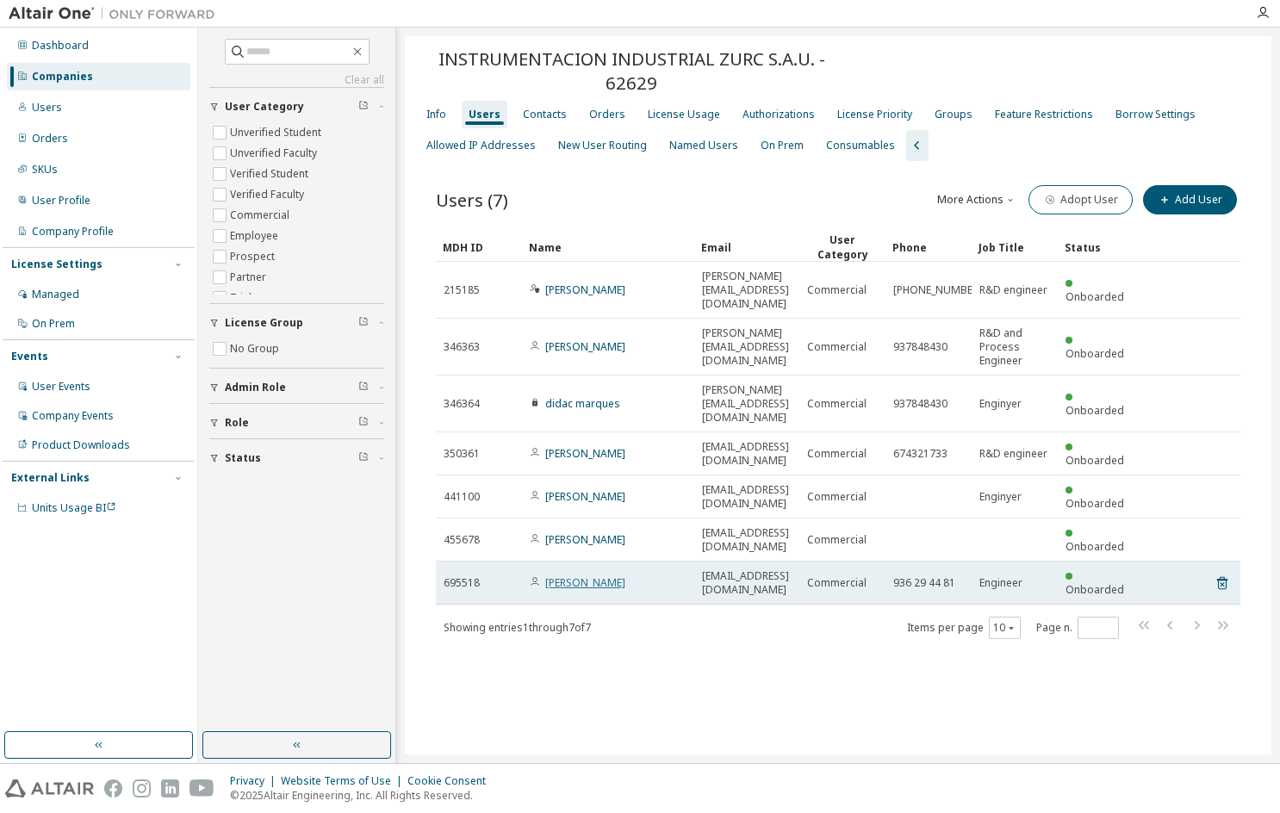
click at [584, 575] on link "[PERSON_NAME]" at bounding box center [585, 582] width 80 height 15
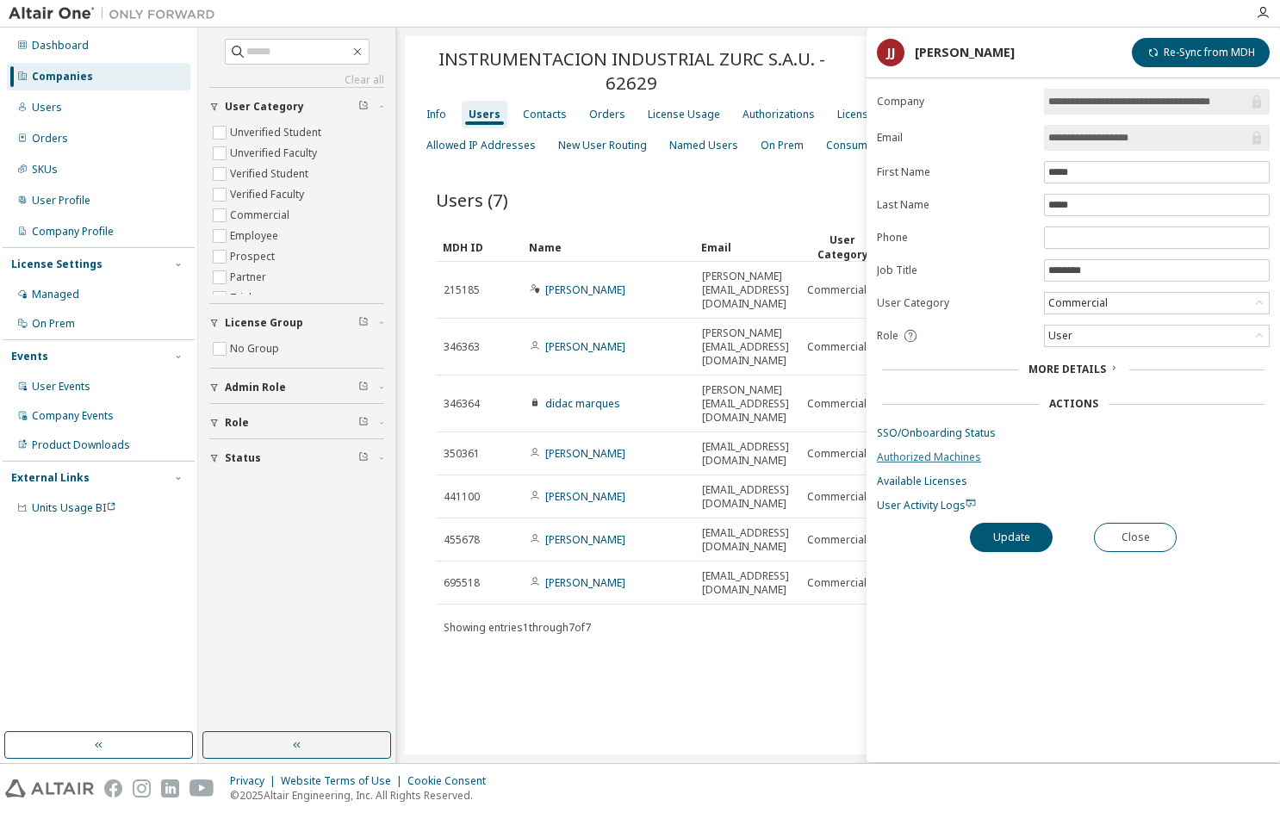
click at [919, 457] on link "Authorized Machines" at bounding box center [1073, 457] width 393 height 14
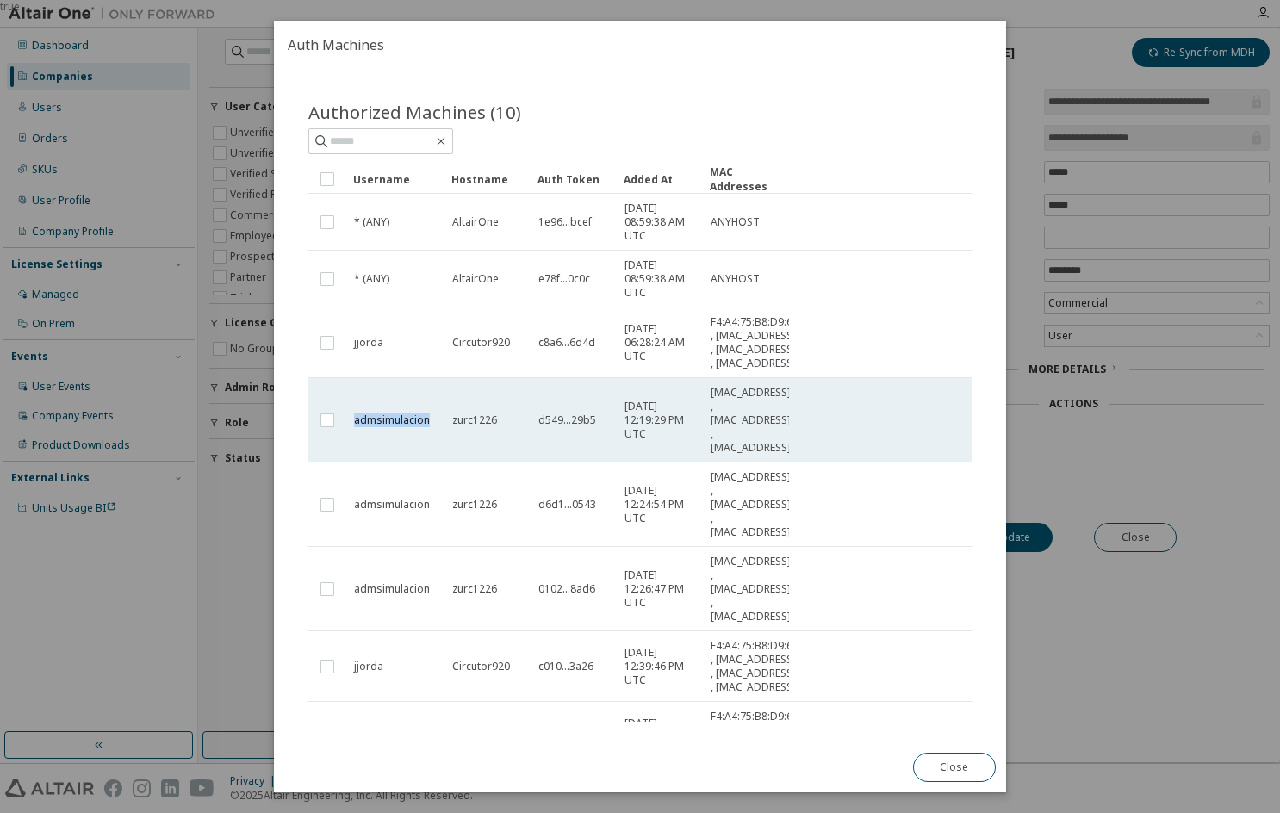
drag, startPoint x: 344, startPoint y: 461, endPoint x: 428, endPoint y: 468, distance: 83.9
click at [428, 462] on tr "admsimulacion zurc1226 d549...29b5 [DATE] 12:19:29 PM UTC [MAC_ADDRESS] , [MAC_…" at bounding box center [639, 420] width 663 height 84
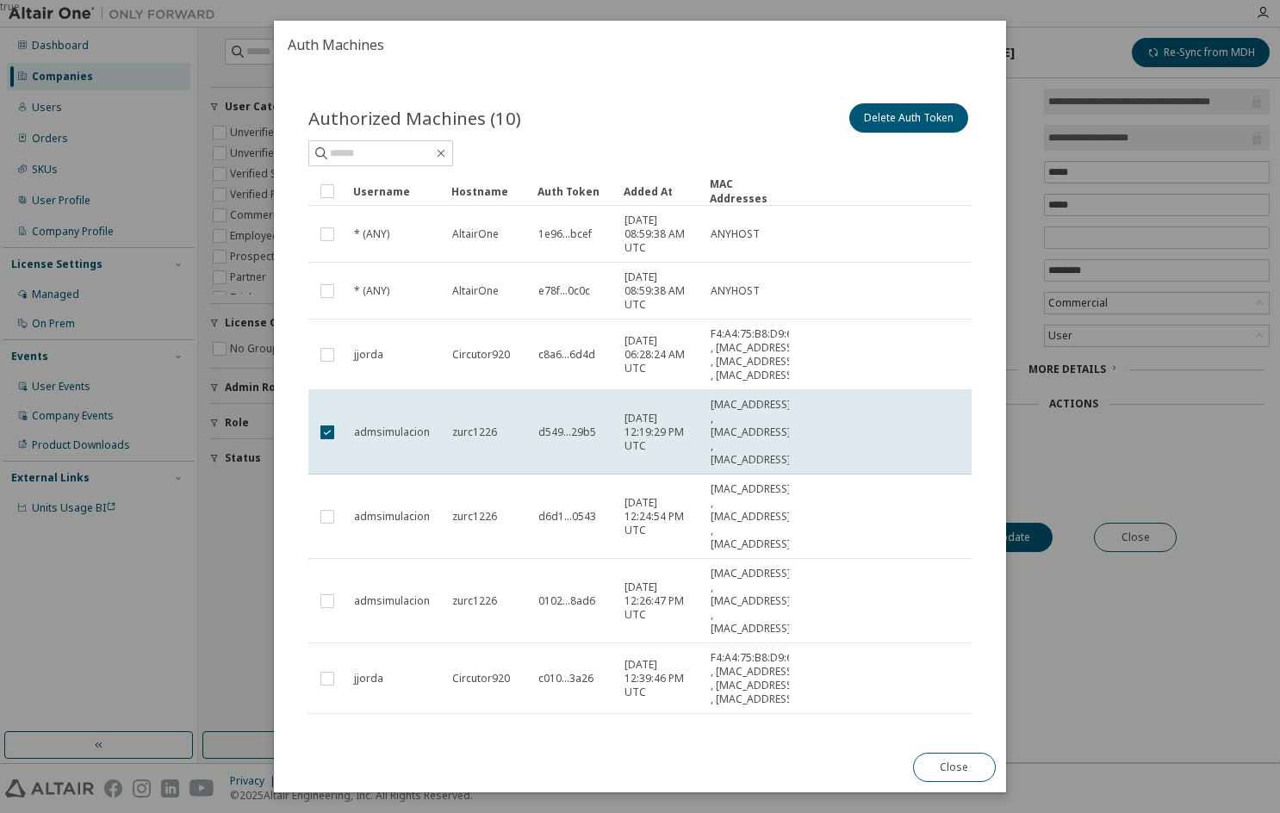
click at [1002, 758] on div "Close" at bounding box center [954, 767] width 103 height 50
click at [972, 764] on button "Close" at bounding box center [954, 767] width 83 height 29
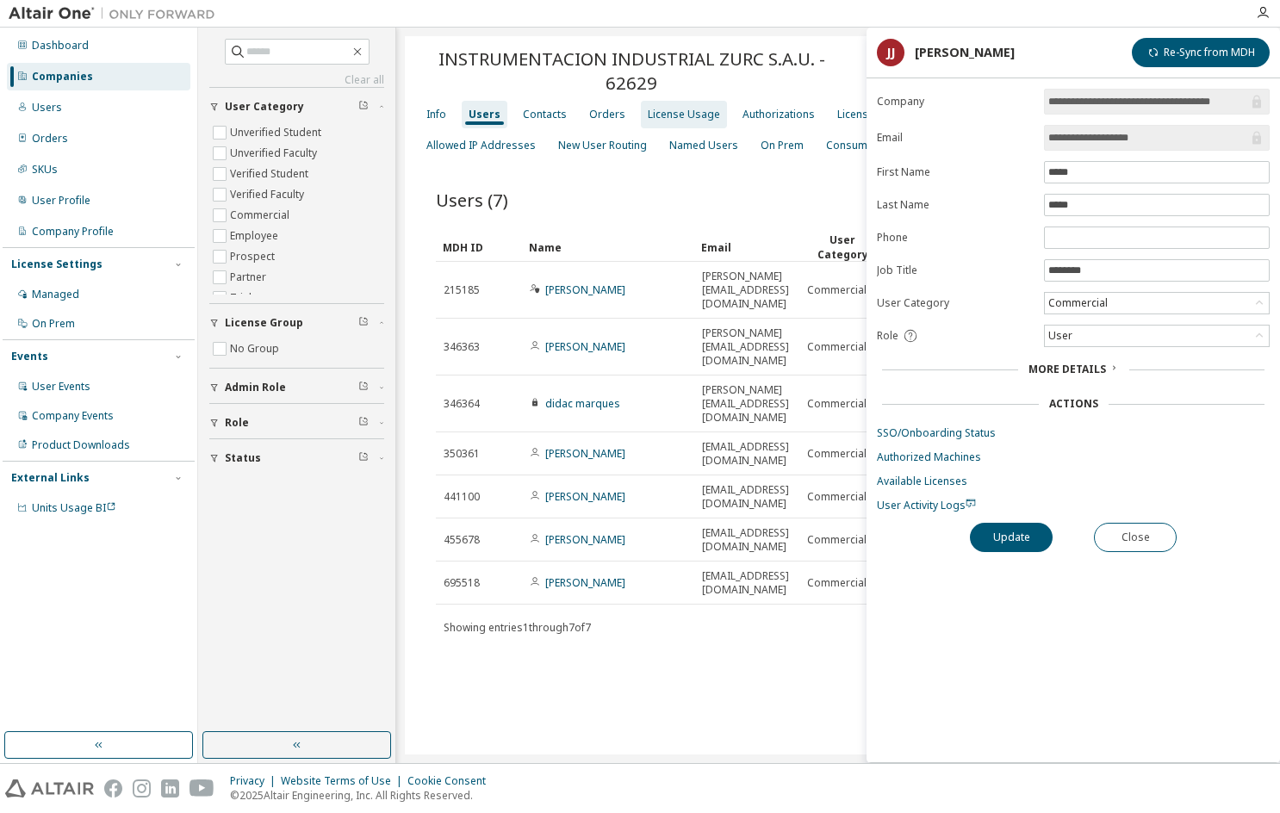
click at [667, 121] on div "License Usage" at bounding box center [684, 115] width 86 height 28
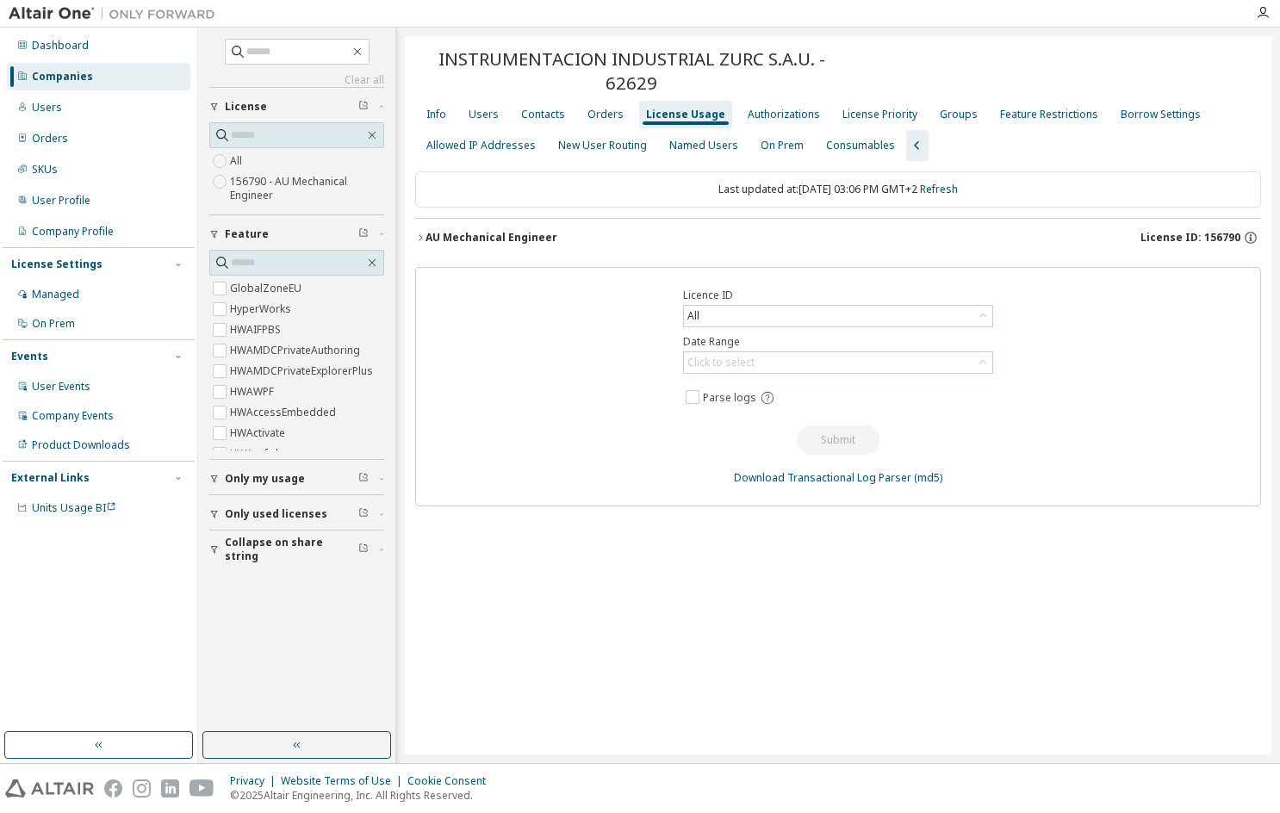
click at [487, 241] on div "AU Mechanical Engineer" at bounding box center [491, 238] width 132 height 14
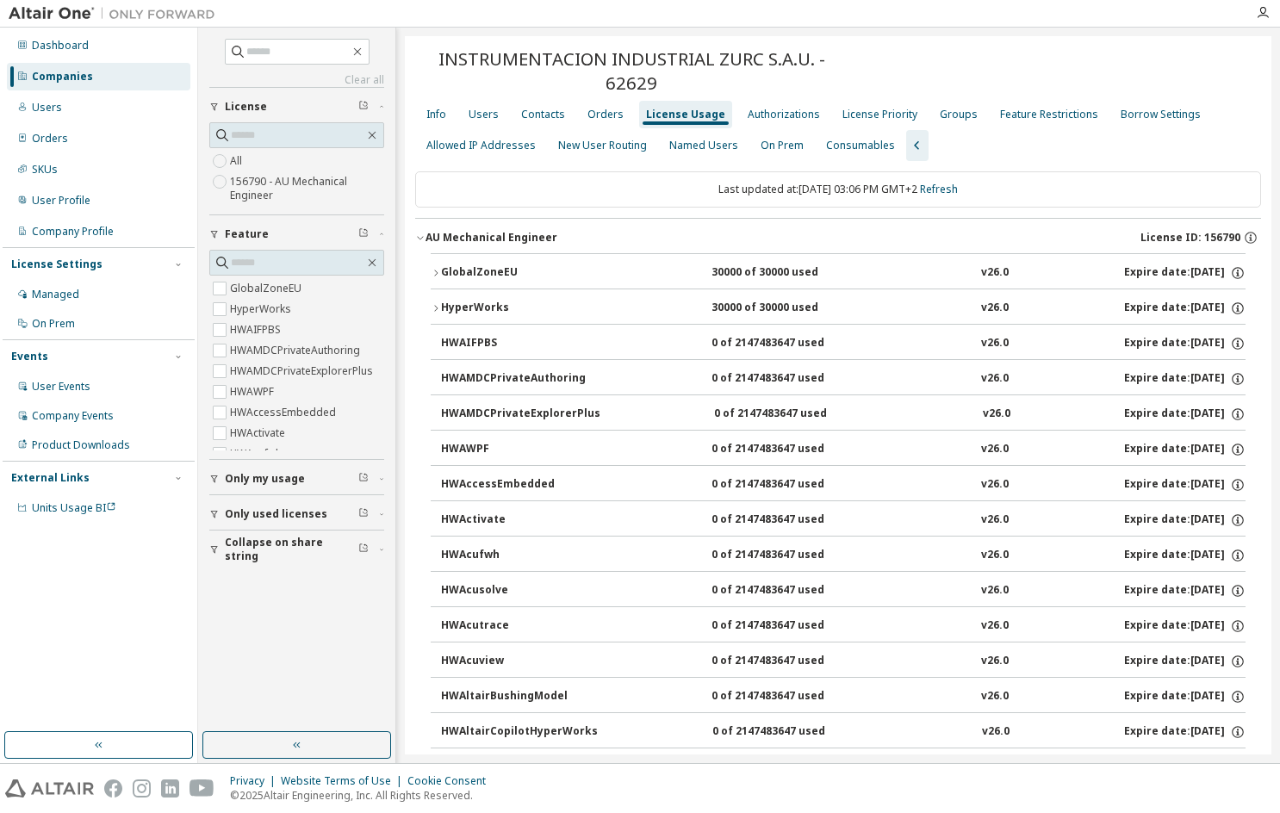
click at [470, 276] on div "GlobalZoneEU" at bounding box center [518, 273] width 155 height 16
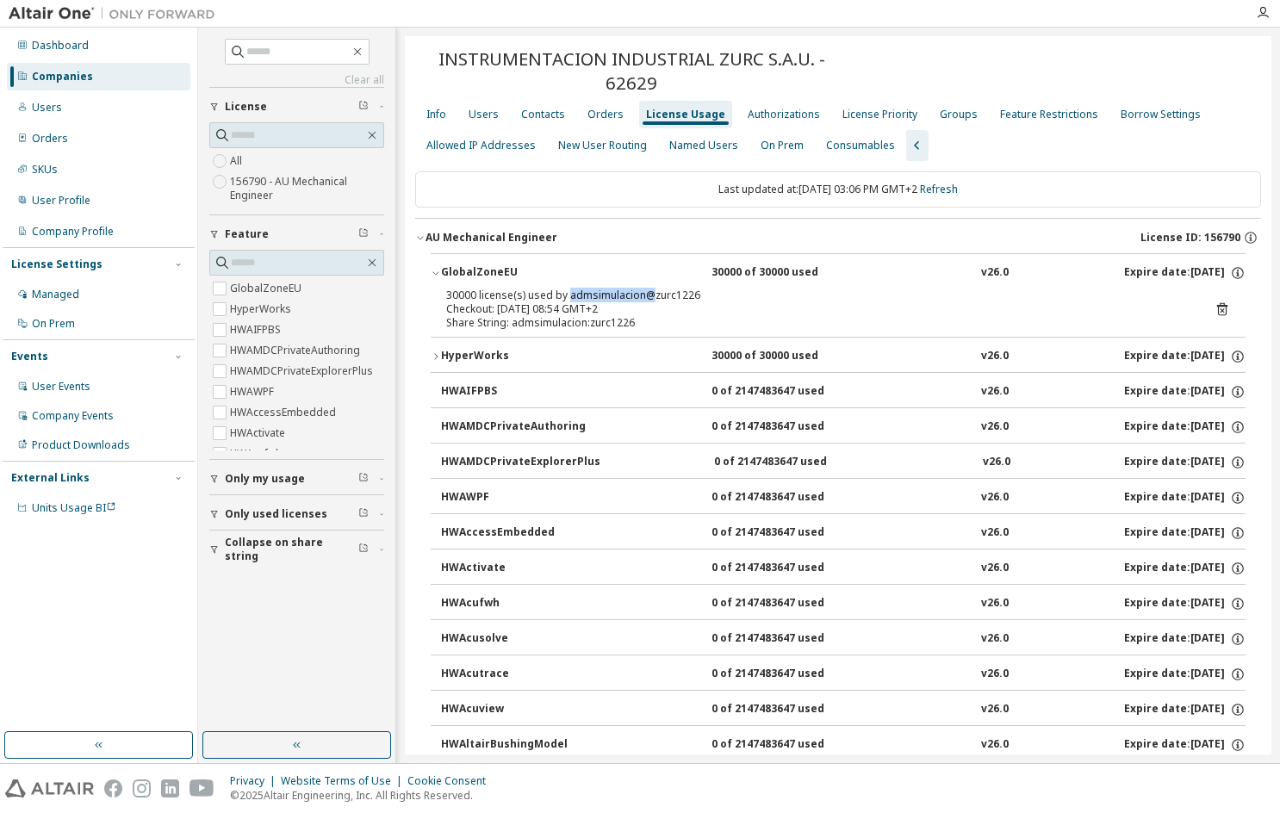
drag, startPoint x: 568, startPoint y: 296, endPoint x: 658, endPoint y: 295, distance: 90.4
click at [654, 294] on div "30000 license(s) used by admsimulacion@zurc1226" at bounding box center [817, 295] width 742 height 14
click at [702, 307] on div "Checkout: [DATE] 08:54 GMT+2" at bounding box center [817, 309] width 742 height 14
click at [504, 265] on div "GlobalZoneEU" at bounding box center [518, 273] width 155 height 16
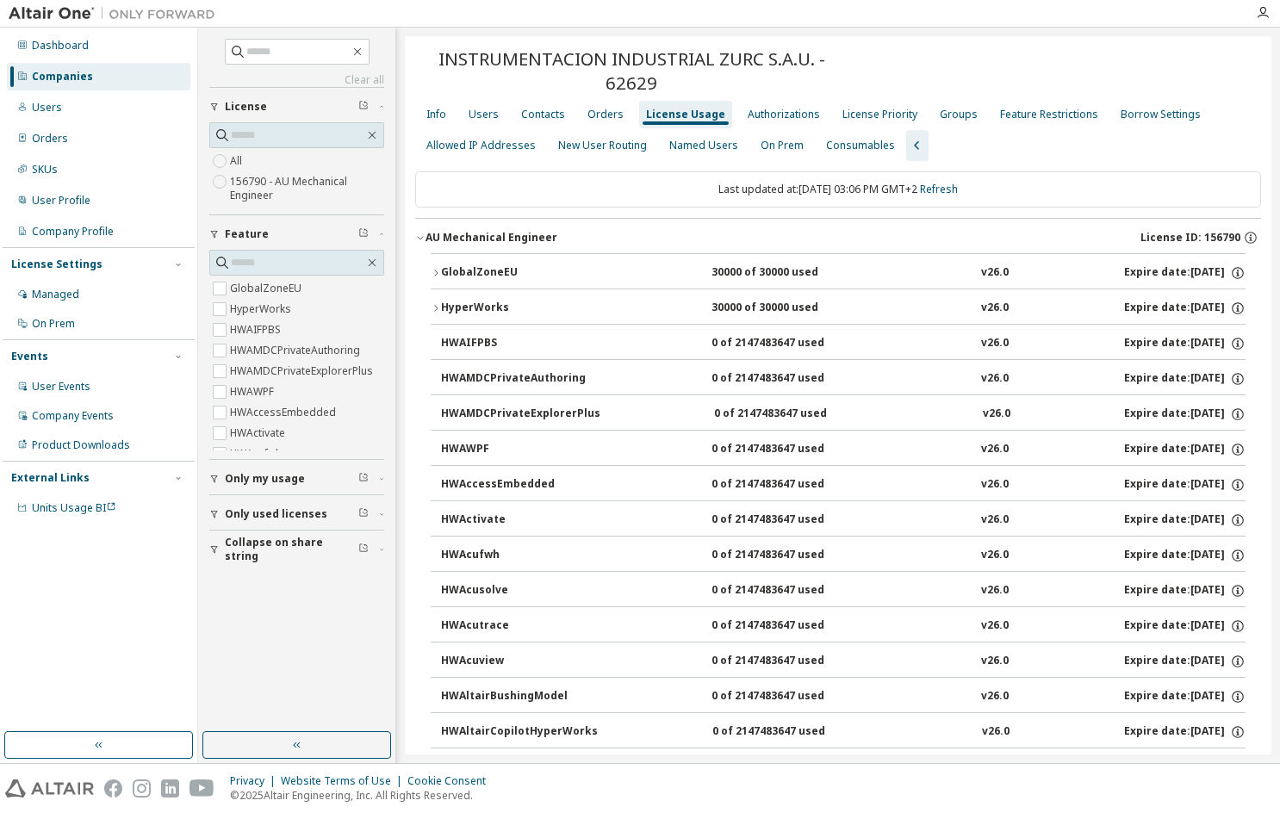
click at [512, 236] on div "AU Mechanical Engineer" at bounding box center [491, 238] width 132 height 14
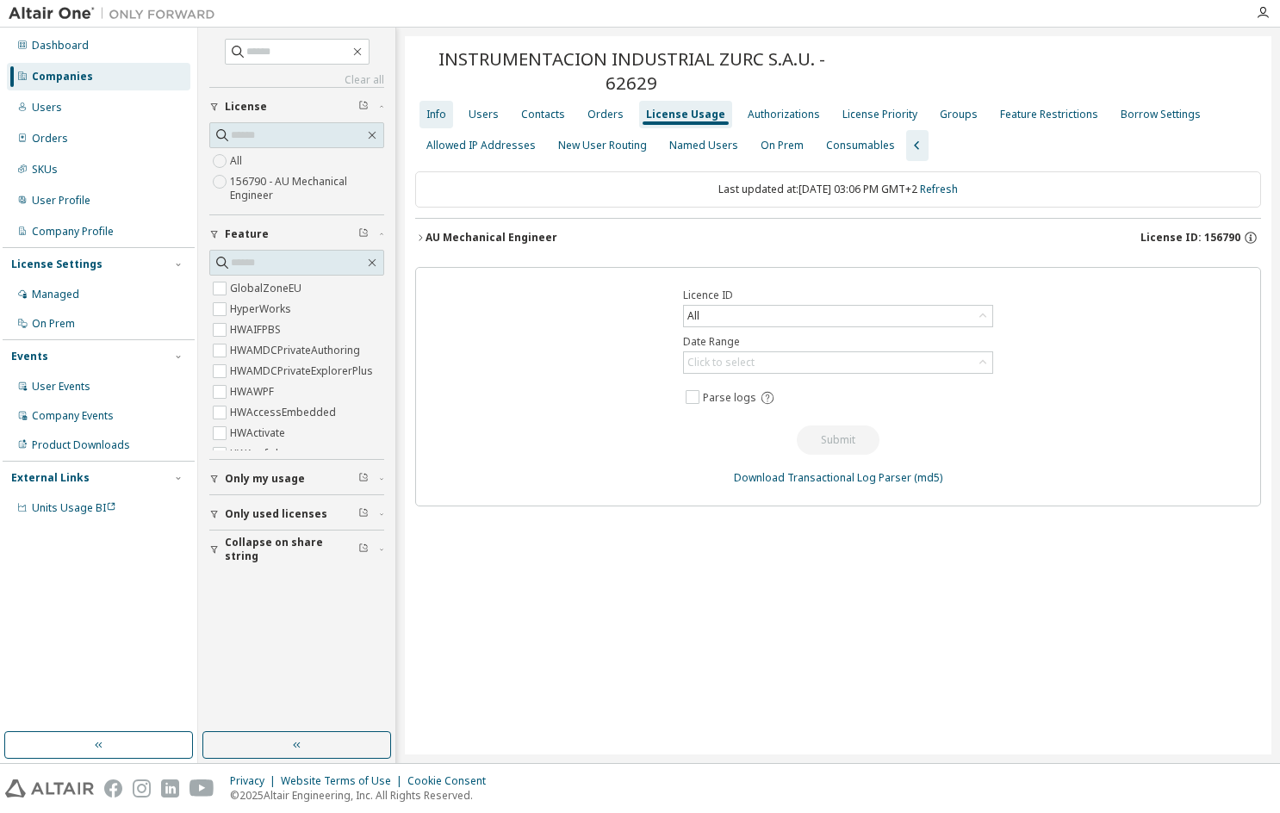
click at [431, 119] on div "Info" at bounding box center [436, 115] width 20 height 14
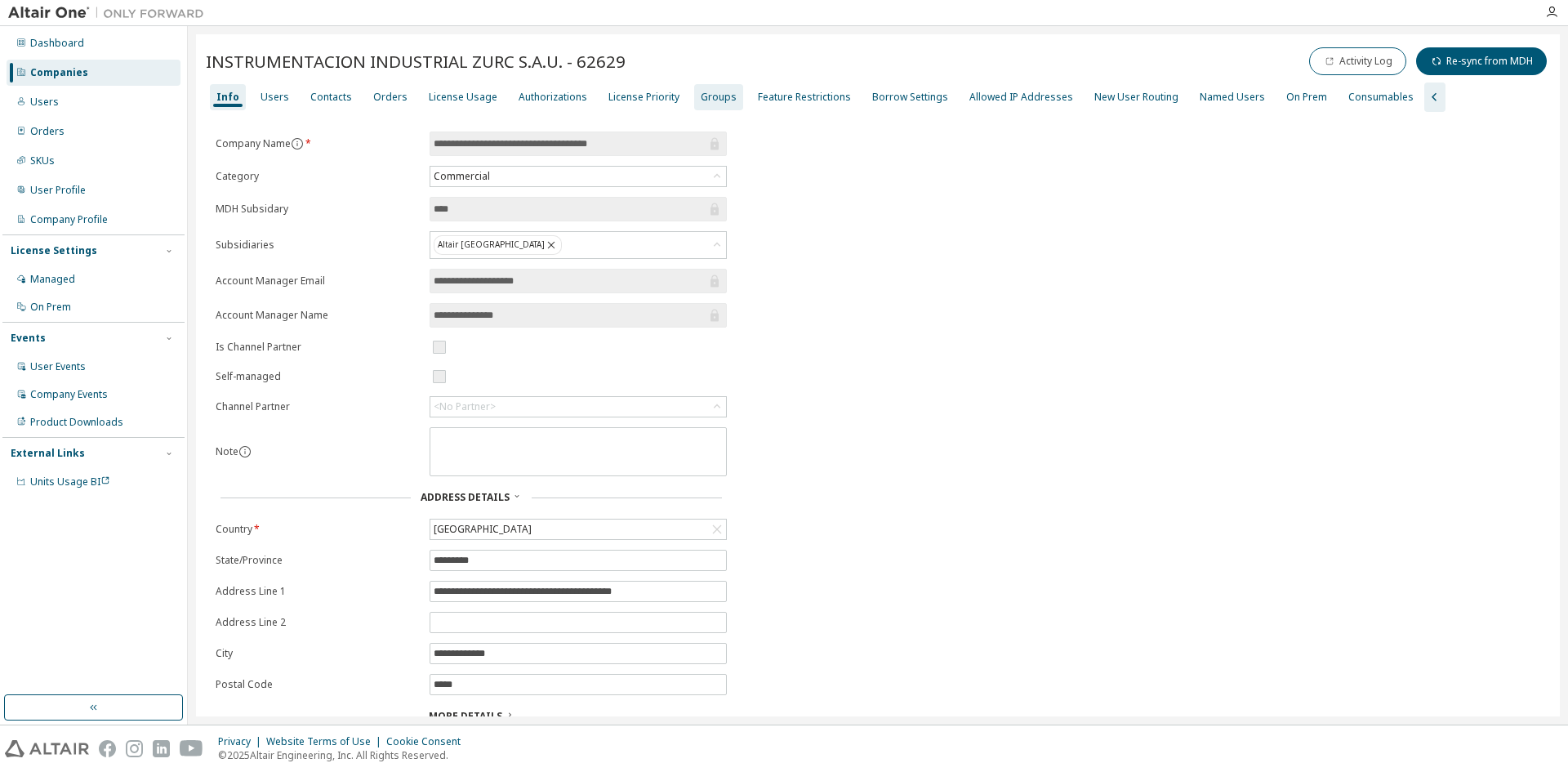
click at [701, 102] on div "Groups" at bounding box center [719, 98] width 36 height 13
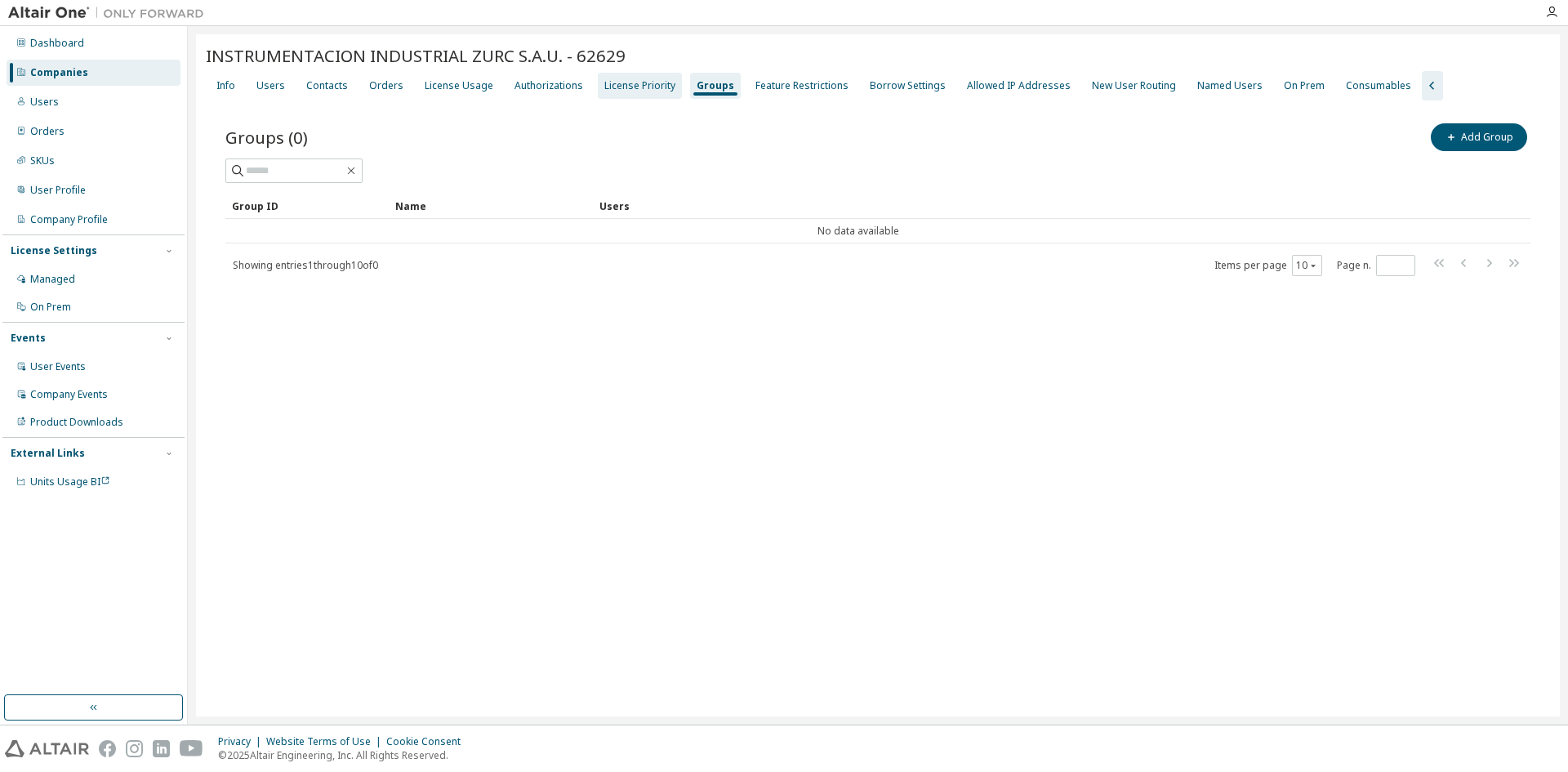
click at [655, 82] on div "License Priority" at bounding box center [639, 86] width 71 height 13
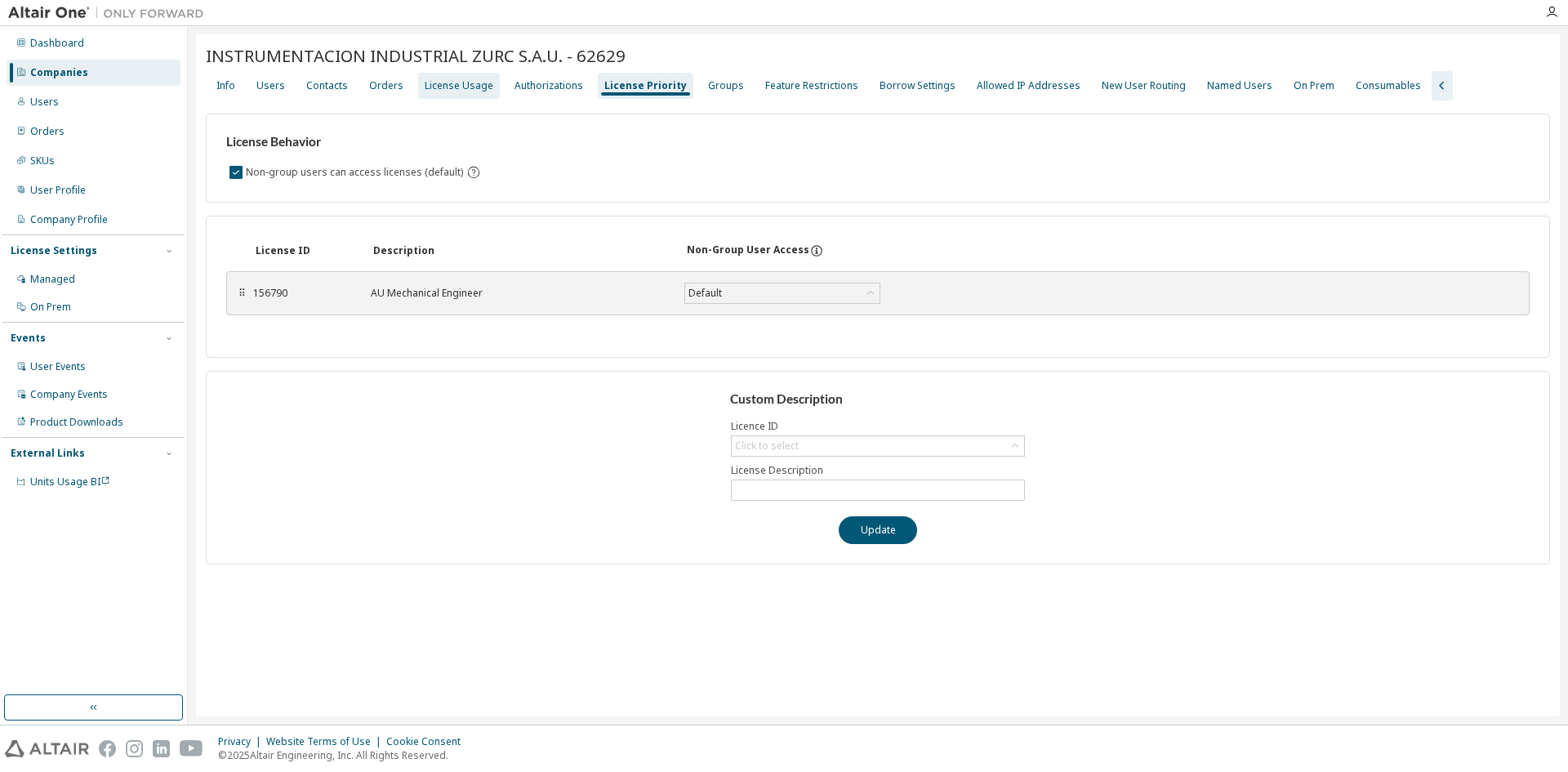
click at [429, 83] on div "License Usage" at bounding box center [459, 86] width 68 height 13
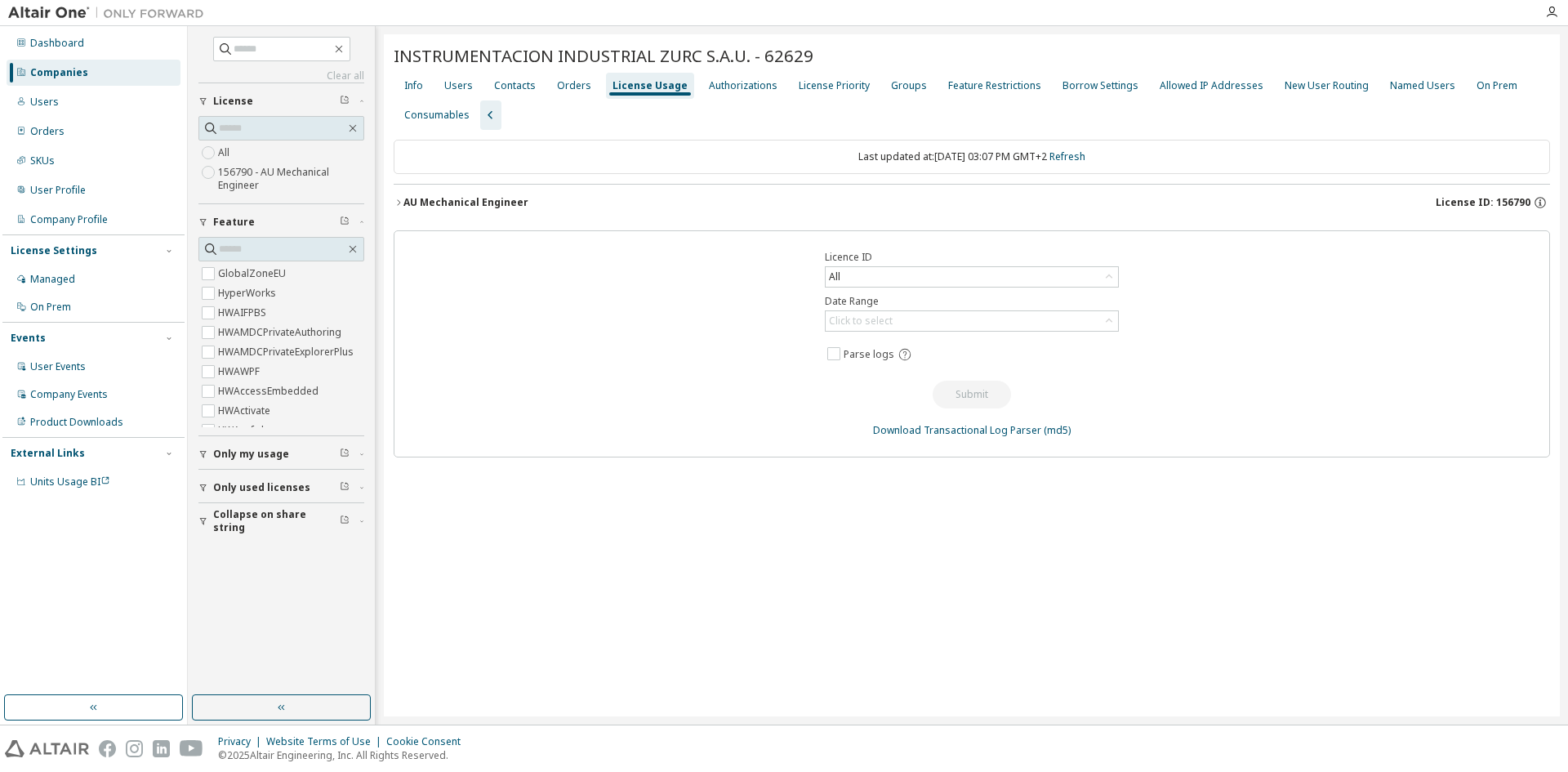
click at [487, 201] on div "AU Mechanical Engineer" at bounding box center [466, 203] width 125 height 13
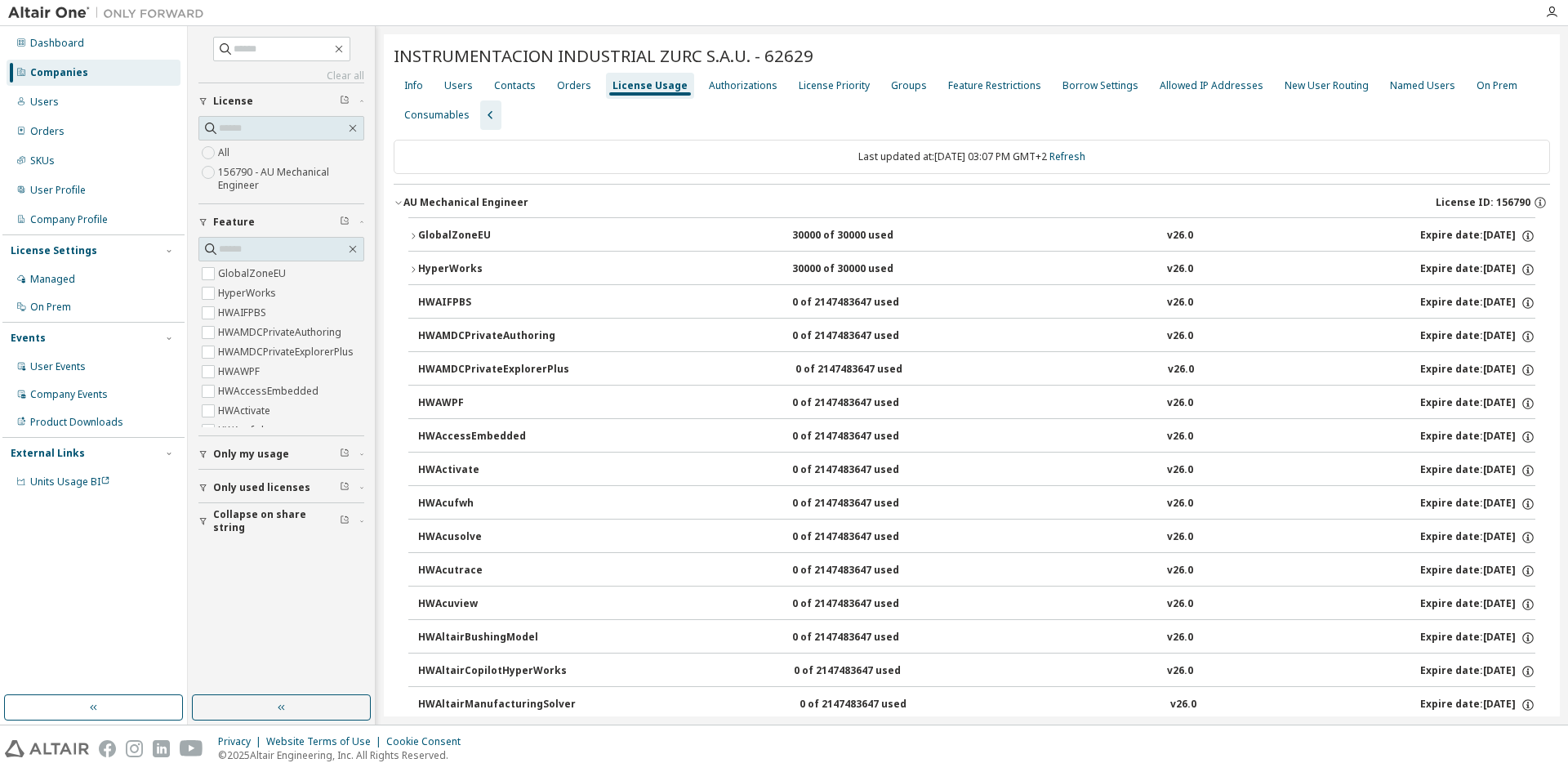
click at [489, 225] on button "GlobalZoneEU 30000 of 30000 used v26.0 Expire date: [DATE]" at bounding box center [972, 236] width 1127 height 36
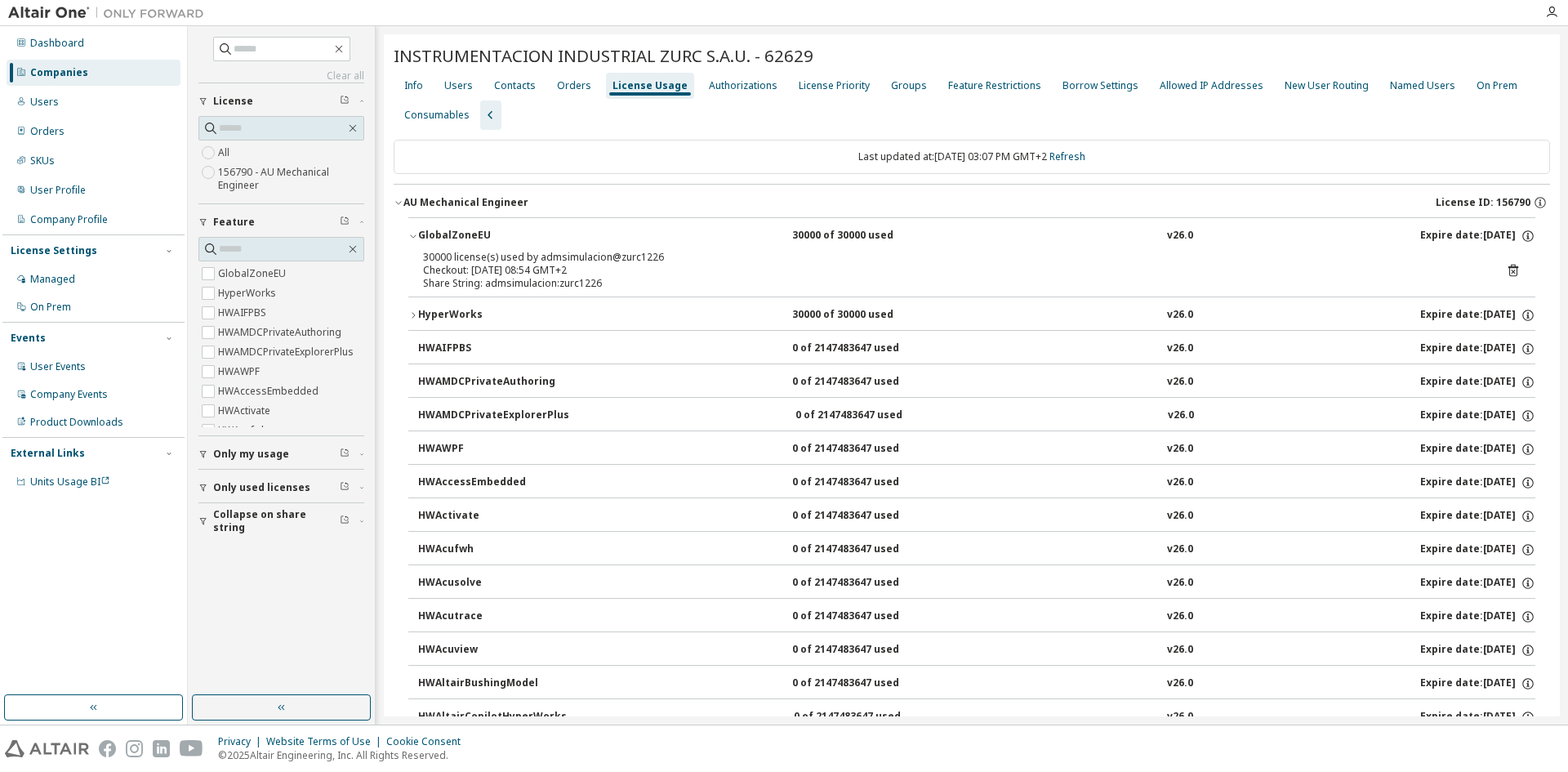
click at [488, 225] on button "GlobalZoneEU 30000 of 30000 used v26.0 Expire date: [DATE]" at bounding box center [972, 236] width 1127 height 36
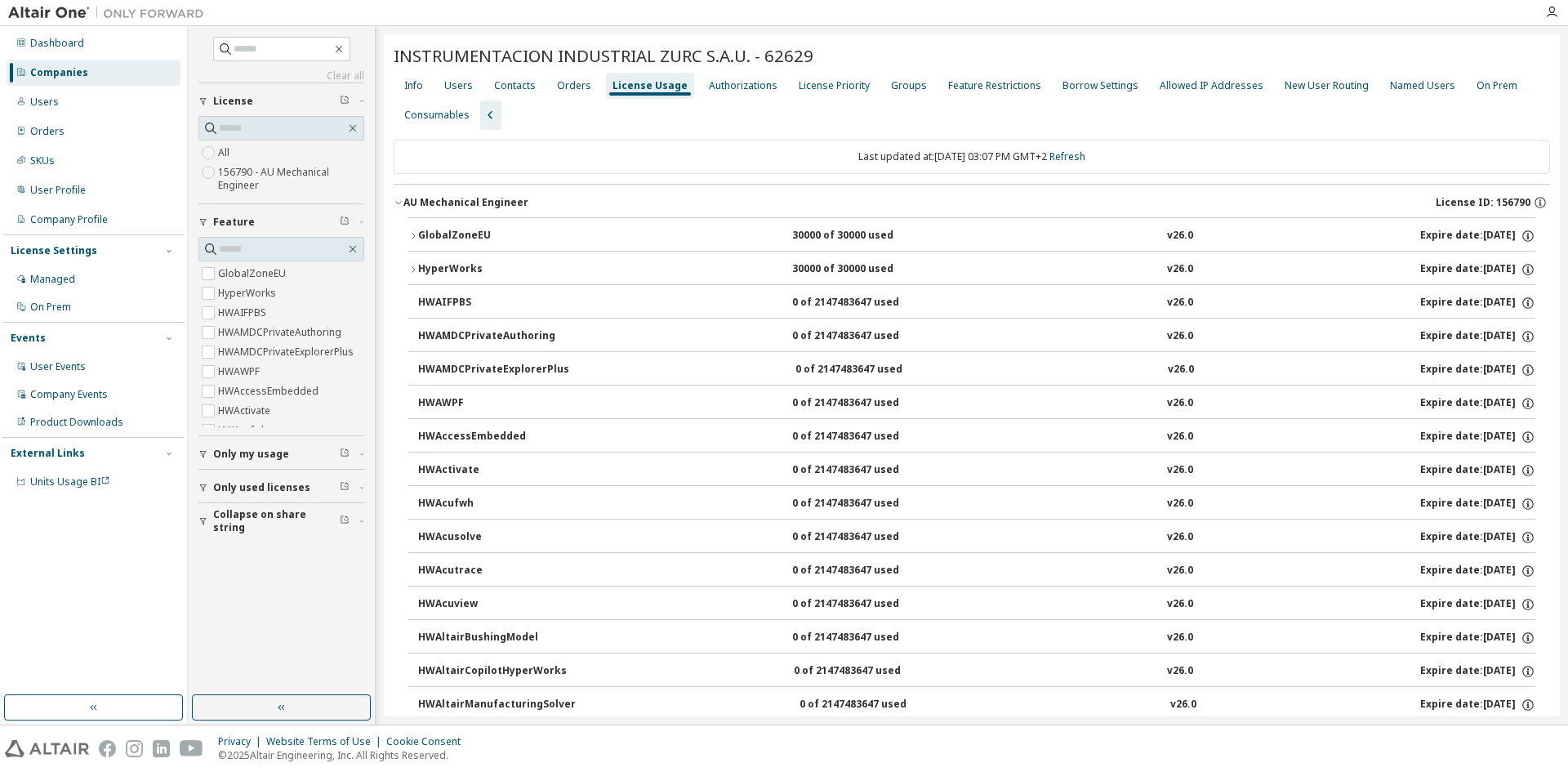
click at [473, 261] on button "HyperWorks 30000 of 30000 used v26.0 Expire date: [DATE]" at bounding box center [972, 269] width 1127 height 36
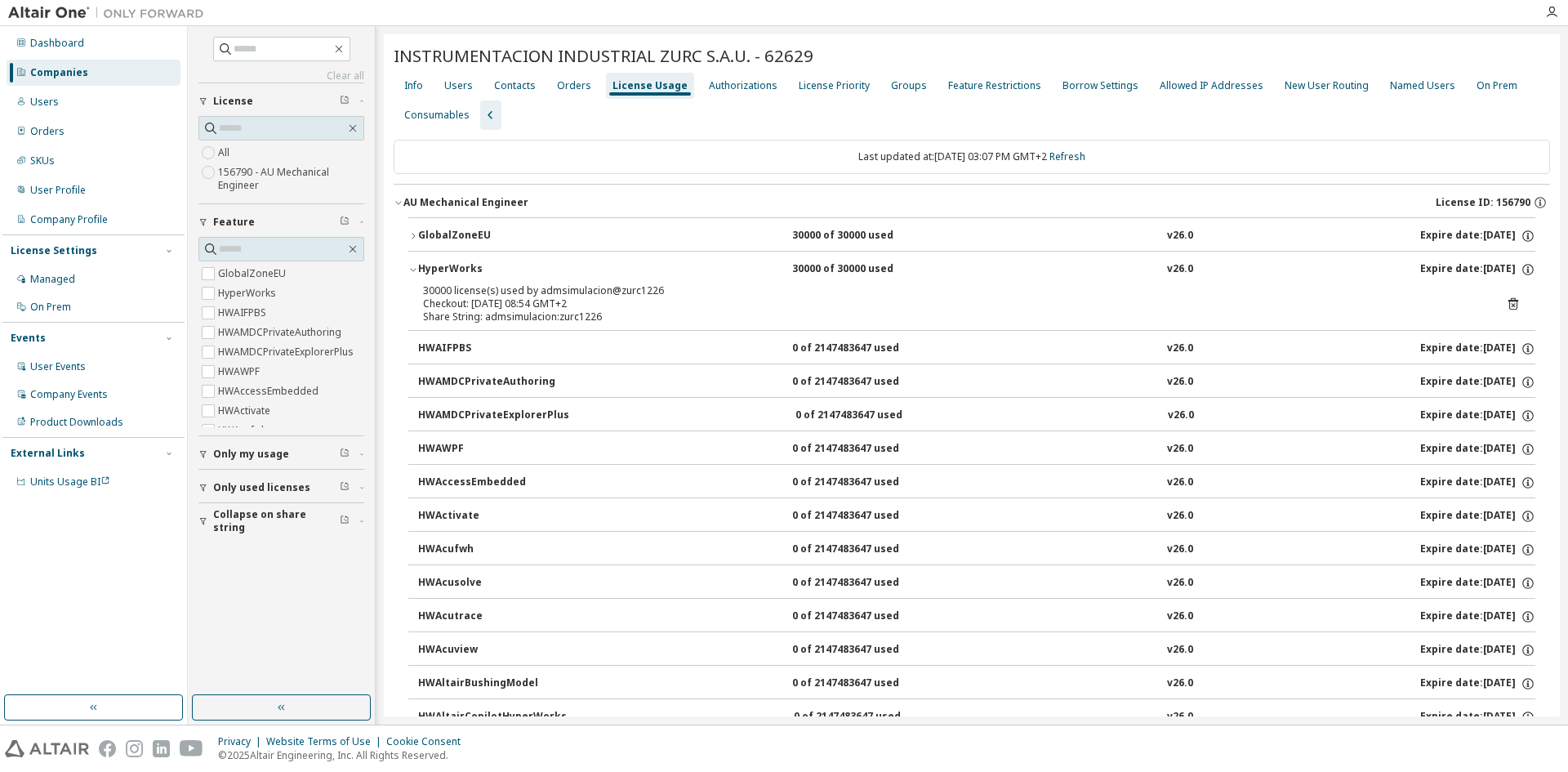
click at [462, 233] on div "GlobalZoneEU" at bounding box center [491, 236] width 147 height 15
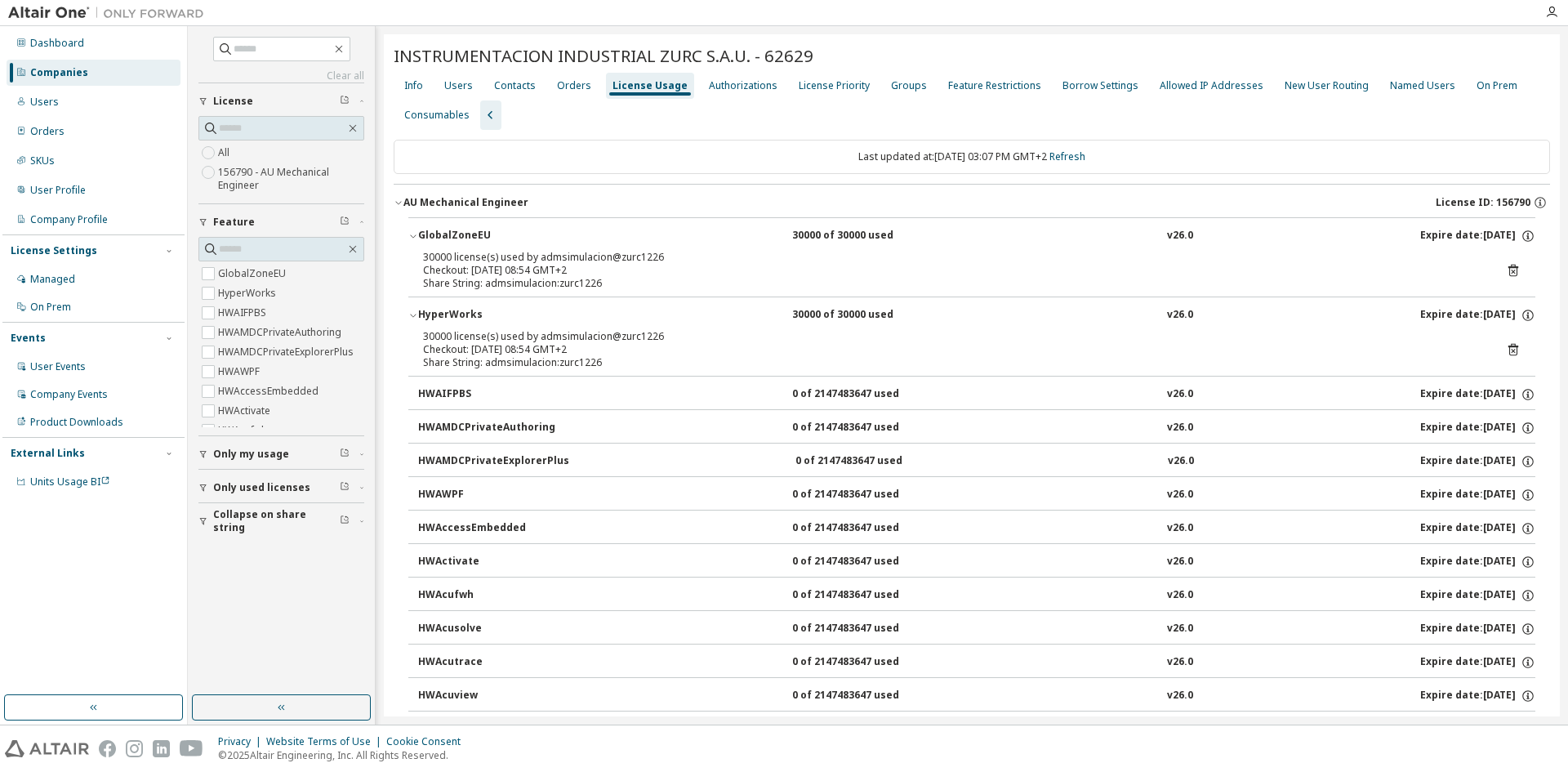
click at [462, 233] on div "GlobalZoneEU" at bounding box center [491, 236] width 147 height 15
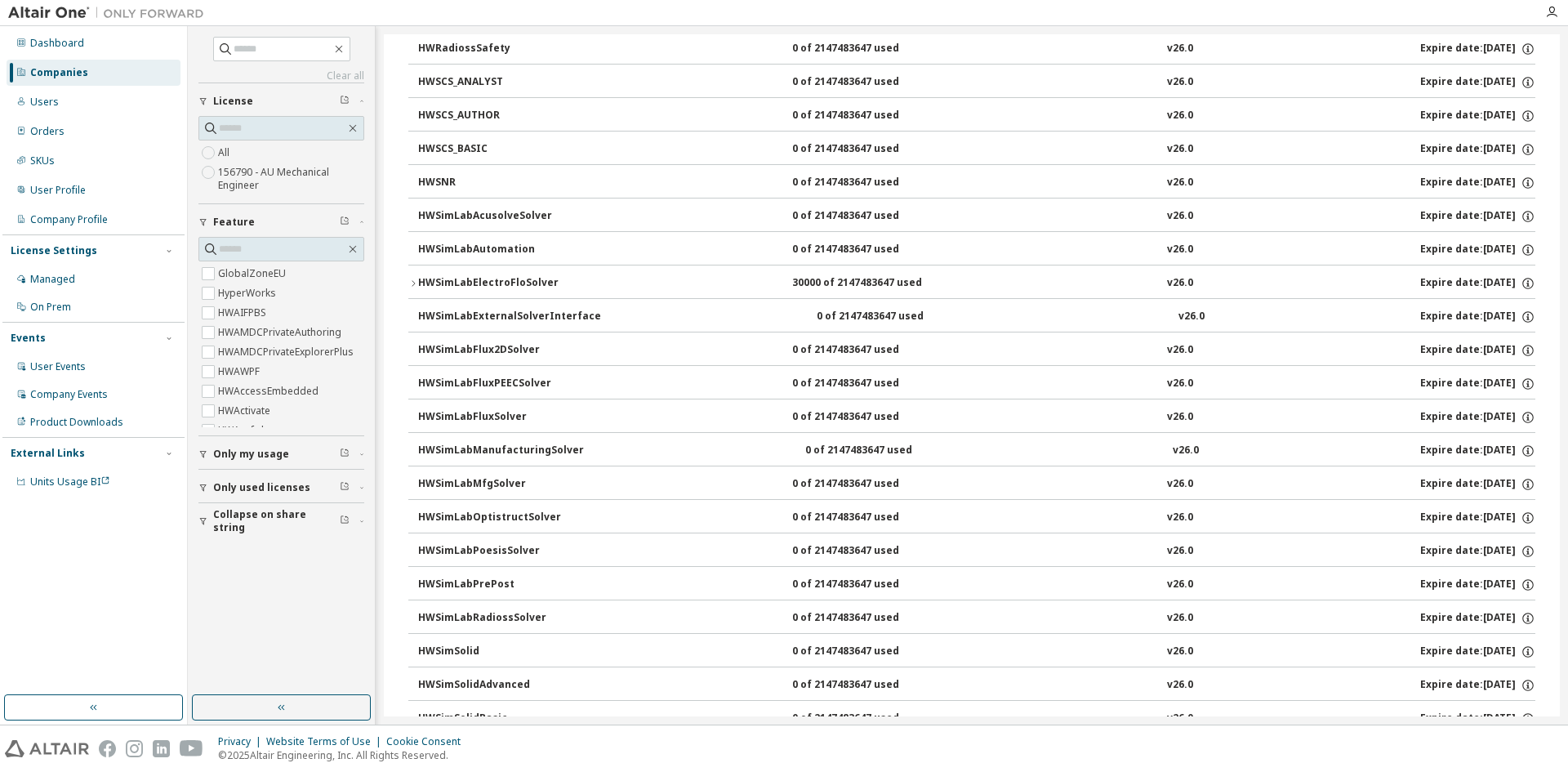
scroll to position [10699, 0]
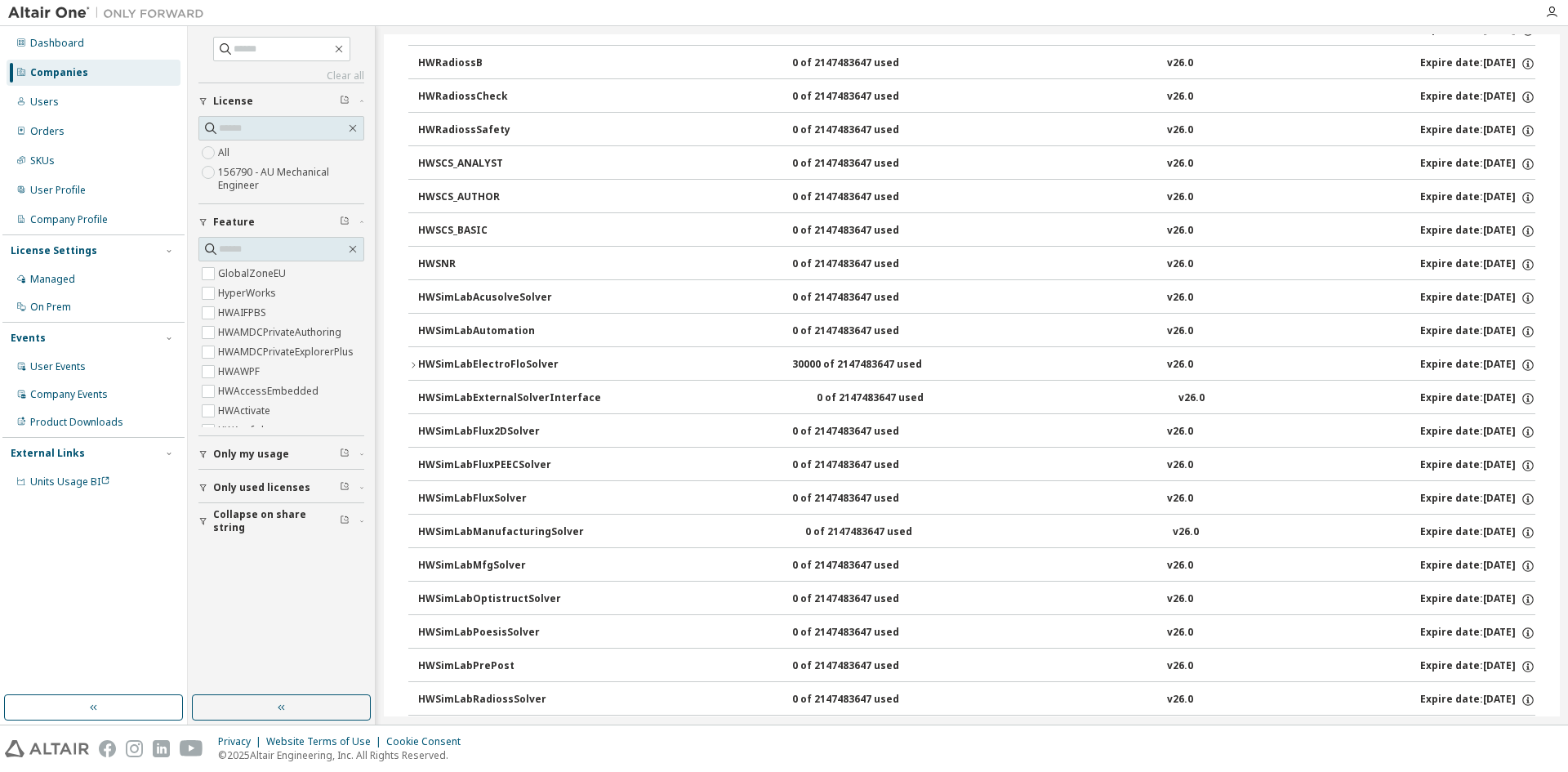
click at [488, 377] on button "HWSimLabElectroFloSolver 30000 of 2147483647 used v26.0 Expire date: [DATE]" at bounding box center [972, 365] width 1127 height 36
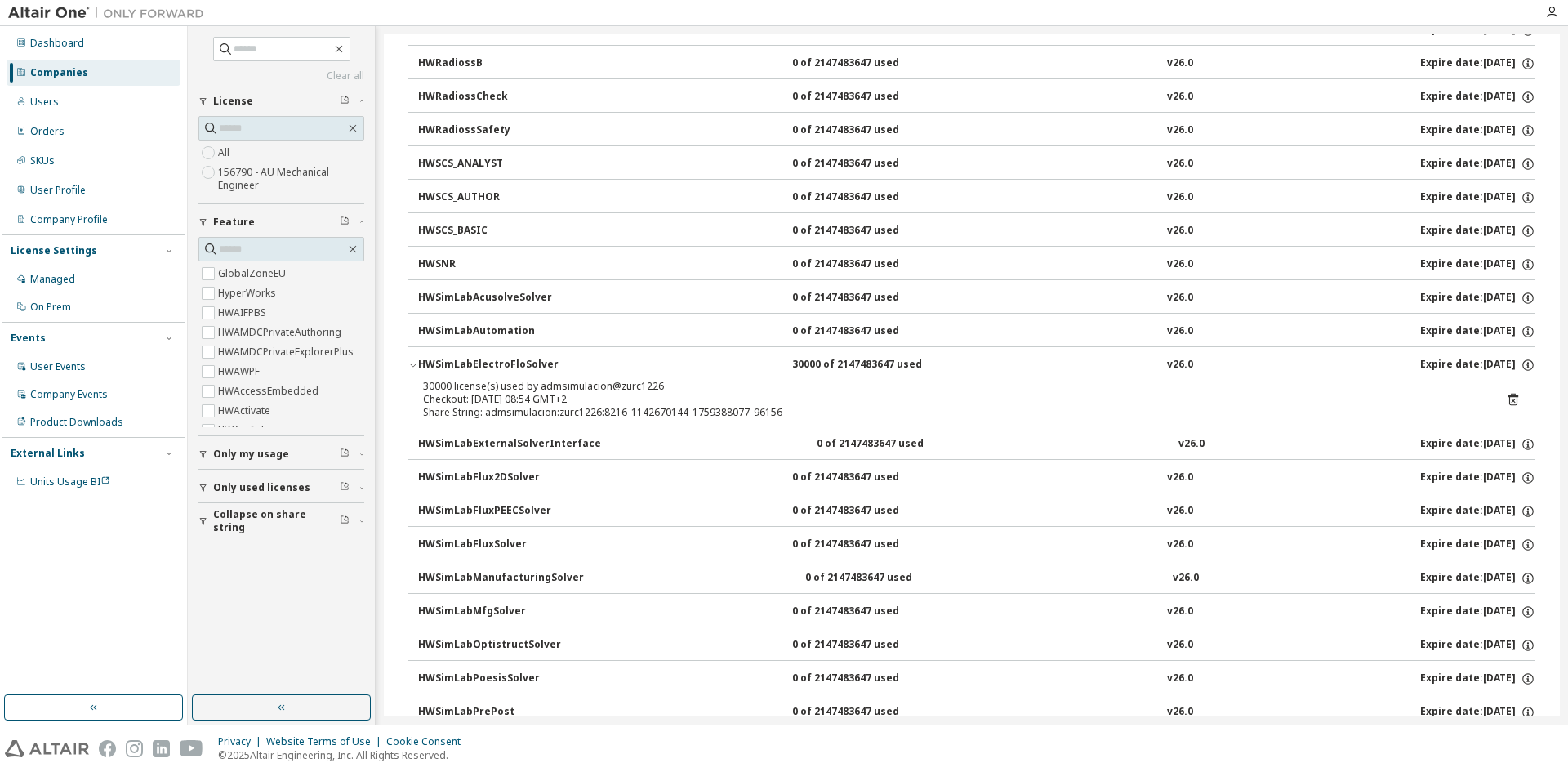
click at [480, 362] on div "HWSimLabElectroFloSolver" at bounding box center [491, 365] width 147 height 15
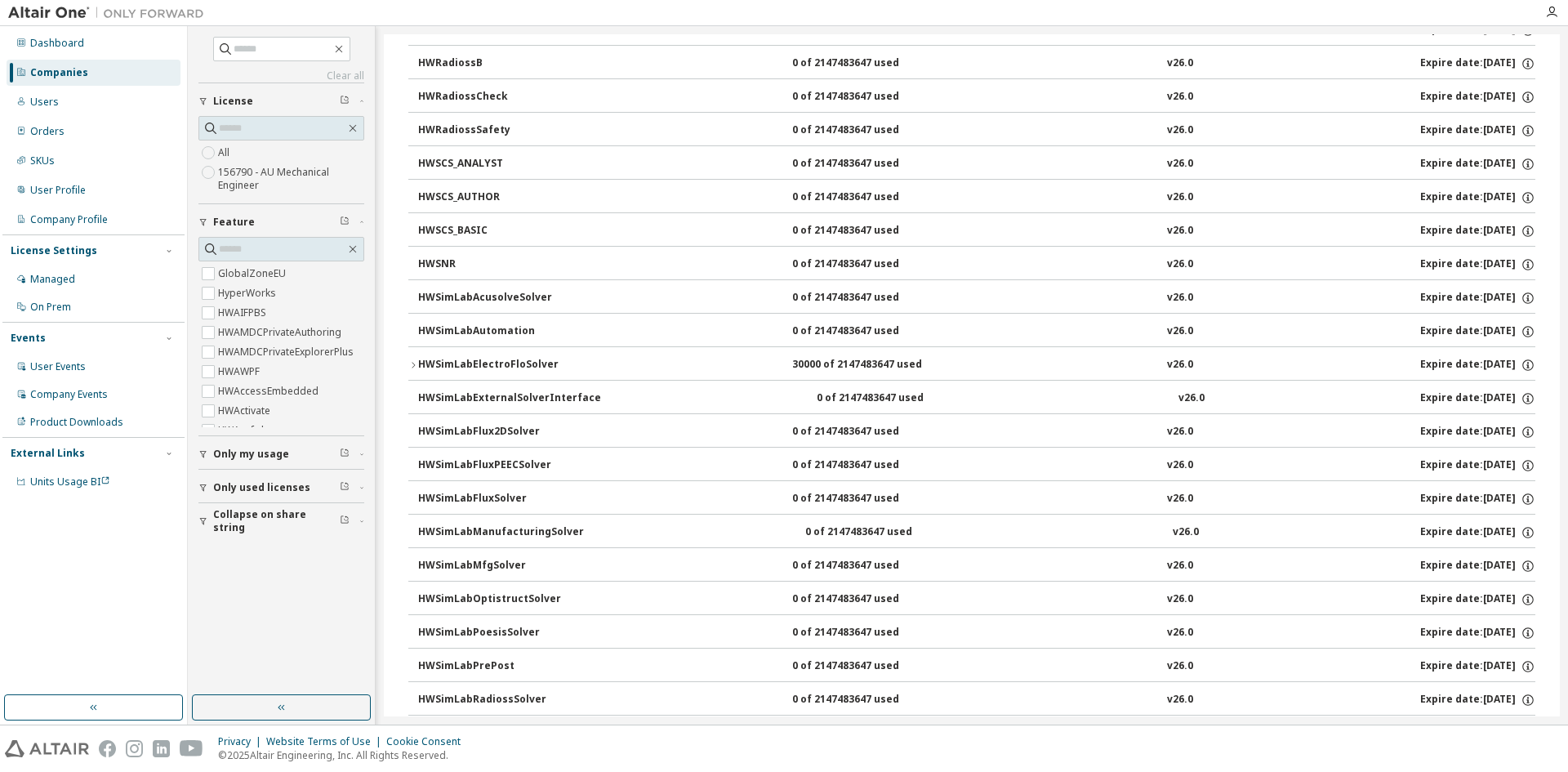
click at [480, 362] on div "HWSimLabElectroFloSolver" at bounding box center [491, 365] width 147 height 15
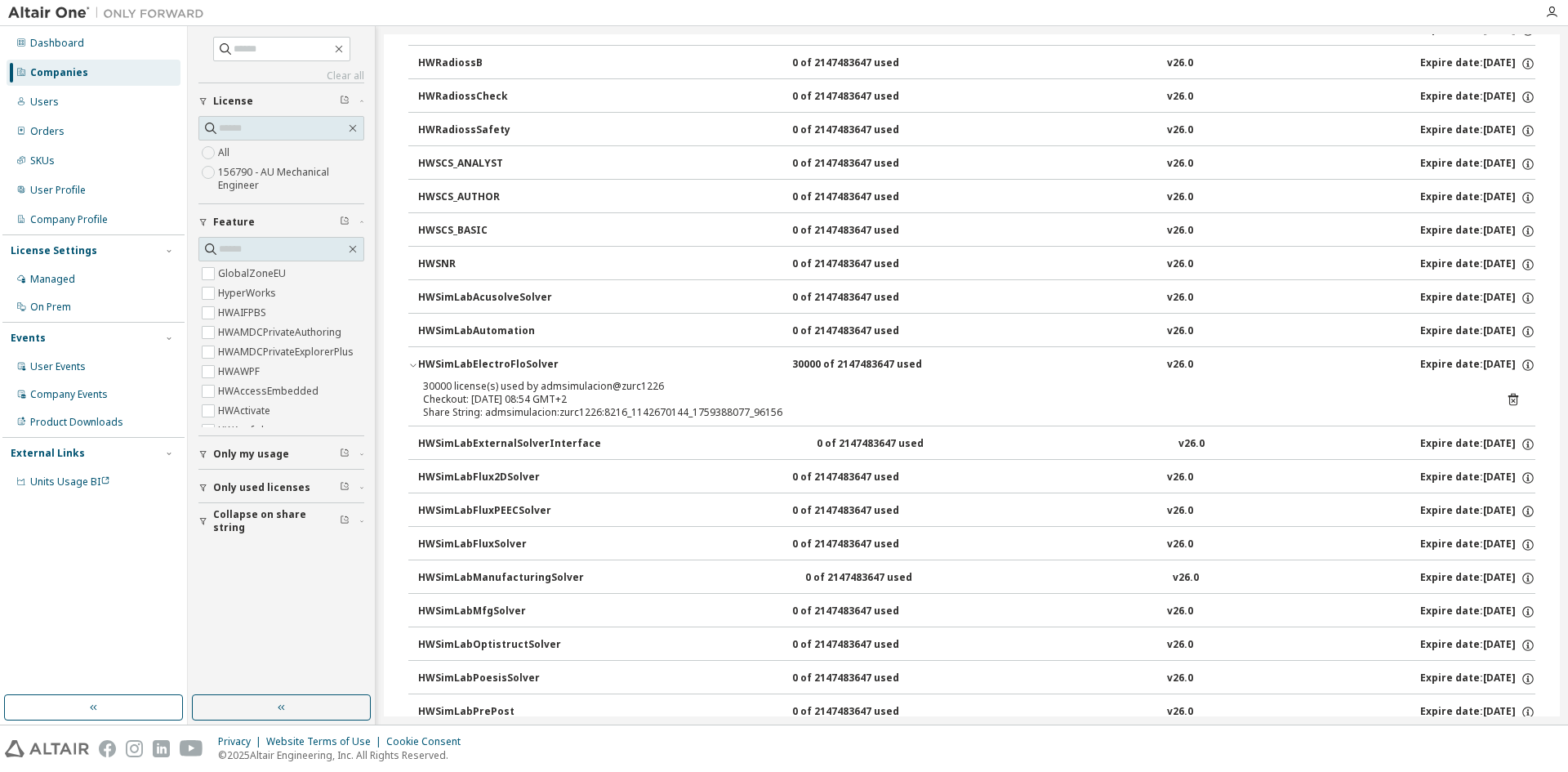
click at [485, 367] on div "HWSimLabElectroFloSolver" at bounding box center [491, 365] width 147 height 15
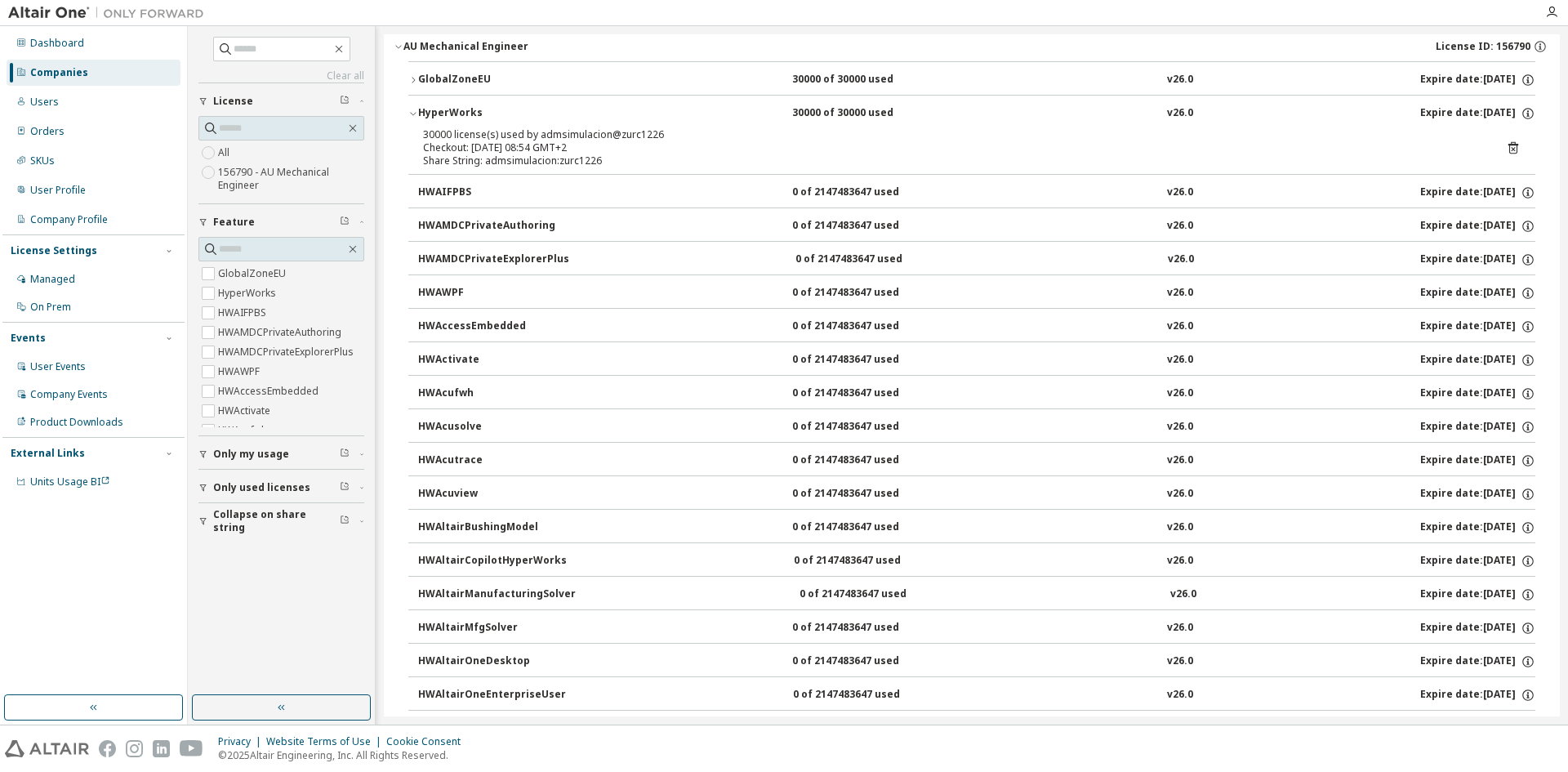
scroll to position [0, 0]
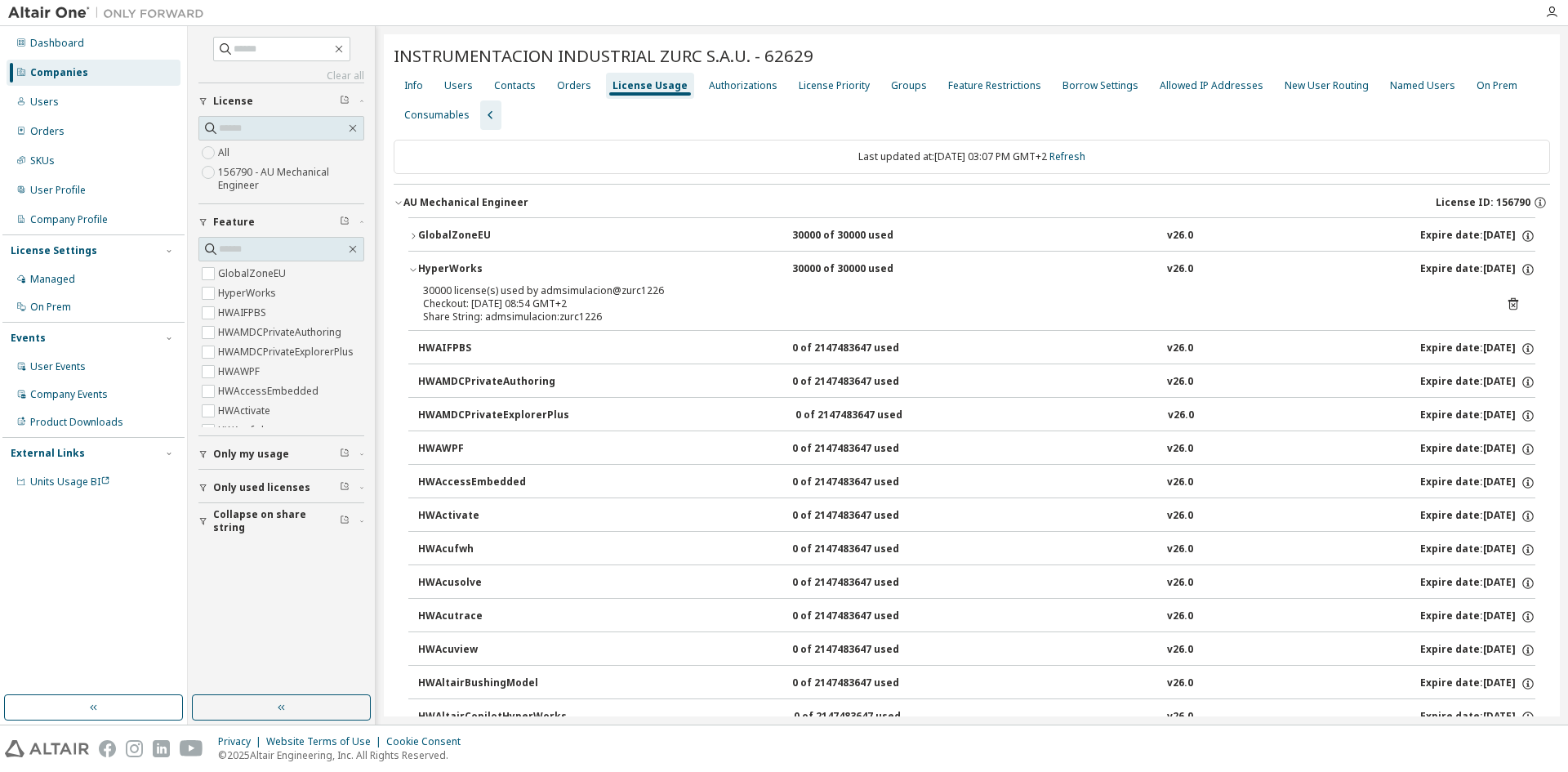
click at [452, 262] on div "HyperWorks" at bounding box center [491, 269] width 147 height 15
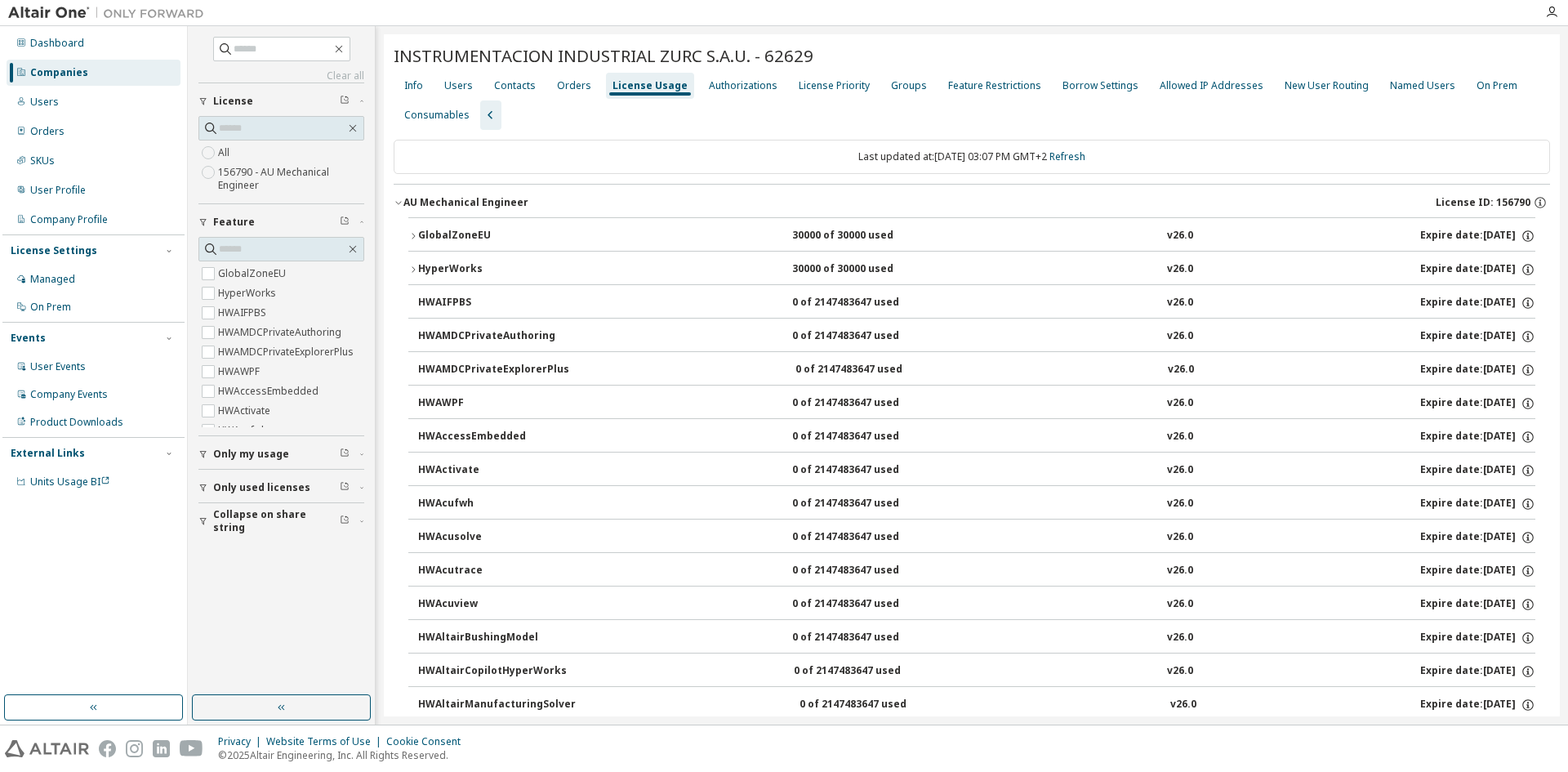
click at [448, 208] on div "AU Mechanical Engineer" at bounding box center [466, 203] width 125 height 13
